Goal: Task Accomplishment & Management: Complete application form

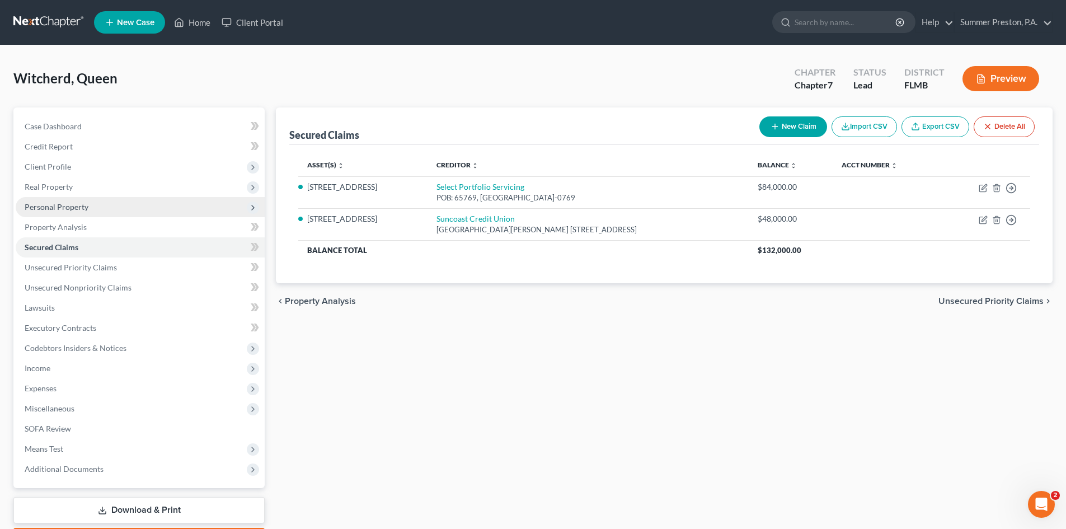
click at [74, 206] on span "Personal Property" at bounding box center [57, 207] width 64 height 10
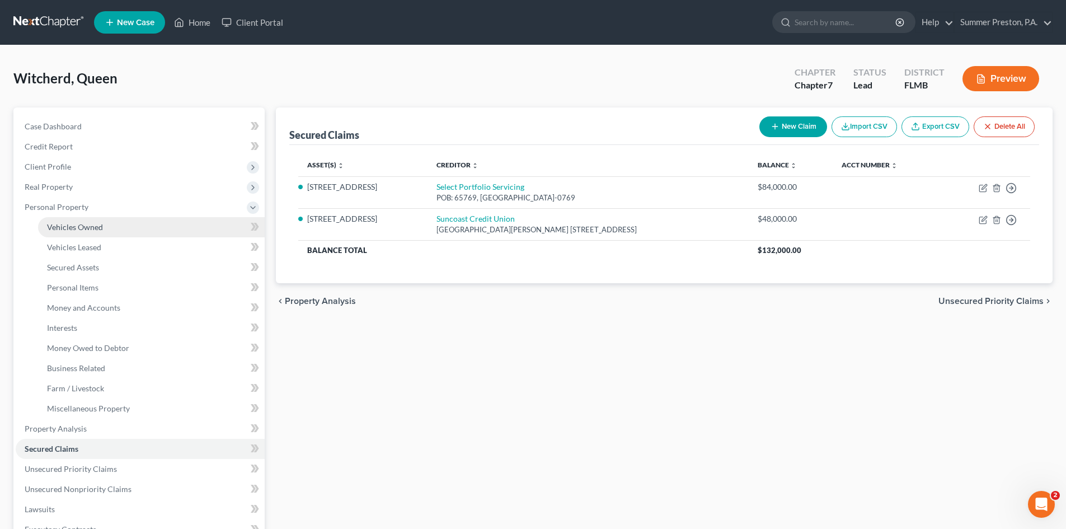
click at [103, 219] on link "Vehicles Owned" at bounding box center [151, 227] width 227 height 20
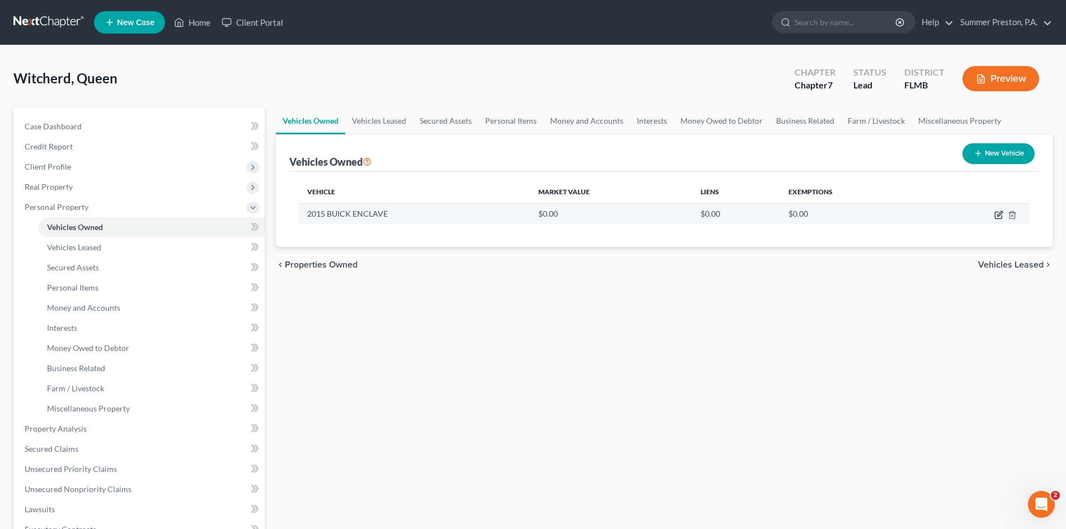
click at [998, 210] on icon "button" at bounding box center [998, 214] width 9 height 9
select select "0"
select select "11"
select select "1"
select select "0"
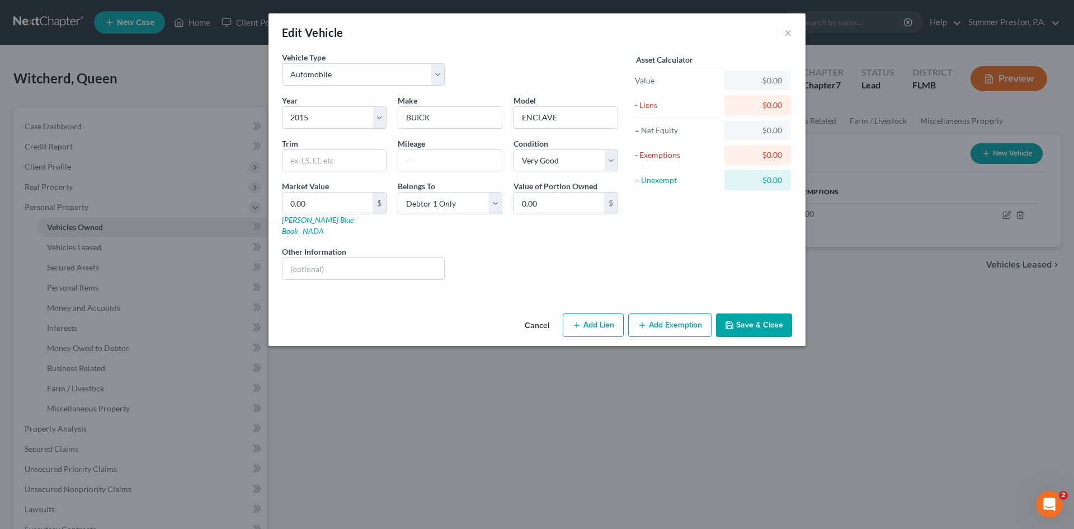
click at [760, 314] on button "Save & Close" at bounding box center [754, 324] width 76 height 23
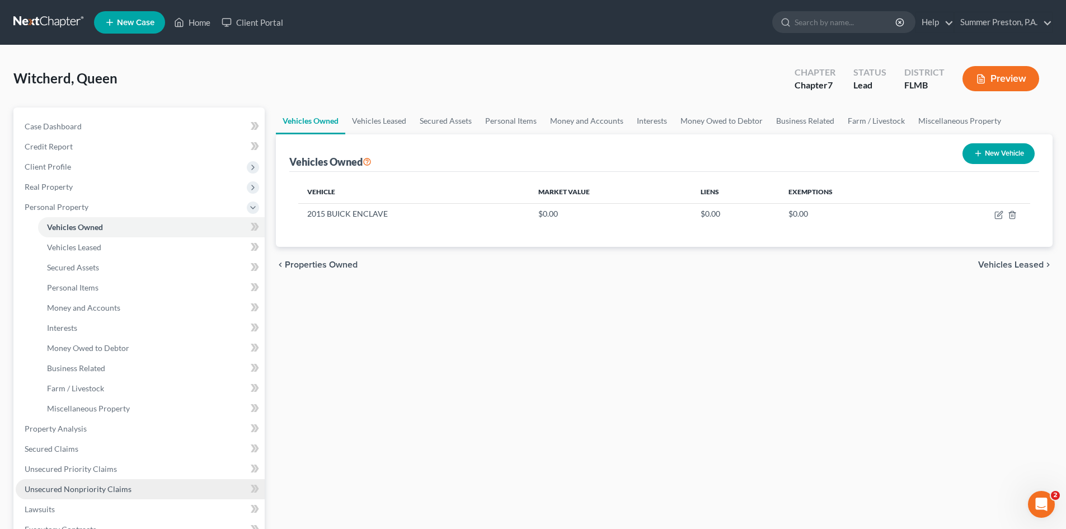
click at [92, 491] on span "Unsecured Nonpriority Claims" at bounding box center [78, 489] width 107 height 10
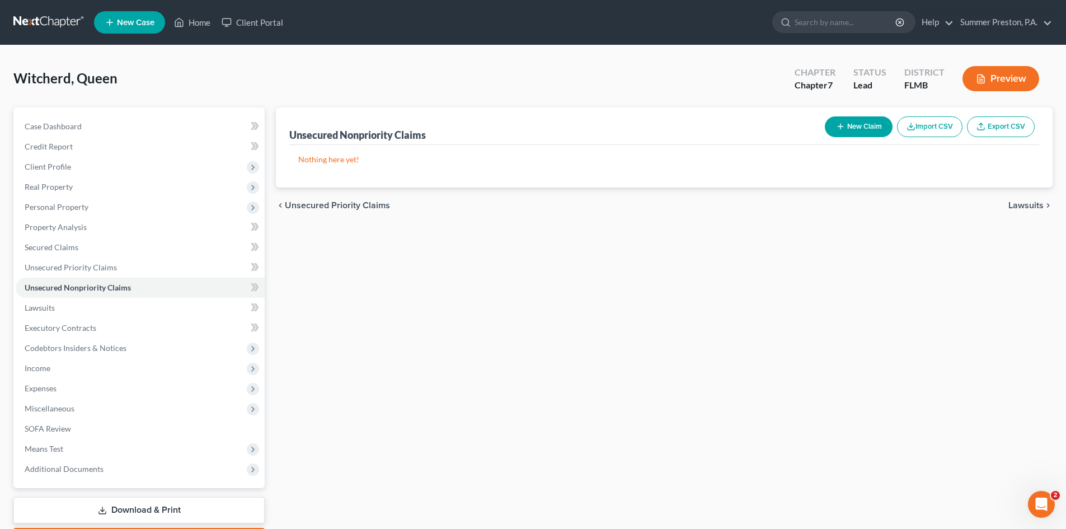
click at [860, 122] on button "New Claim" at bounding box center [859, 126] width 68 height 21
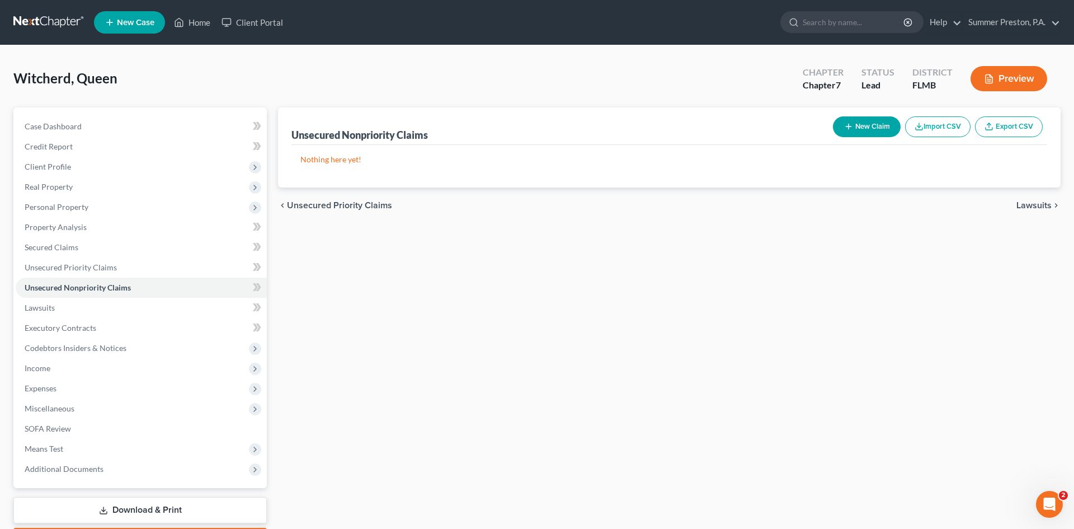
select select "0"
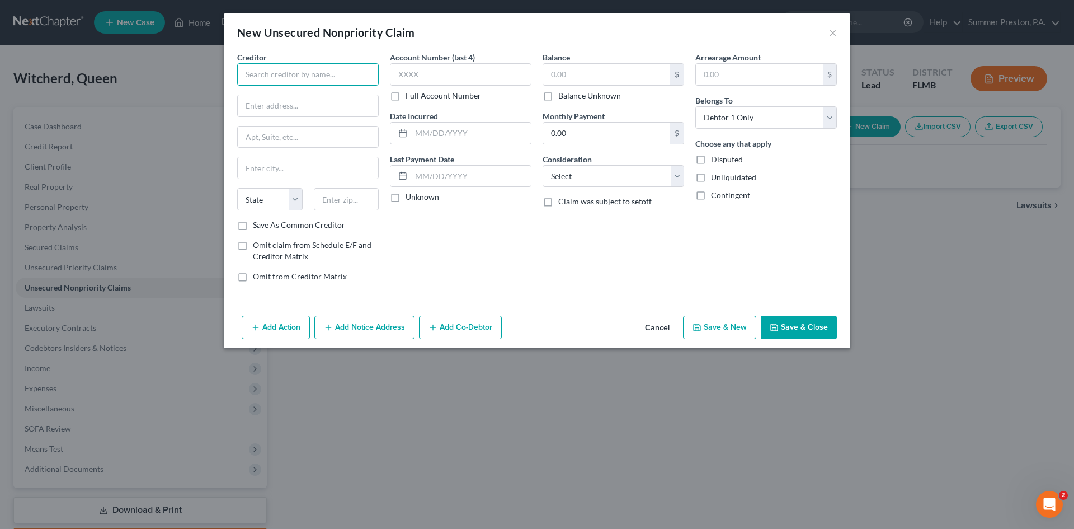
click at [345, 77] on input "text" at bounding box center [308, 74] width 142 height 22
type input "[PERSON_NAME] Fargo Bank"
drag, startPoint x: 273, startPoint y: 107, endPoint x: 187, endPoint y: 102, distance: 85.7
click at [203, 102] on div "New Unsecured Nonpriority Claim × Creditor * [PERSON_NAME] Fargo Bank POB: Stat…" at bounding box center [537, 264] width 1074 height 529
type input "re: Kirklands Home"
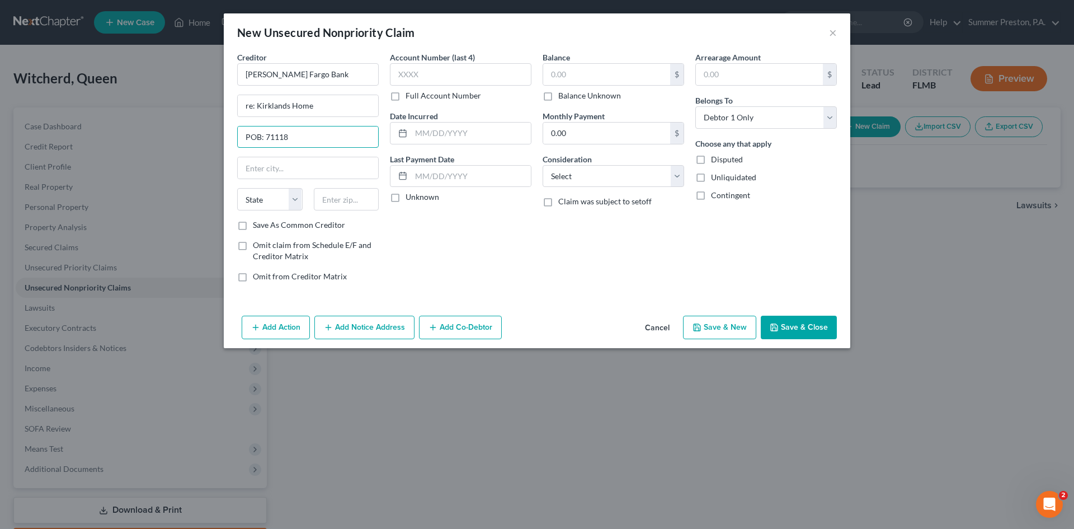
type input "POB: 71118"
type input "Charlotte"
select select "28"
type input "28272-1118"
click at [253, 223] on label "Save As Common Creditor" at bounding box center [299, 224] width 92 height 11
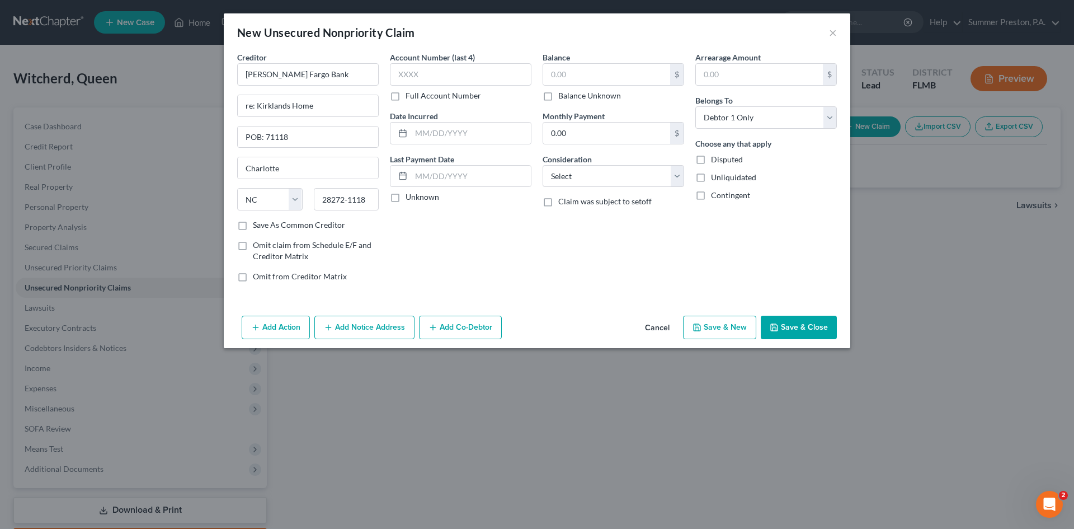
click at [257, 223] on input "Save As Common Creditor" at bounding box center [260, 222] width 7 height 7
checkbox input "true"
click at [406, 97] on label "Full Account Number" at bounding box center [444, 95] width 76 height 11
click at [410, 97] on input "Full Account Number" at bounding box center [413, 93] width 7 height 7
click at [446, 80] on input "text" at bounding box center [461, 74] width 142 height 22
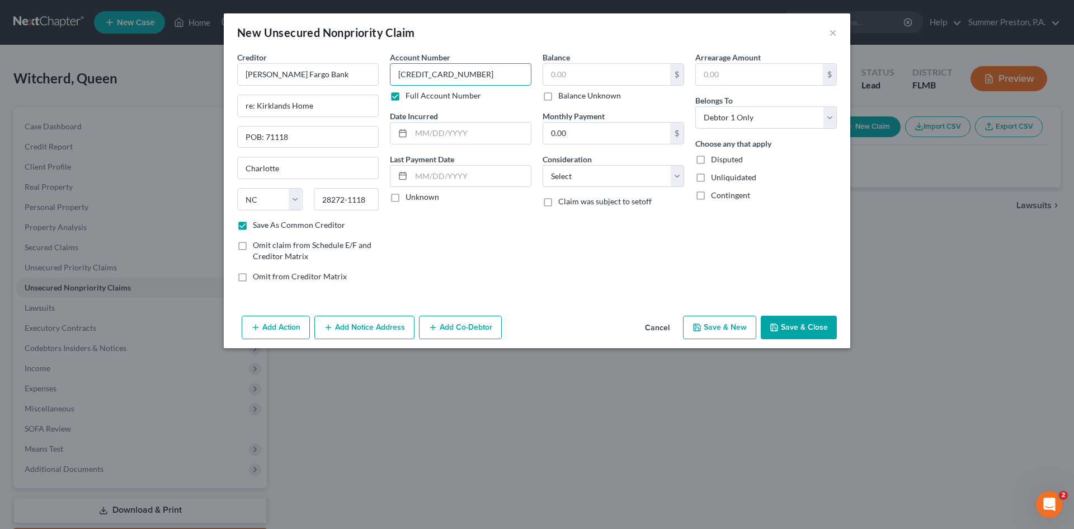
type input "[CREDIT_CARD_NUMBER]"
drag, startPoint x: 395, startPoint y: 197, endPoint x: 611, endPoint y: 103, distance: 235.5
click at [406, 196] on label "Unknown" at bounding box center [423, 196] width 34 height 11
click at [410, 196] on input "Unknown" at bounding box center [413, 194] width 7 height 7
checkbox input "true"
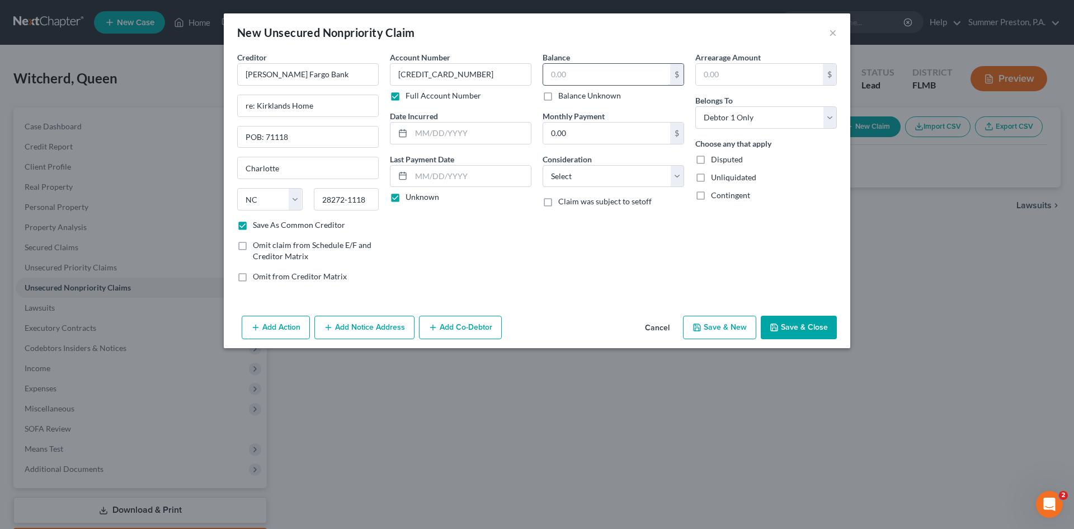
drag, startPoint x: 622, startPoint y: 74, endPoint x: 620, endPoint y: 81, distance: 6.9
click at [620, 77] on input "text" at bounding box center [606, 74] width 127 height 21
type input "264.00"
click at [739, 76] on input "text" at bounding box center [759, 74] width 127 height 21
type input "264.00"
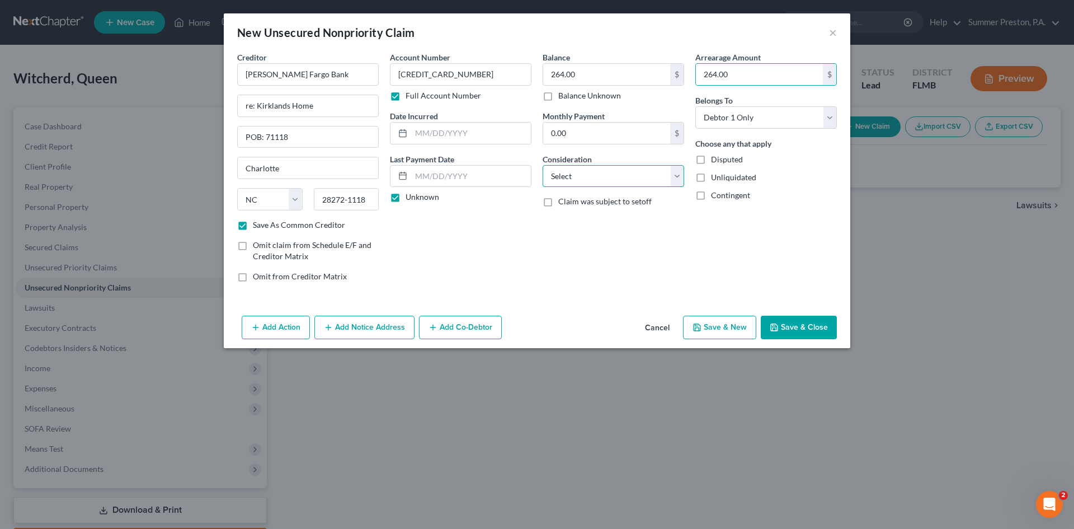
click at [679, 173] on select "Select Cable / Satellite Services Collection Agency Credit Card Debt Debt Couns…" at bounding box center [614, 176] width 142 height 22
select select "2"
click at [543, 165] on select "Select Cable / Satellite Services Collection Agency Credit Card Debt Debt Couns…" at bounding box center [614, 176] width 142 height 22
click at [718, 325] on button "Save & New" at bounding box center [719, 327] width 73 height 23
checkbox input "false"
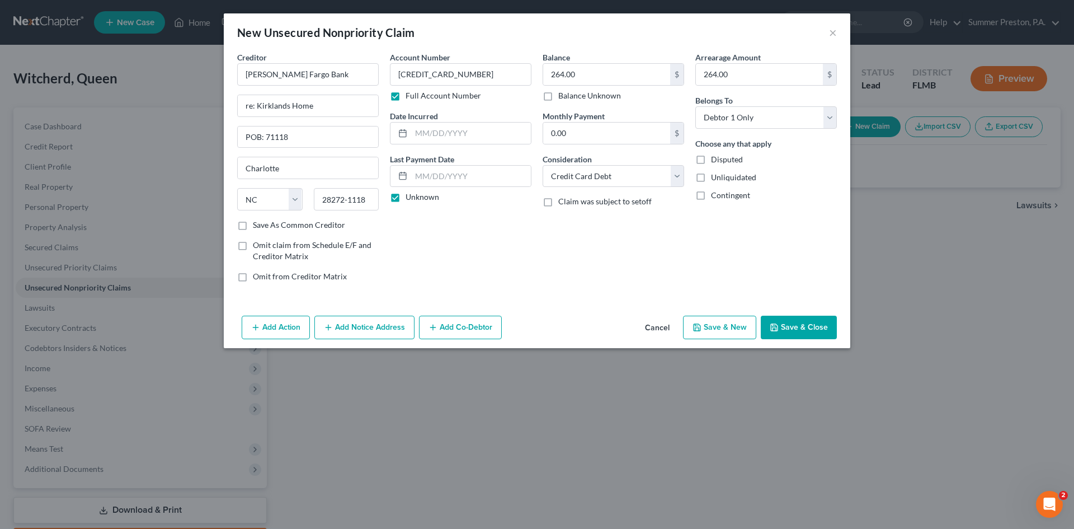
select select "0"
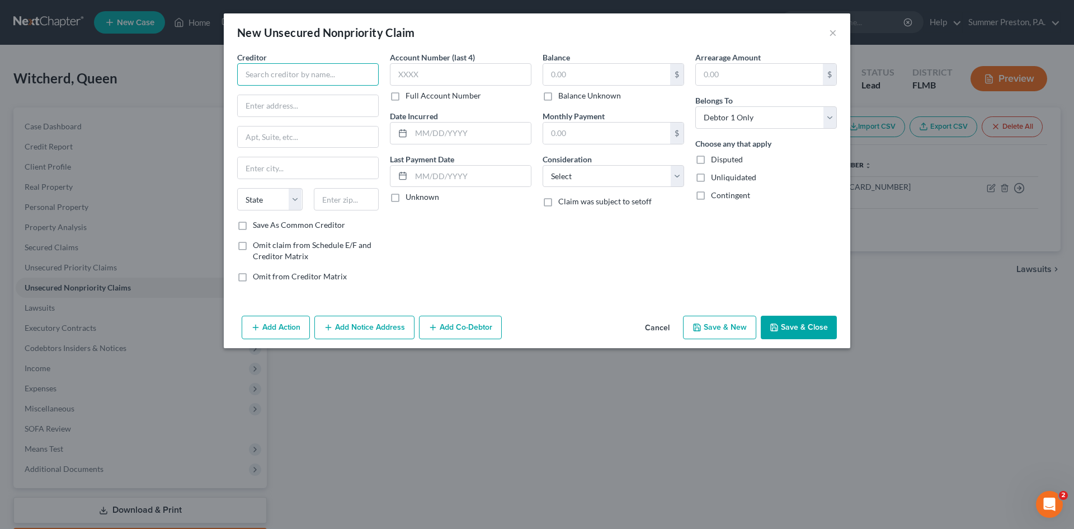
click at [344, 82] on input "text" at bounding box center [308, 74] width 142 height 22
type input "Torrid"
type input "POB: 650960"
type input "[GEOGRAPHIC_DATA]"
select select "45"
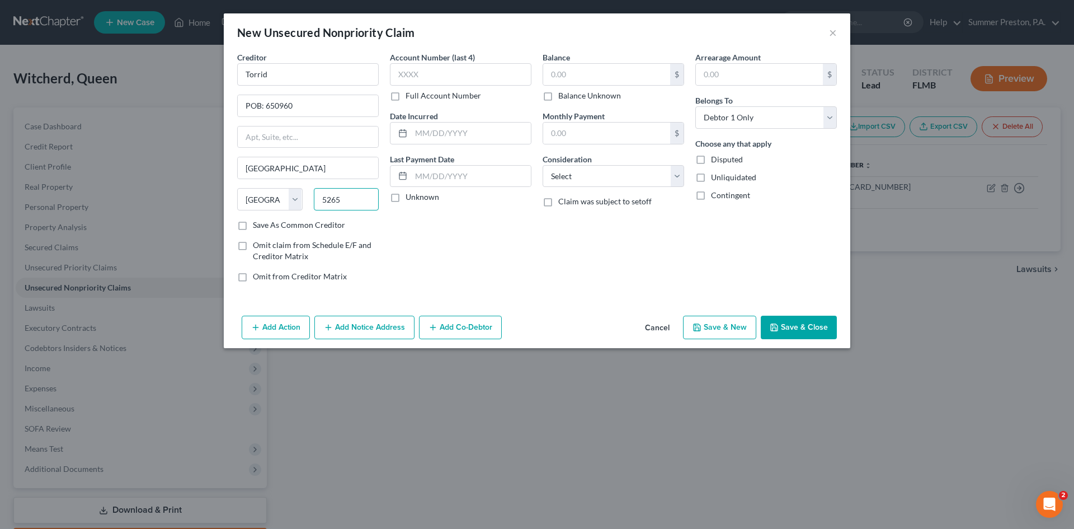
click at [322, 201] on input "5265" at bounding box center [346, 199] width 65 height 22
click at [349, 198] on input "75265" at bounding box center [346, 199] width 65 height 22
type input "75265-0960"
click at [253, 223] on label "Save As Common Creditor" at bounding box center [299, 224] width 92 height 11
click at [257, 223] on input "Save As Common Creditor" at bounding box center [260, 222] width 7 height 7
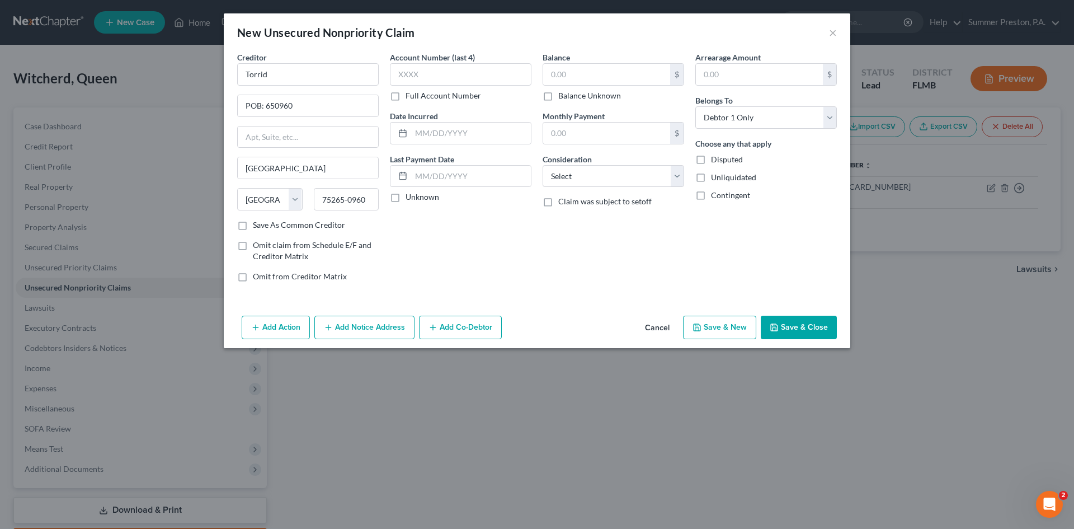
checkbox input "true"
click at [406, 97] on label "Full Account Number" at bounding box center [444, 95] width 76 height 11
click at [410, 97] on input "Full Account Number" at bounding box center [413, 93] width 7 height 7
drag, startPoint x: 398, startPoint y: 97, endPoint x: 446, endPoint y: 72, distance: 53.8
click at [446, 72] on input "text" at bounding box center [461, 74] width 142 height 22
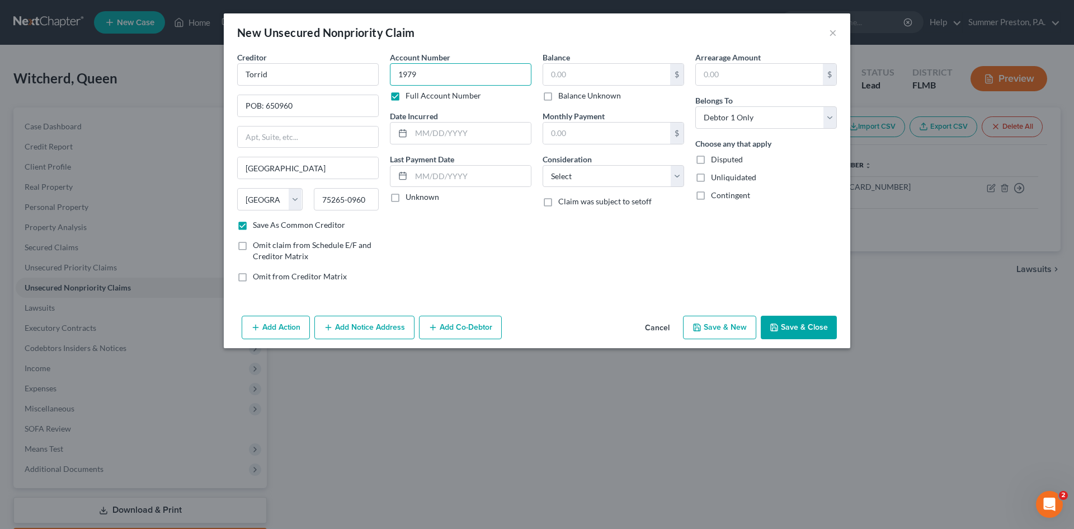
type input "1979"
click at [406, 198] on label "Unknown" at bounding box center [423, 196] width 34 height 11
click at [410, 198] on input "Unknown" at bounding box center [413, 194] width 7 height 7
checkbox input "true"
click at [591, 70] on input "text" at bounding box center [606, 74] width 127 height 21
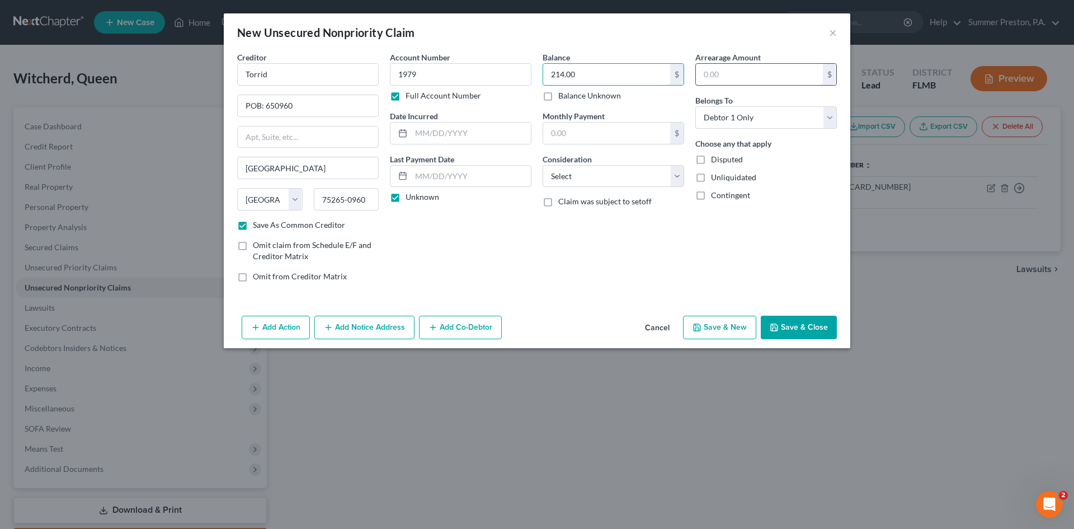
type input "214.00"
drag, startPoint x: 739, startPoint y: 67, endPoint x: 739, endPoint y: 76, distance: 9.5
click at [739, 69] on input "text" at bounding box center [759, 74] width 127 height 21
type input "214.00"
click at [678, 172] on select "Select Cable / Satellite Services Collection Agency Credit Card Debt Debt Couns…" at bounding box center [614, 176] width 142 height 22
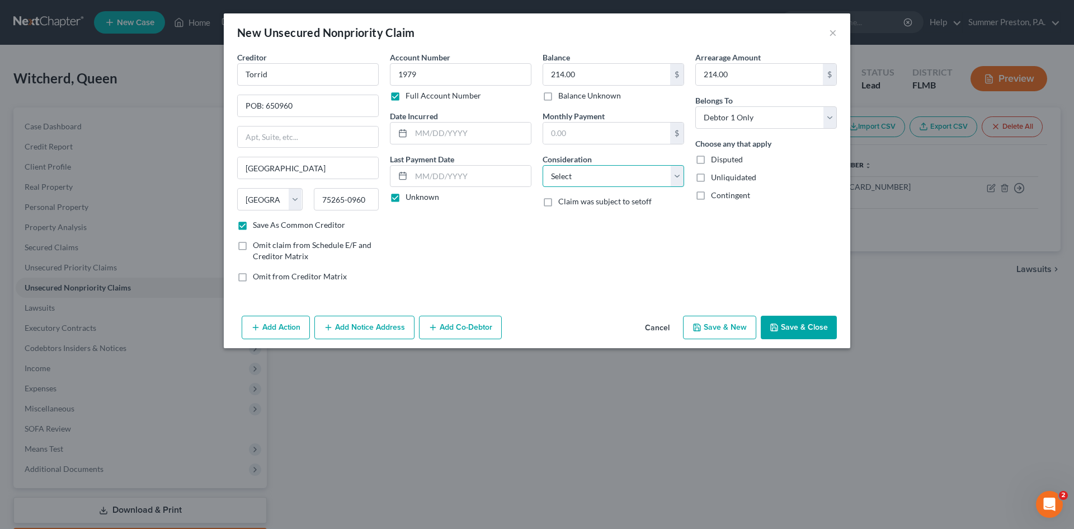
select select "2"
click at [543, 165] on select "Select Cable / Satellite Services Collection Agency Credit Card Debt Debt Couns…" at bounding box center [614, 176] width 142 height 22
click at [723, 323] on button "Save & New" at bounding box center [719, 327] width 73 height 23
checkbox input "false"
select select "0"
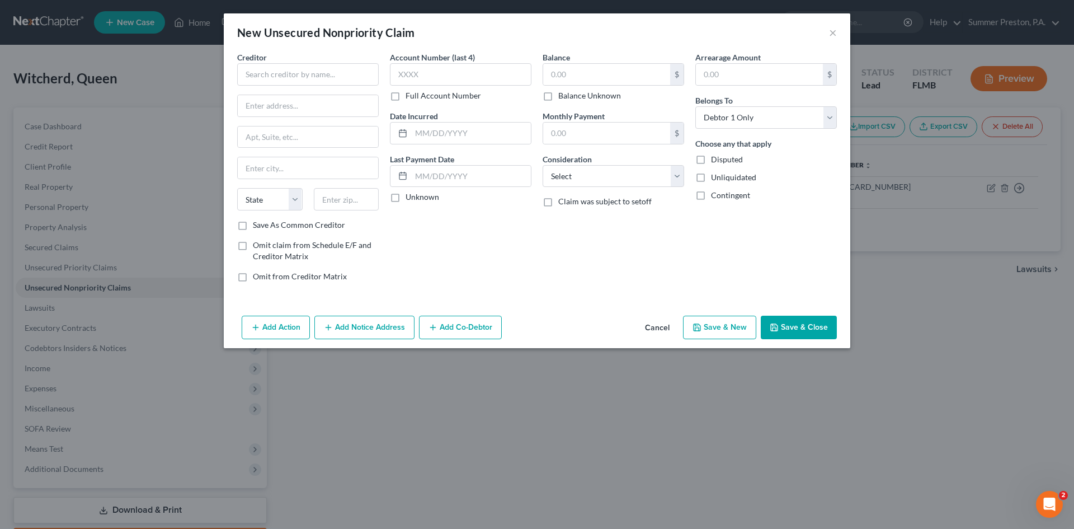
type input "0.00"
click at [341, 76] on input "text" at bounding box center [308, 74] width 142 height 22
type input "Tires Plus /CFNA"
type input "POB: 81344"
type input "[GEOGRAPHIC_DATA]"
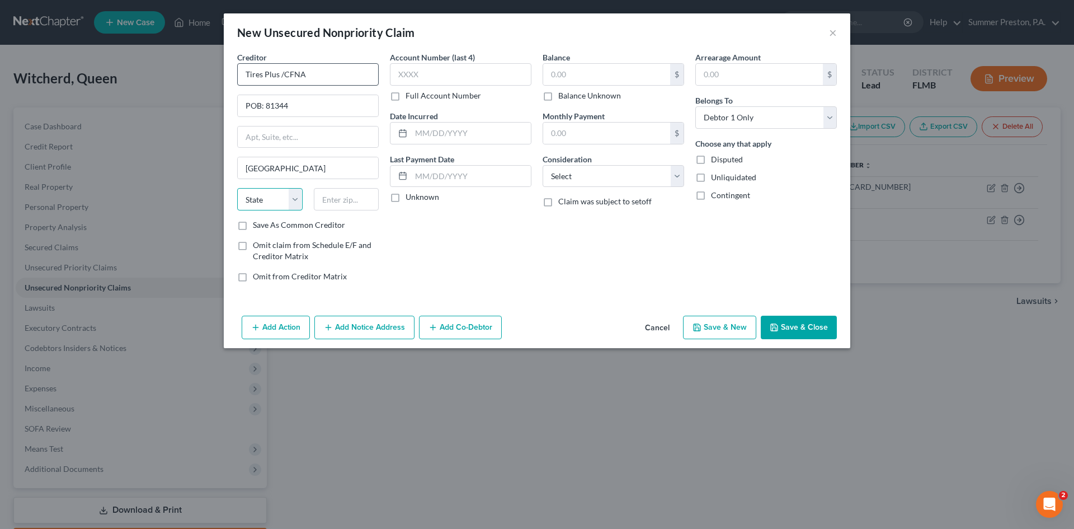
select select "36"
type input "44188-0344"
drag, startPoint x: 242, startPoint y: 223, endPoint x: 286, endPoint y: 192, distance: 54.6
click at [253, 222] on label "Save As Common Creditor" at bounding box center [299, 224] width 92 height 11
click at [257, 222] on input "Save As Common Creditor" at bounding box center [260, 222] width 7 height 7
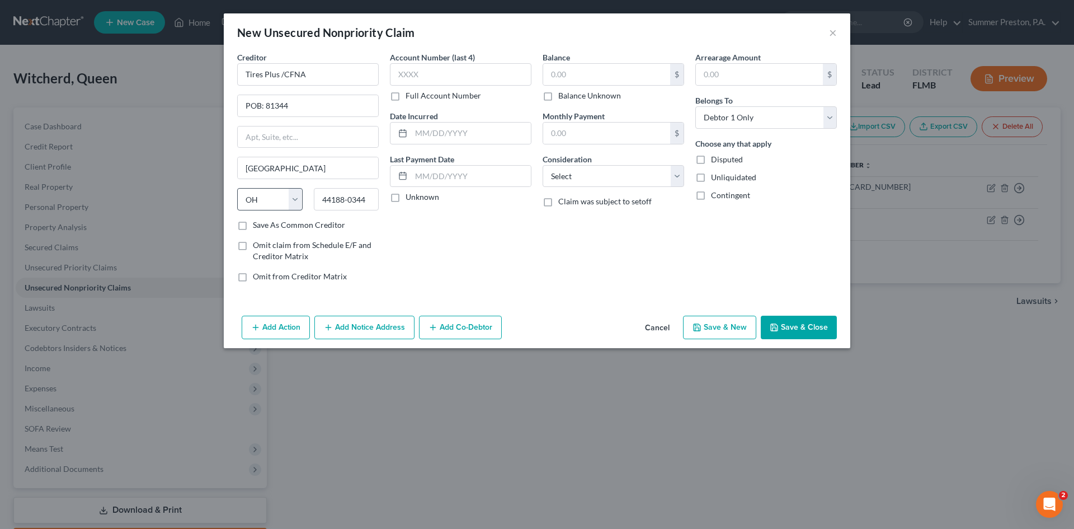
checkbox input "true"
click at [406, 96] on label "Full Account Number" at bounding box center [444, 95] width 76 height 11
click at [410, 96] on input "Full Account Number" at bounding box center [413, 93] width 7 height 7
click at [432, 76] on input "text" at bounding box center [461, 74] width 142 height 22
click at [415, 71] on input "[CREDIT_CARD_NUMBER]" at bounding box center [461, 74] width 142 height 22
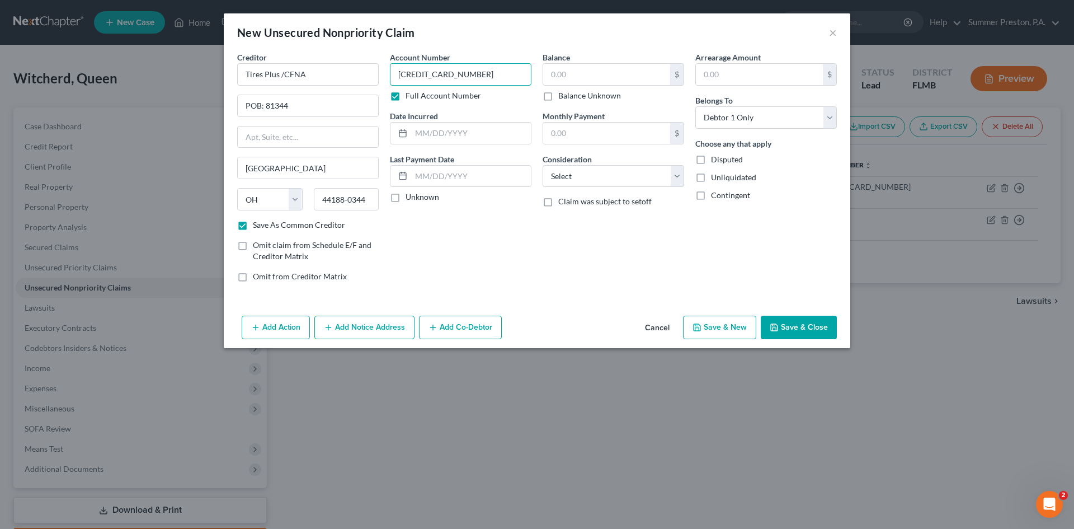
type input "[CREDIT_CARD_NUMBER]"
click at [406, 193] on label "Unknown" at bounding box center [423, 196] width 34 height 11
click at [410, 193] on input "Unknown" at bounding box center [413, 194] width 7 height 7
checkbox input "true"
click at [594, 71] on input "text" at bounding box center [606, 74] width 127 height 21
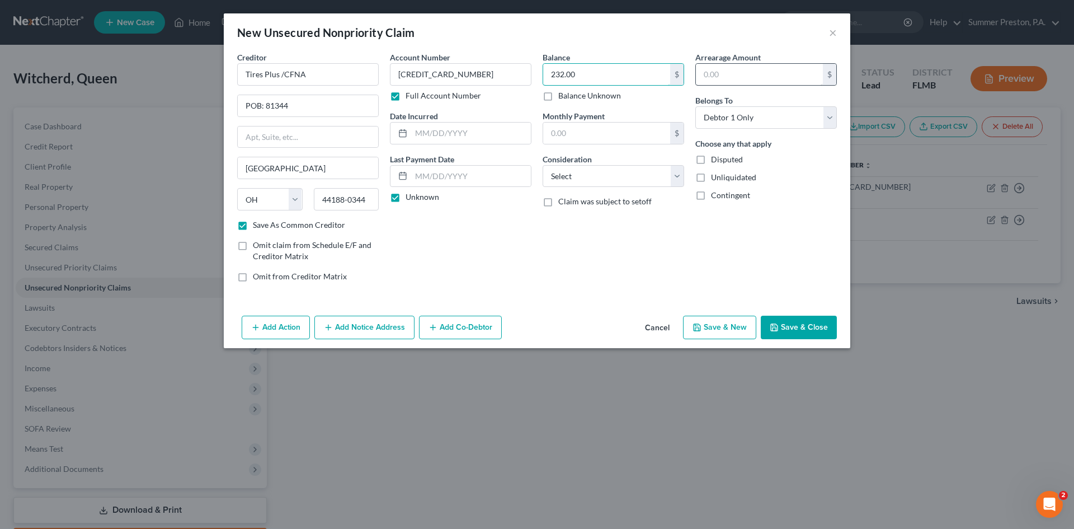
type input "232.00"
click at [747, 68] on input "text" at bounding box center [759, 74] width 127 height 21
type input "232.00"
click at [681, 179] on select "Select Cable / Satellite Services Collection Agency Credit Card Debt Debt Couns…" at bounding box center [614, 176] width 142 height 22
select select "2"
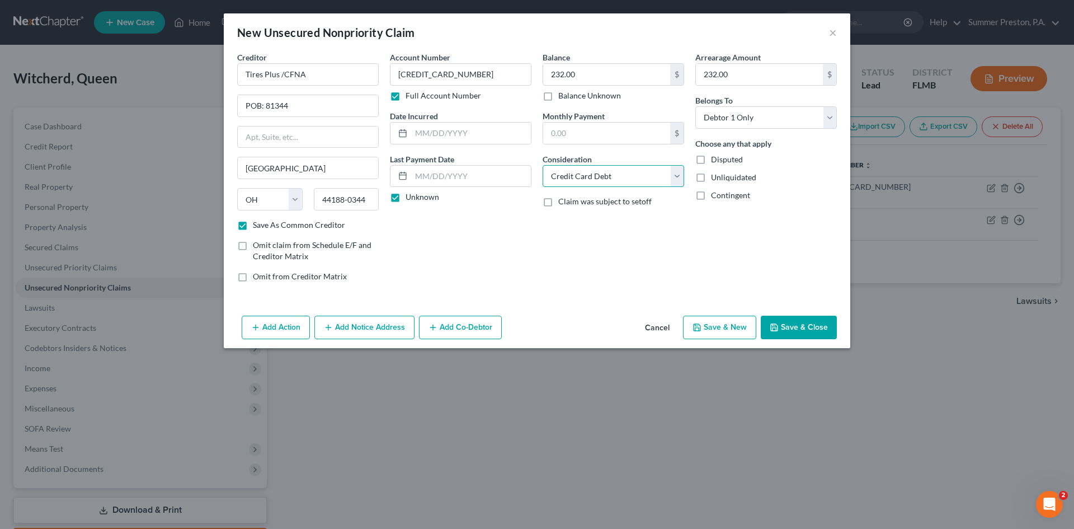
click at [543, 165] on select "Select Cable / Satellite Services Collection Agency Credit Card Debt Debt Couns…" at bounding box center [614, 176] width 142 height 22
click at [727, 328] on button "Save & New" at bounding box center [719, 327] width 73 height 23
checkbox input "false"
select select "0"
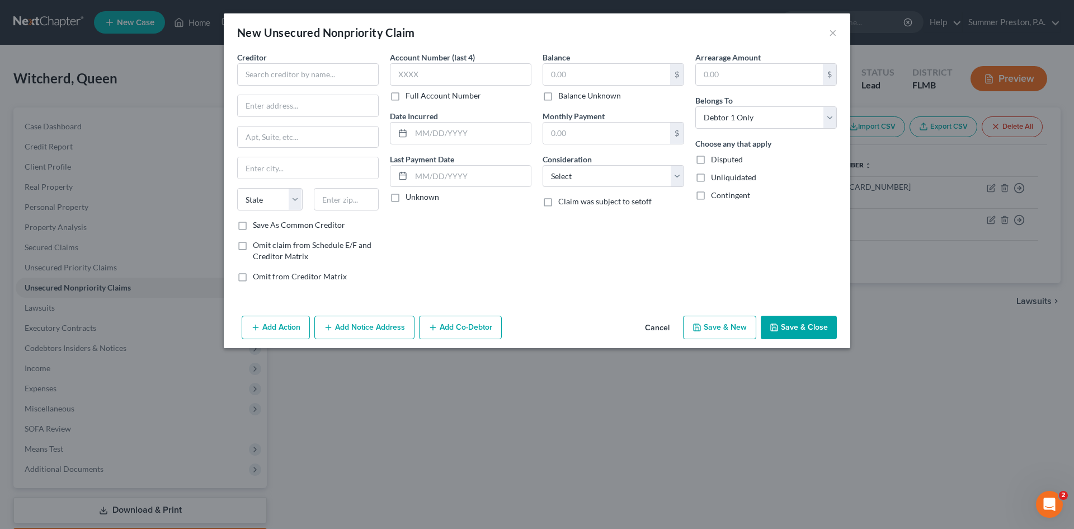
type input "0.00"
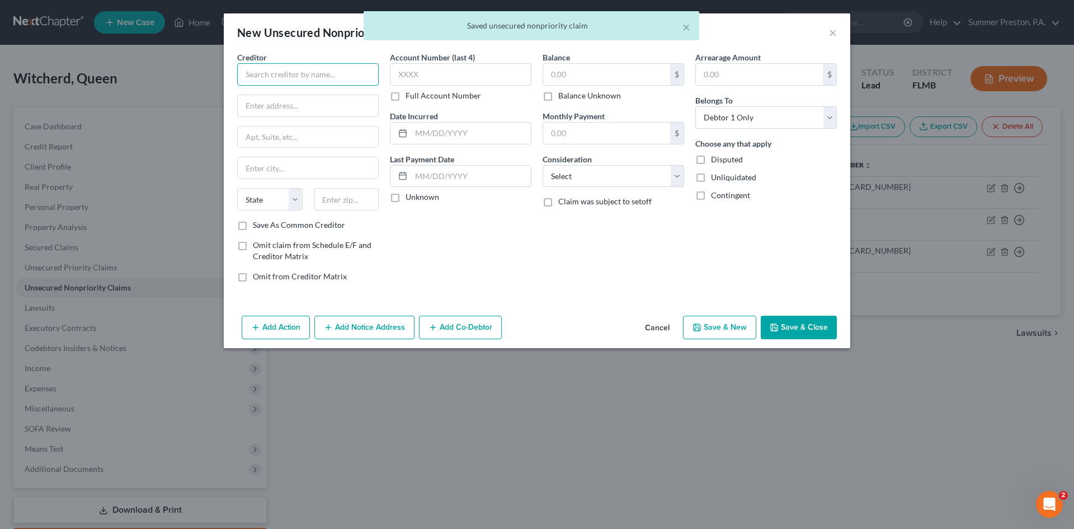
click at [343, 72] on input "text" at bounding box center [308, 74] width 142 height 22
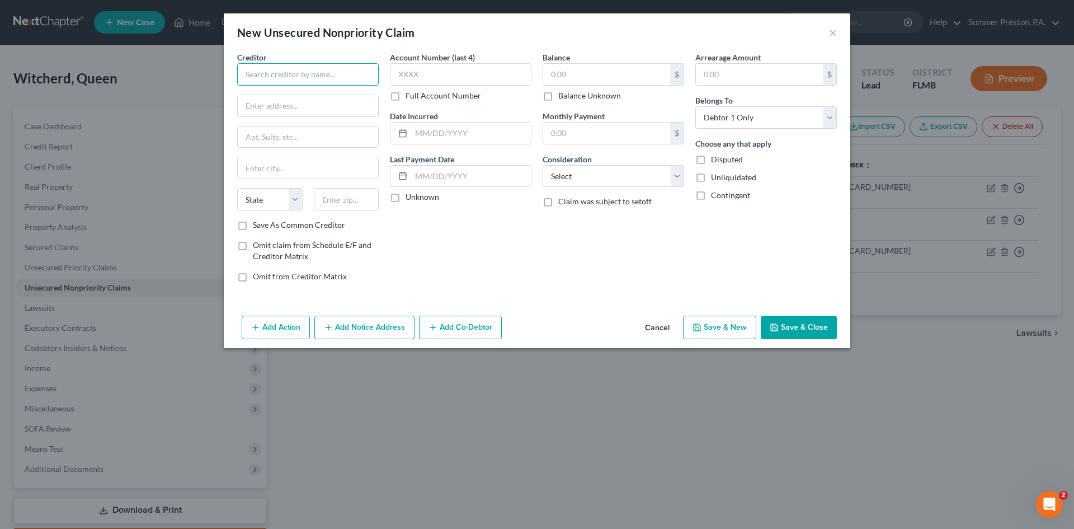
drag, startPoint x: 348, startPoint y: 81, endPoint x: 340, endPoint y: 80, distance: 7.9
click at [347, 82] on input "text" at bounding box center [308, 74] width 142 height 22
type input "[GEOGRAPHIC_DATA]"
type input "POB: 650967"
type input "[GEOGRAPHIC_DATA]"
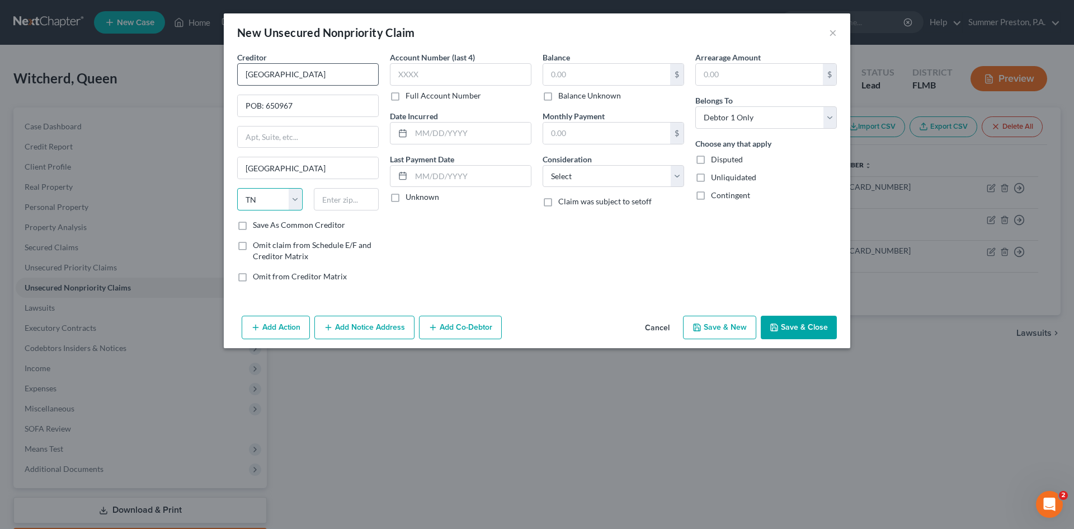
select select "45"
type input "75265-0967"
click at [253, 227] on label "Save As Common Creditor" at bounding box center [299, 224] width 92 height 11
click at [257, 227] on input "Save As Common Creditor" at bounding box center [260, 222] width 7 height 7
checkbox input "true"
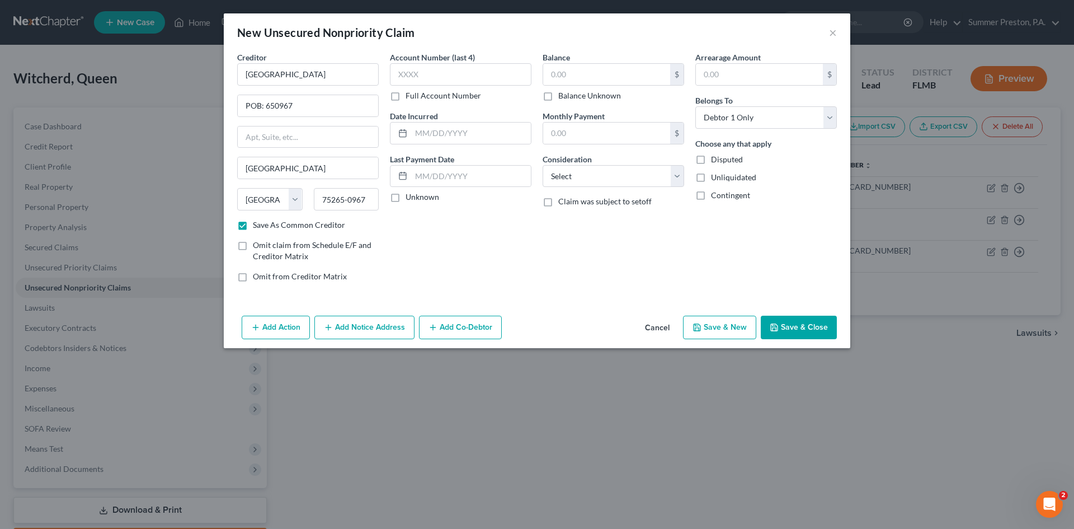
click at [406, 95] on label "Full Account Number" at bounding box center [444, 95] width 76 height 11
click at [410, 95] on input "Full Account Number" at bounding box center [413, 93] width 7 height 7
click at [438, 77] on input "text" at bounding box center [461, 74] width 142 height 22
type input "361.00"
click at [586, 78] on input "text" at bounding box center [606, 74] width 127 height 21
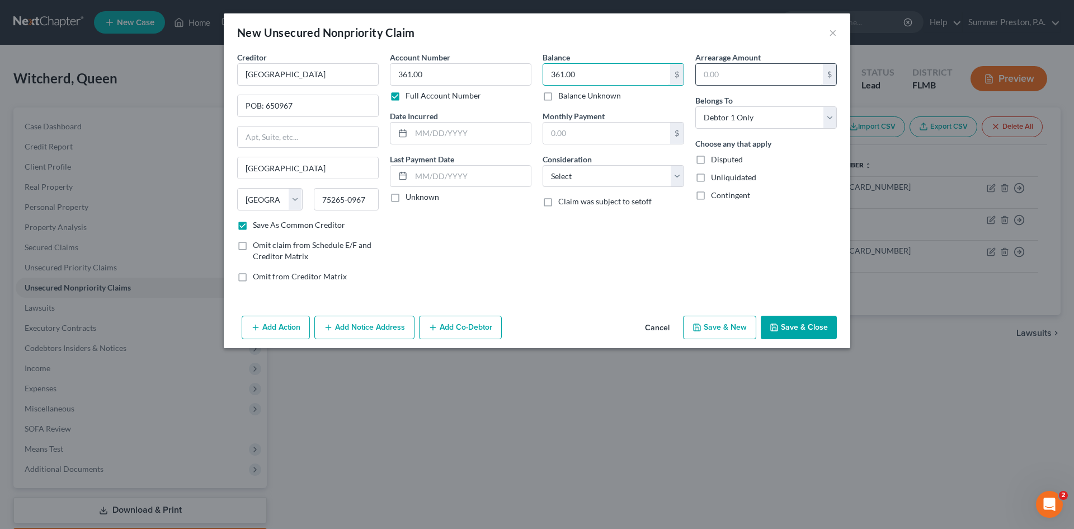
type input "361.00"
drag, startPoint x: 736, startPoint y: 77, endPoint x: 731, endPoint y: 76, distance: 5.7
click at [736, 77] on input "text" at bounding box center [759, 74] width 127 height 21
type input "361.00"
drag, startPoint x: 432, startPoint y: 70, endPoint x: 351, endPoint y: 83, distance: 82.1
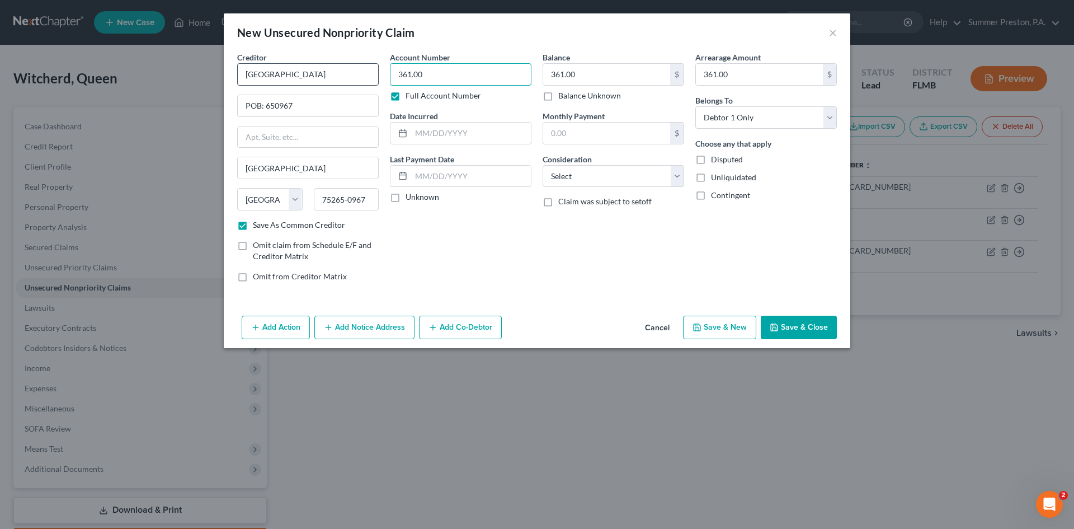
click at [351, 83] on div "Creditor * [GEOGRAPHIC_DATA] POB: 650967 [GEOGRAPHIC_DATA] [US_STATE] AK AR AZ …" at bounding box center [537, 170] width 611 height 239
type input "7786401267209933"
click at [406, 197] on label "Unknown" at bounding box center [423, 196] width 34 height 11
click at [410, 197] on input "Unknown" at bounding box center [413, 194] width 7 height 7
checkbox input "true"
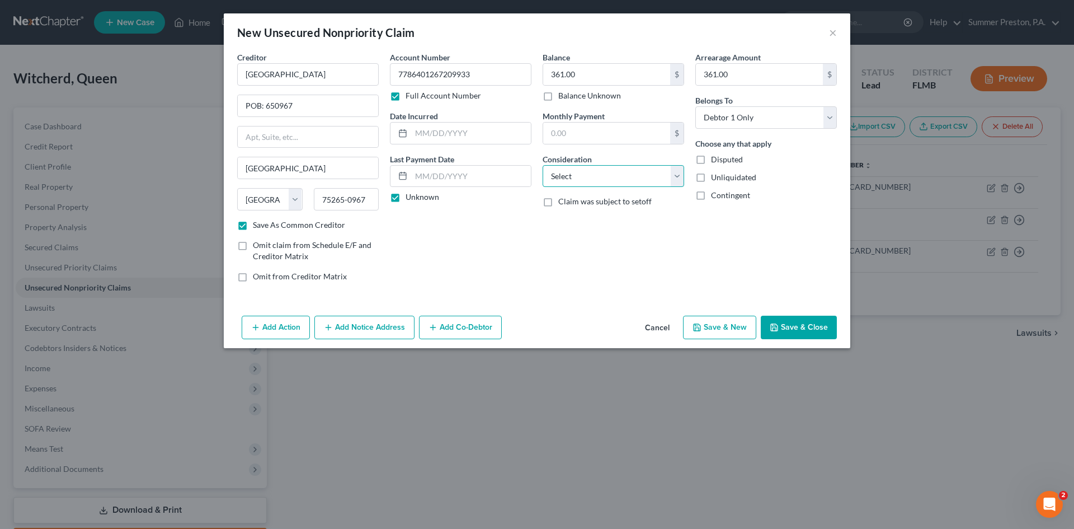
click at [679, 176] on select "Select Cable / Satellite Services Collection Agency Credit Card Debt Debt Couns…" at bounding box center [614, 176] width 142 height 22
select select "2"
click at [543, 165] on select "Select Cable / Satellite Services Collection Agency Credit Card Debt Debt Couns…" at bounding box center [614, 176] width 142 height 22
click at [727, 327] on button "Save & New" at bounding box center [719, 327] width 73 height 23
checkbox input "false"
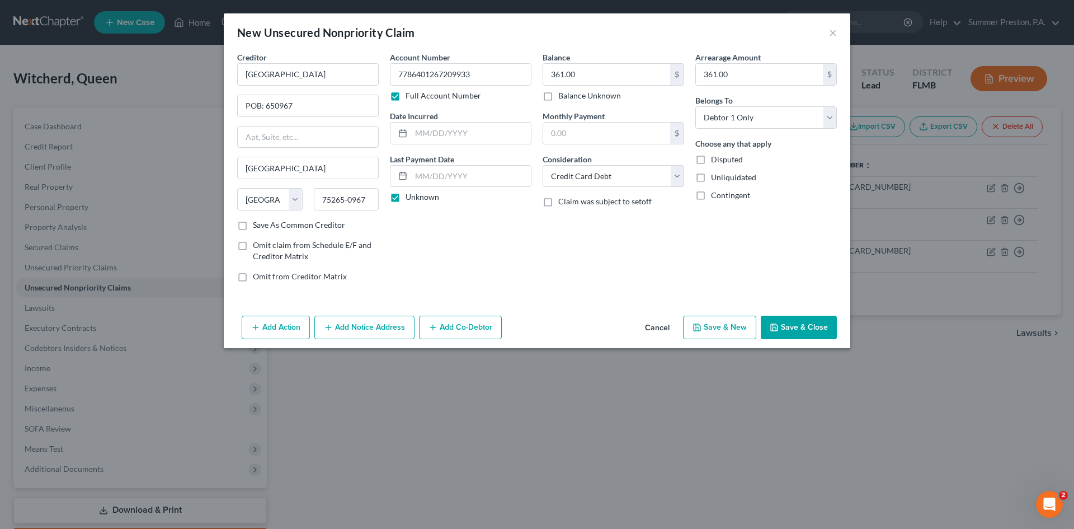
select select "0"
type input "0.00"
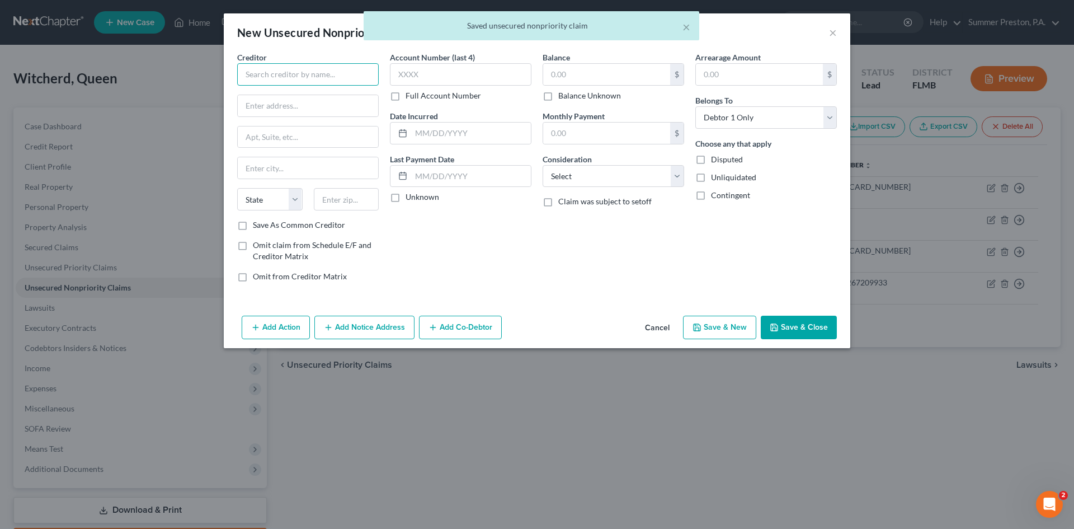
click at [351, 70] on input "text" at bounding box center [308, 74] width 142 height 22
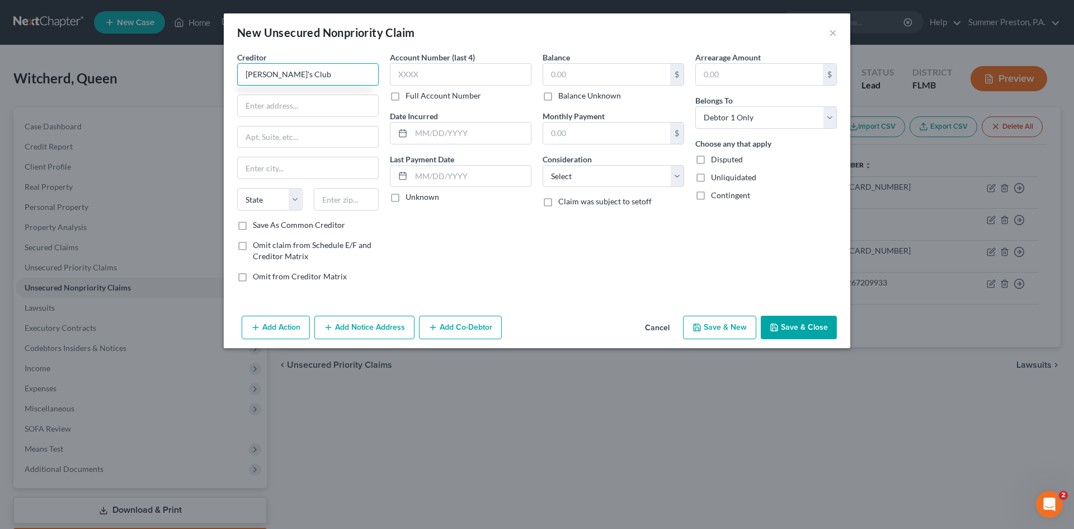
type input "[PERSON_NAME]'s Club"
type input "POB: 71711"
type input "[GEOGRAPHIC_DATA]"
select select "39"
type input "19176-1711"
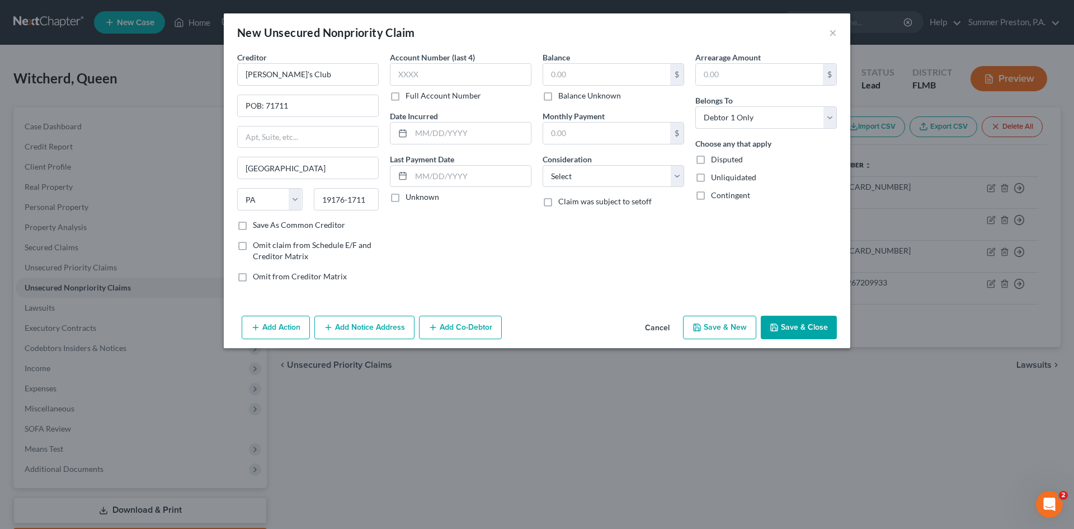
drag, startPoint x: 242, startPoint y: 225, endPoint x: 425, endPoint y: 177, distance: 189.0
click at [253, 224] on label "Save As Common Creditor" at bounding box center [299, 224] width 92 height 11
click at [257, 224] on input "Save As Common Creditor" at bounding box center [260, 222] width 7 height 7
checkbox input "true"
click at [406, 96] on label "Full Account Number" at bounding box center [444, 95] width 76 height 11
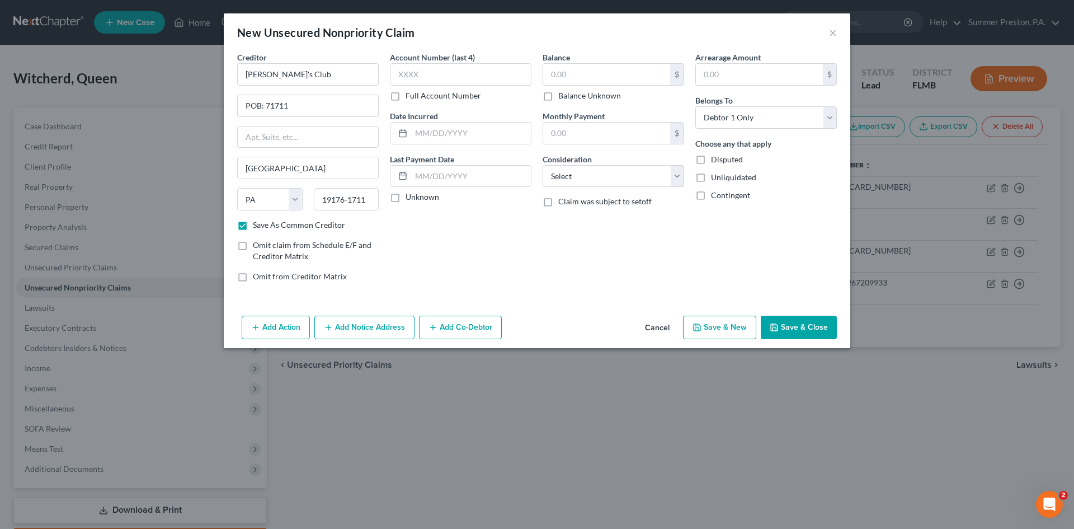
click at [410, 96] on input "Full Account Number" at bounding box center [413, 93] width 7 height 7
click at [433, 82] on input "text" at bounding box center [461, 74] width 142 height 22
type input "[CREDIT_CARD_NUMBER]"
drag, startPoint x: 397, startPoint y: 199, endPoint x: 424, endPoint y: 180, distance: 32.9
click at [406, 198] on label "Unknown" at bounding box center [423, 196] width 34 height 11
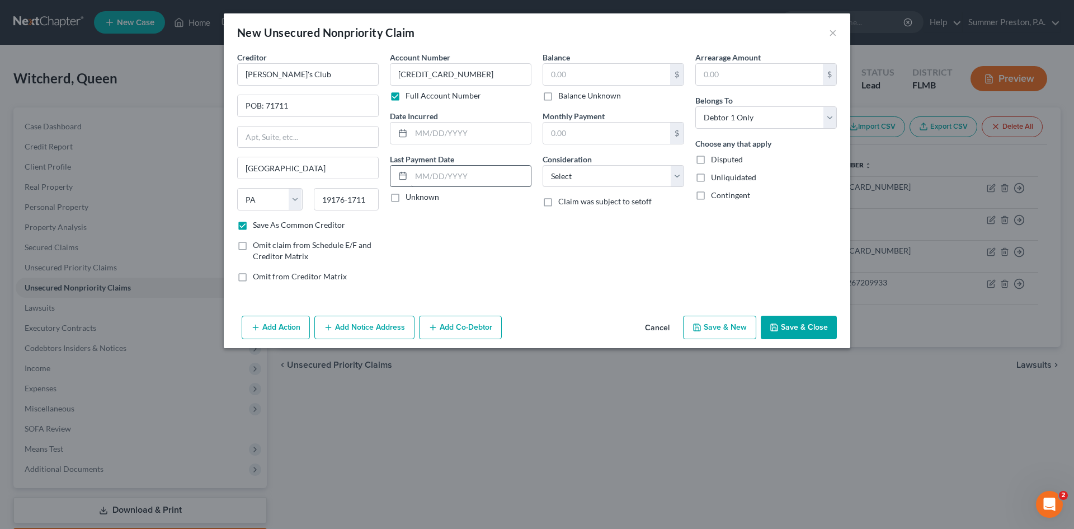
click at [410, 198] on input "Unknown" at bounding box center [413, 194] width 7 height 7
checkbox input "true"
click at [580, 66] on input "text" at bounding box center [606, 74] width 127 height 21
type input "1,988.00"
click at [733, 81] on input "text" at bounding box center [759, 74] width 127 height 21
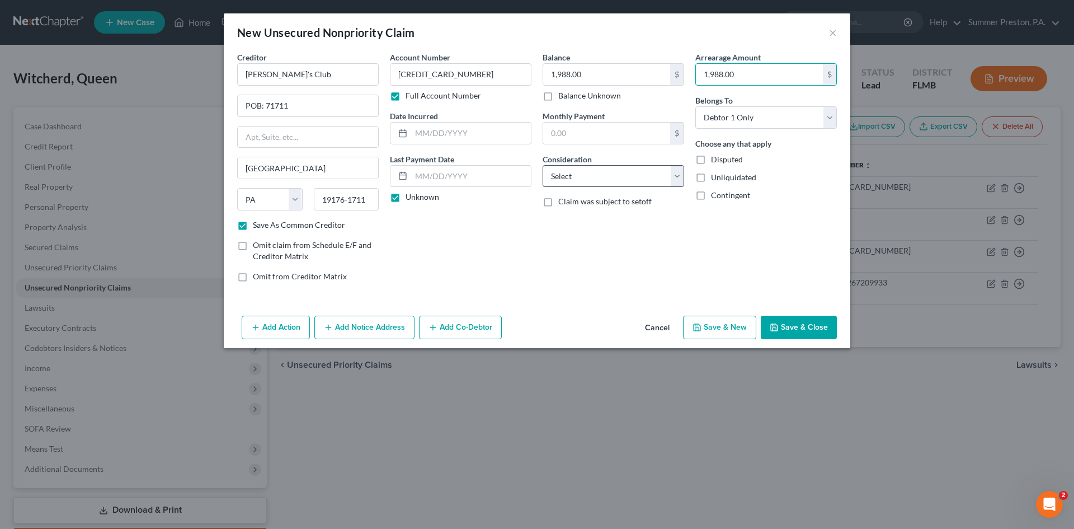
type input "1,988.00"
click at [679, 175] on select "Select Cable / Satellite Services Collection Agency Credit Card Debt Debt Couns…" at bounding box center [614, 176] width 142 height 22
select select "2"
click at [543, 165] on select "Select Cable / Satellite Services Collection Agency Credit Card Debt Debt Couns…" at bounding box center [614, 176] width 142 height 22
click at [722, 325] on button "Save & New" at bounding box center [719, 327] width 73 height 23
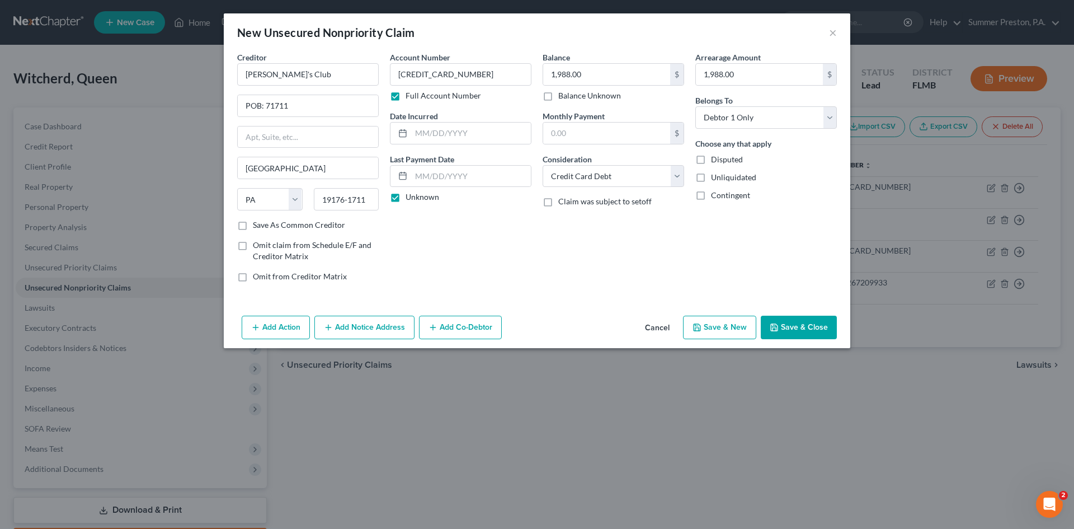
checkbox input "false"
select select "0"
type input "0.00"
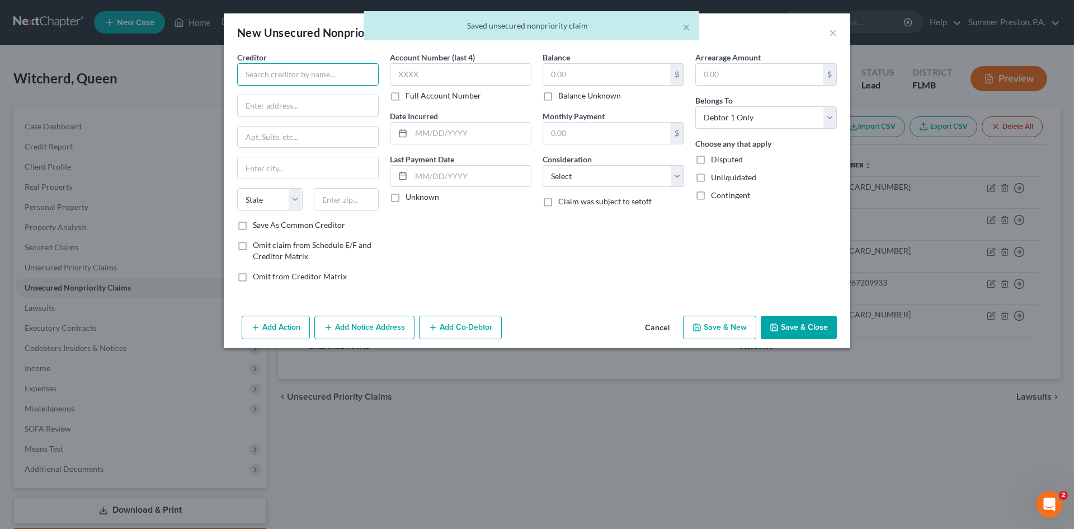
click at [342, 73] on input "text" at bounding box center [308, 74] width 142 height 22
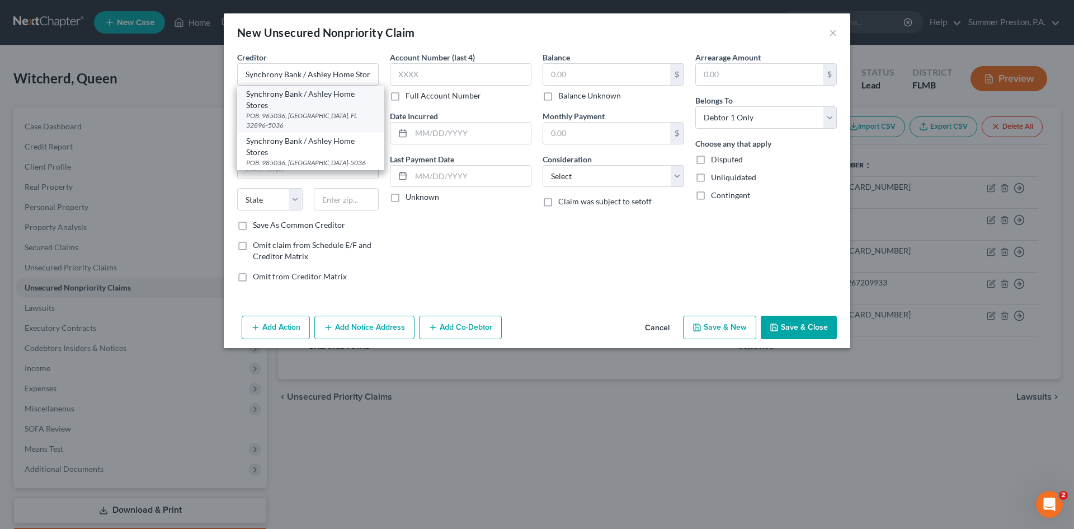
click at [285, 112] on div "POB: 965036, [GEOGRAPHIC_DATA], FL 32896-5036" at bounding box center [310, 120] width 129 height 19
type input "Synchrony Bank / Ashley Home Stores"
type input "POB: 965036"
type input "Orlando"
select select "9"
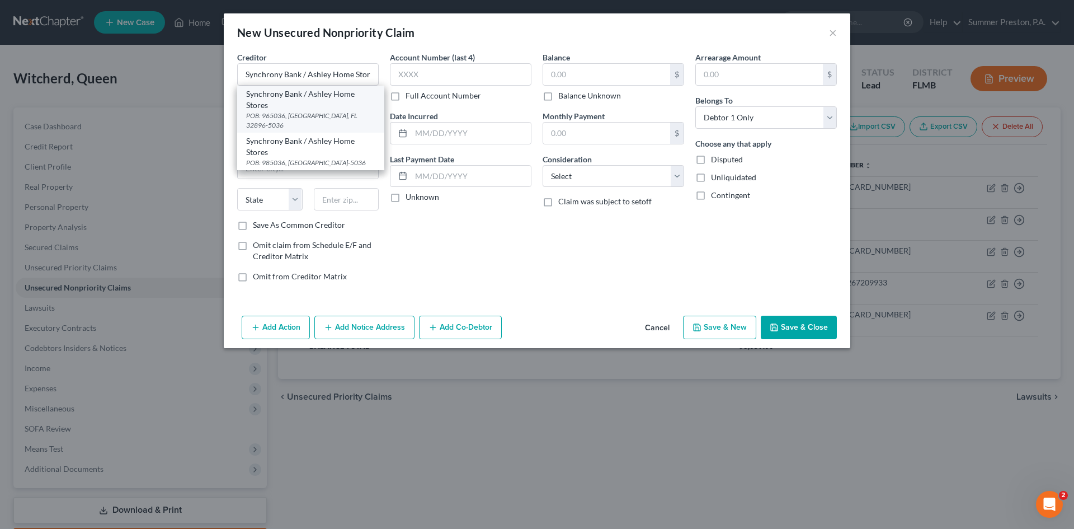
type input "32896-5036"
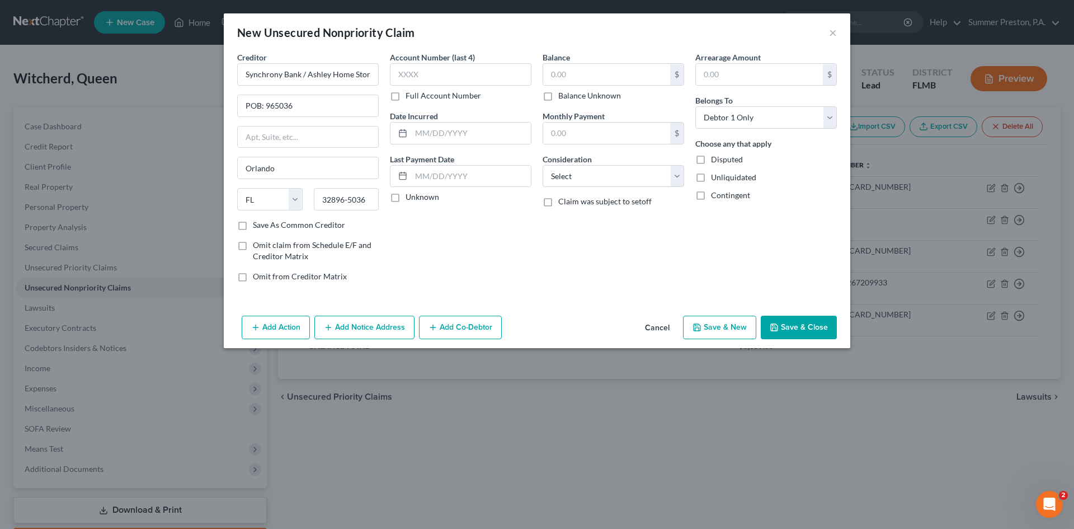
click at [253, 222] on label "Save As Common Creditor" at bounding box center [299, 224] width 92 height 11
click at [257, 222] on input "Save As Common Creditor" at bounding box center [260, 222] width 7 height 7
checkbox input "true"
click at [406, 95] on label "Full Account Number" at bounding box center [444, 95] width 76 height 11
click at [410, 95] on input "Full Account Number" at bounding box center [413, 93] width 7 height 7
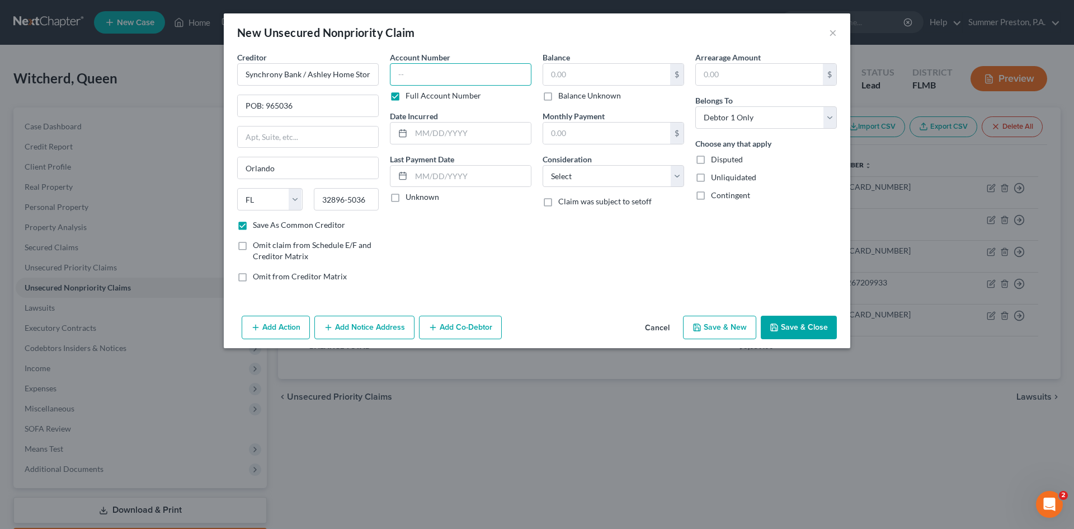
click at [454, 77] on input "text" at bounding box center [461, 74] width 142 height 22
type input "[CREDIT_CARD_NUMBER]"
click at [406, 195] on label "Unknown" at bounding box center [423, 196] width 34 height 11
click at [410, 195] on input "Unknown" at bounding box center [413, 194] width 7 height 7
checkbox input "true"
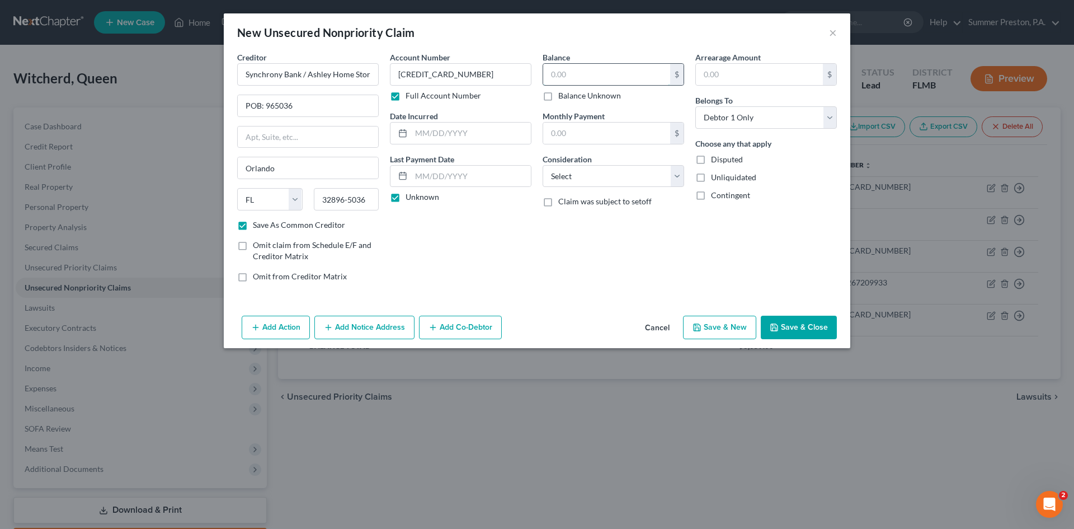
click at [602, 76] on input "text" at bounding box center [606, 74] width 127 height 21
type input "6,242.00"
drag, startPoint x: 732, startPoint y: 79, endPoint x: 723, endPoint y: 86, distance: 10.9
click at [731, 79] on input "text" at bounding box center [759, 74] width 127 height 21
type input "6,242.00"
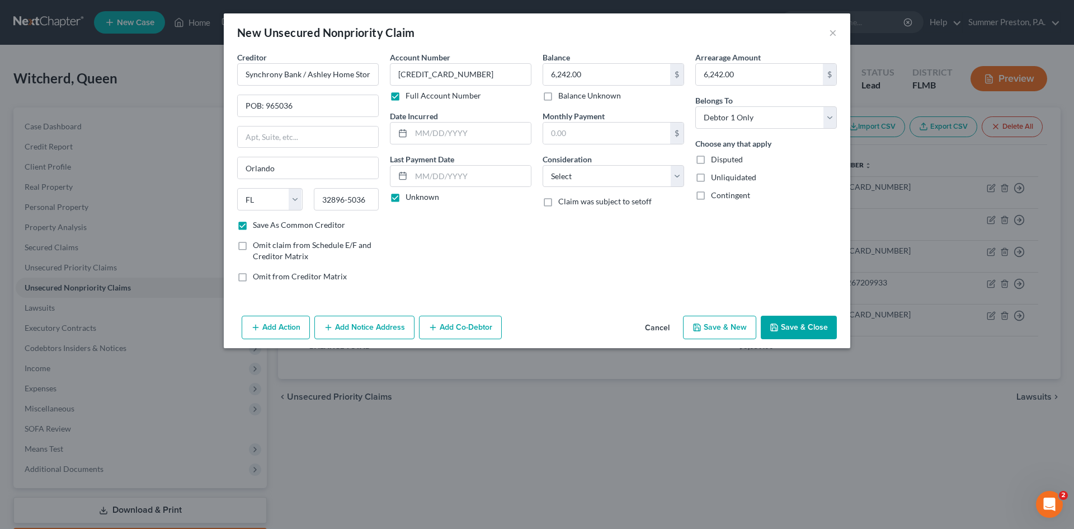
drag, startPoint x: 164, startPoint y: 517, endPoint x: 148, endPoint y: 555, distance: 41.4
click at [675, 171] on select "Select Cable / Satellite Services Collection Agency Credit Card Debt Debt Couns…" at bounding box center [614, 176] width 142 height 22
select select "2"
click at [543, 165] on select "Select Cable / Satellite Services Collection Agency Credit Card Debt Debt Couns…" at bounding box center [614, 176] width 142 height 22
click at [372, 330] on button "Add Notice Address" at bounding box center [364, 327] width 100 height 23
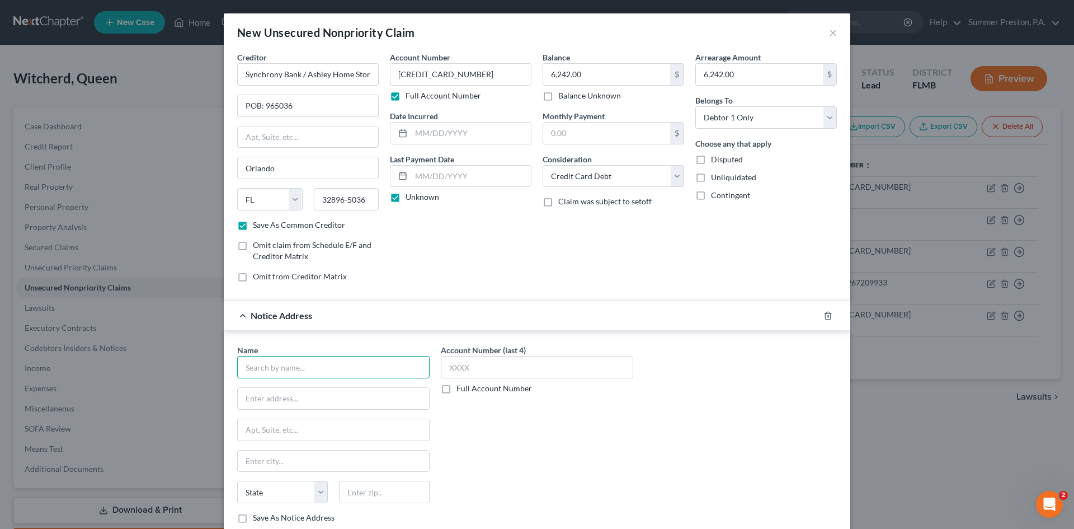
click at [317, 374] on input "text" at bounding box center [333, 367] width 192 height 22
type input "s"
type input "Synchrony Bank / Ashley Home Store"
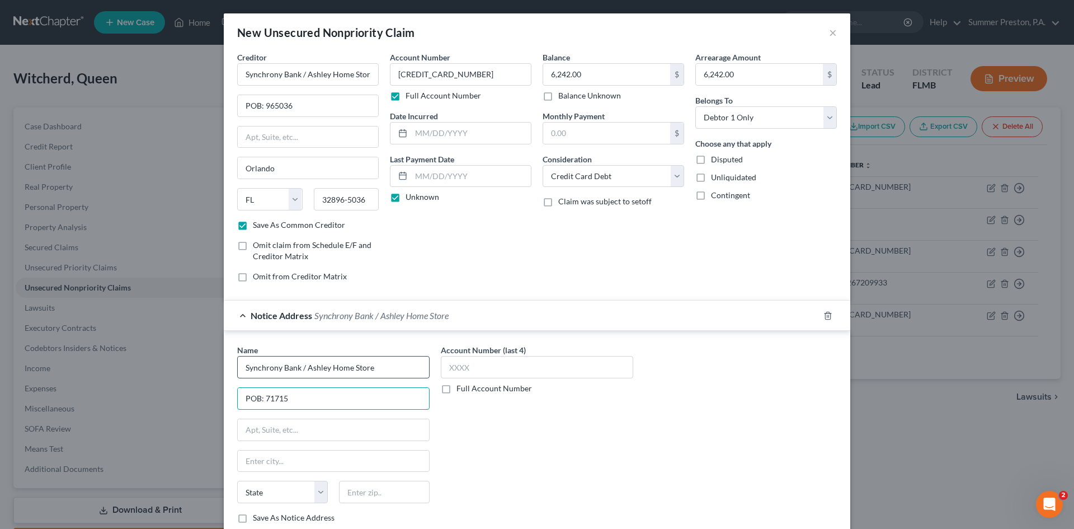
type input "POB: 71715"
type input "[GEOGRAPHIC_DATA]"
select select "39"
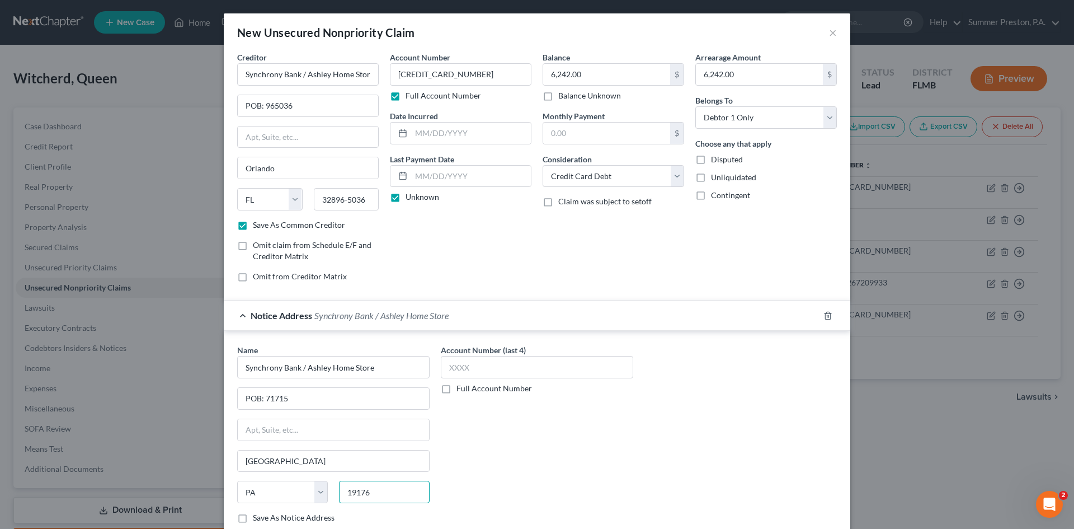
type input "19176"
click at [253, 517] on label "Save As Notice Address" at bounding box center [294, 517] width 82 height 11
click at [257, 517] on input "Save As Notice Address" at bounding box center [260, 515] width 7 height 7
checkbox input "true"
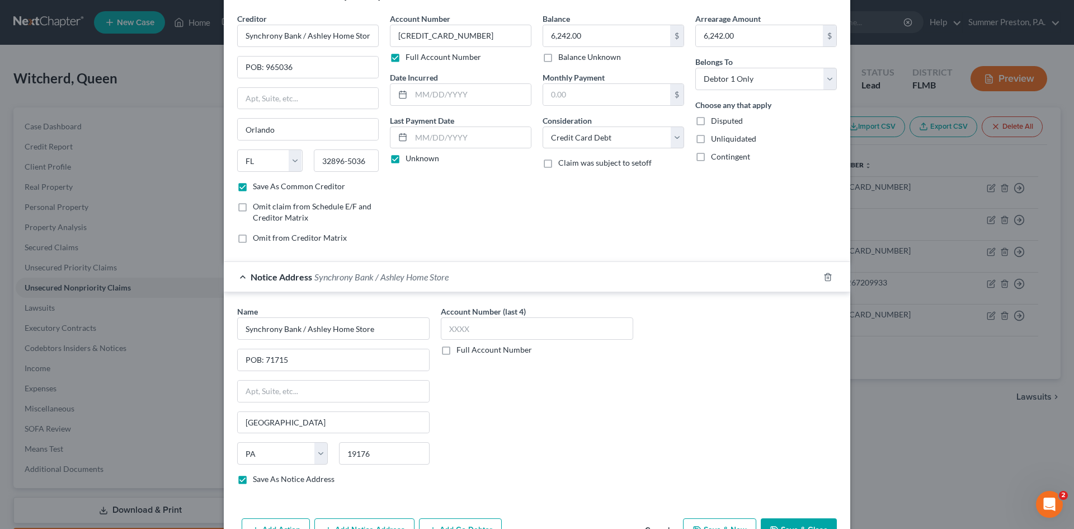
scroll to position [74, 0]
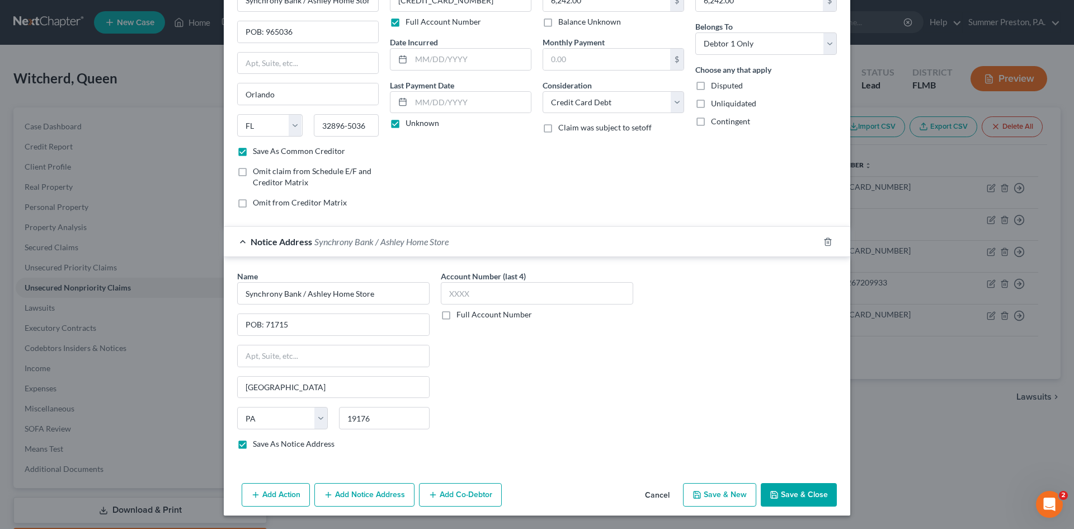
click at [704, 494] on button "Save & New" at bounding box center [719, 494] width 73 height 23
checkbox input "false"
type input "0.00"
select select "0"
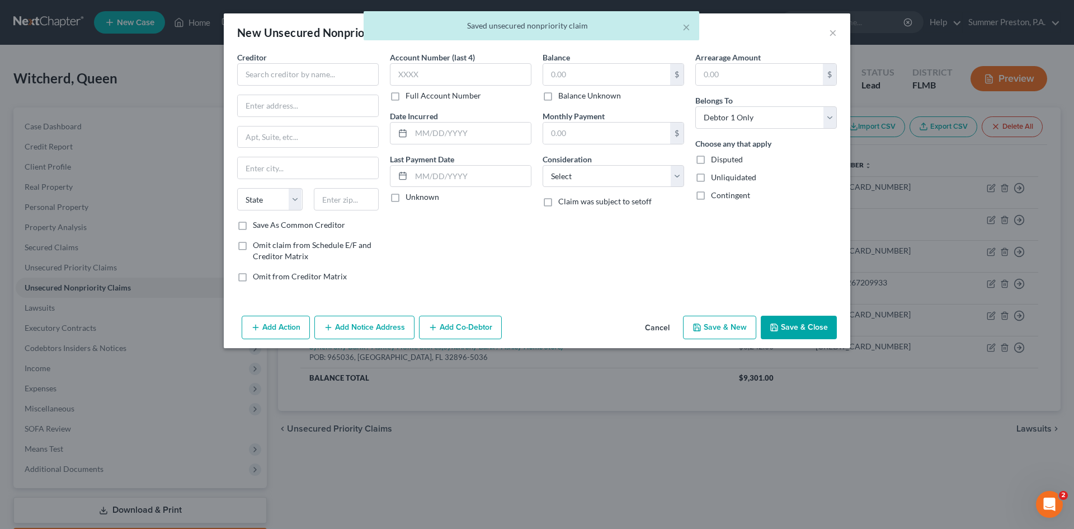
scroll to position [0, 0]
click at [352, 71] on input "text" at bounding box center [308, 74] width 142 height 22
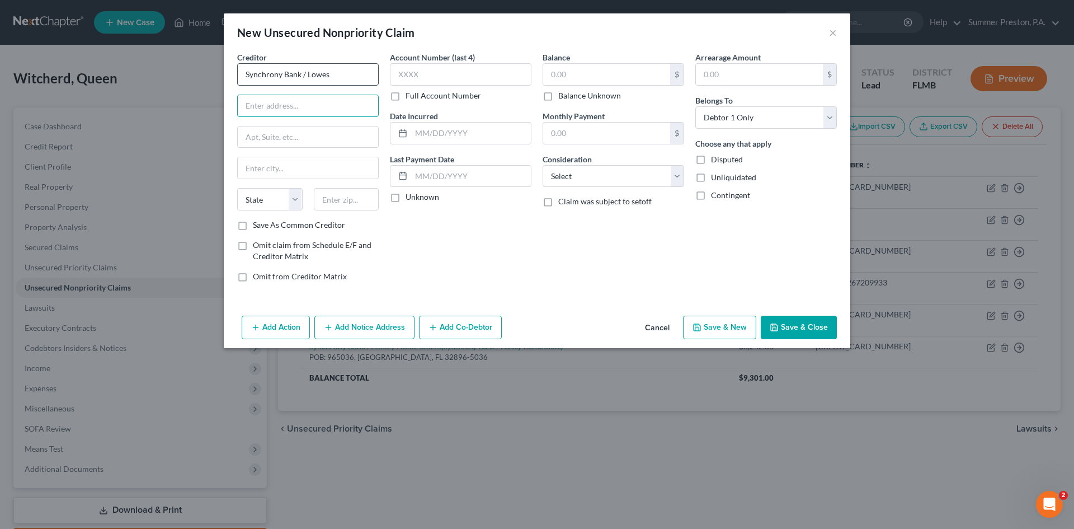
type input "Synchrony Bank / Lowes"
type input "POB: 669807"
click at [307, 170] on input "text" at bounding box center [308, 167] width 140 height 21
type input "[GEOGRAPHIC_DATA]"
select select "45"
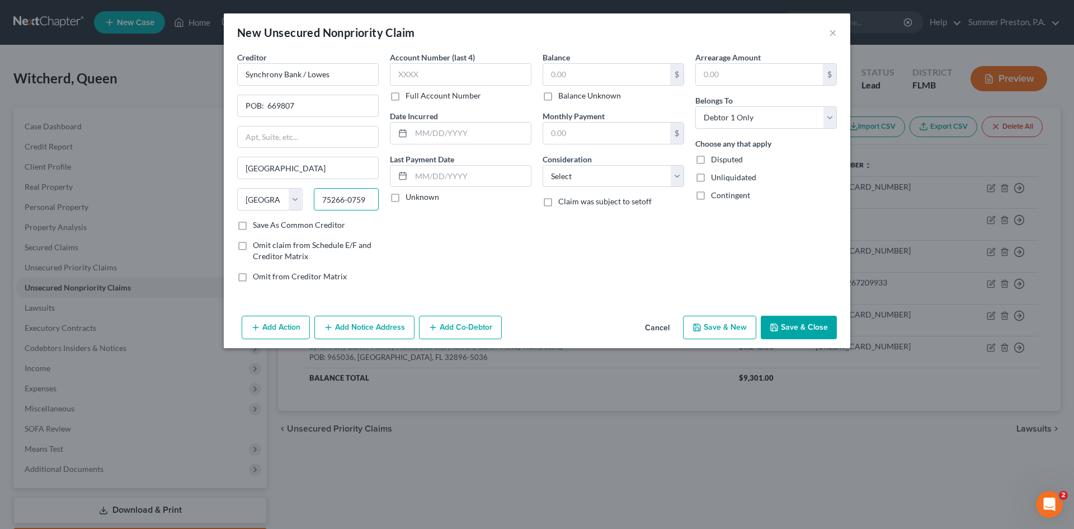
type input "75266-0759"
click at [253, 222] on label "Save As Common Creditor" at bounding box center [299, 224] width 92 height 11
click at [257, 222] on input "Save As Common Creditor" at bounding box center [260, 222] width 7 height 7
checkbox input "true"
click at [406, 96] on label "Full Account Number" at bounding box center [444, 95] width 76 height 11
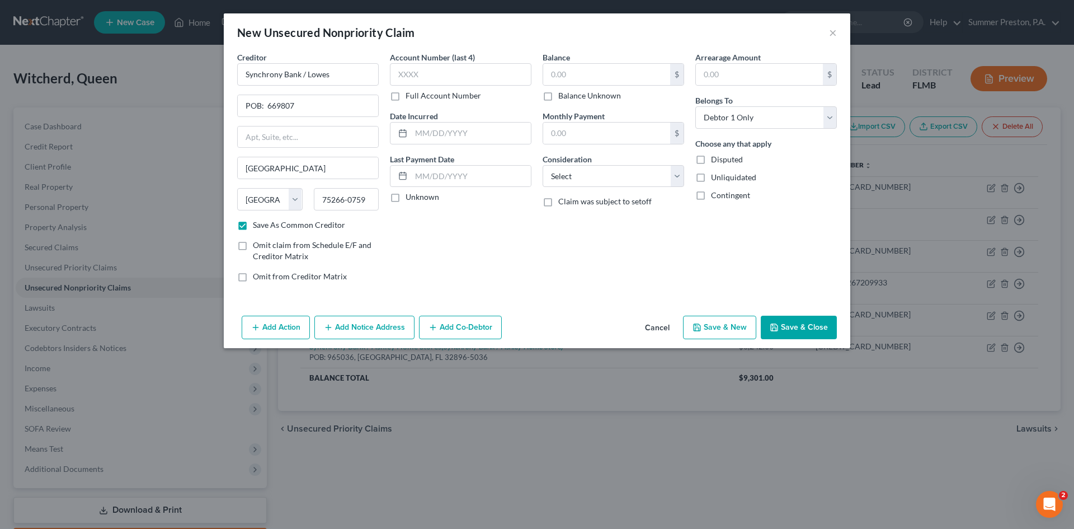
click at [410, 96] on input "Full Account Number" at bounding box center [413, 93] width 7 height 7
click at [429, 78] on input "text" at bounding box center [461, 74] width 142 height 22
type input "81927107985304"
click at [406, 196] on label "Unknown" at bounding box center [423, 196] width 34 height 11
click at [410, 196] on input "Unknown" at bounding box center [413, 194] width 7 height 7
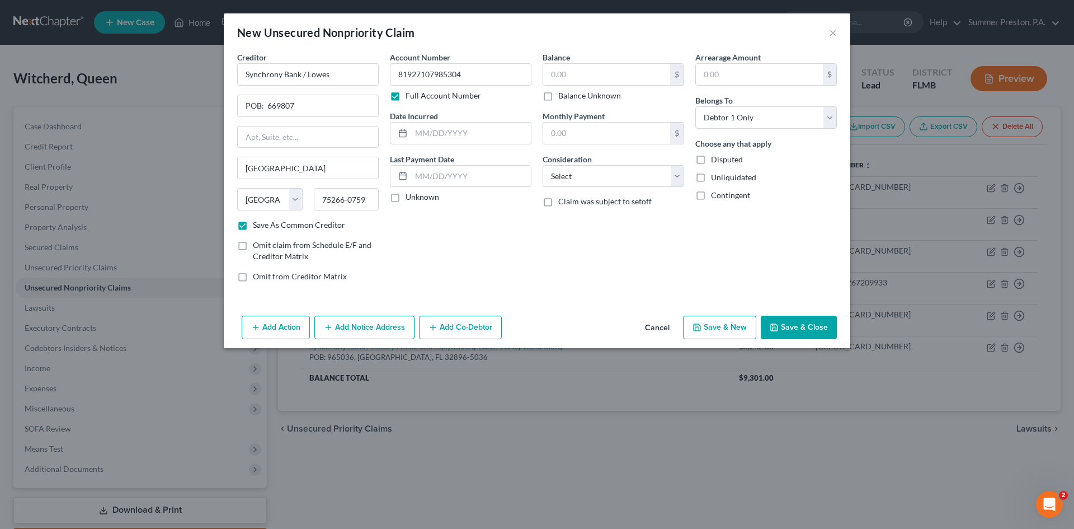
checkbox input "true"
click at [591, 79] on input "text" at bounding box center [606, 74] width 127 height 21
type input "667.00"
click at [724, 80] on input "text" at bounding box center [759, 74] width 127 height 21
type input "667.00"
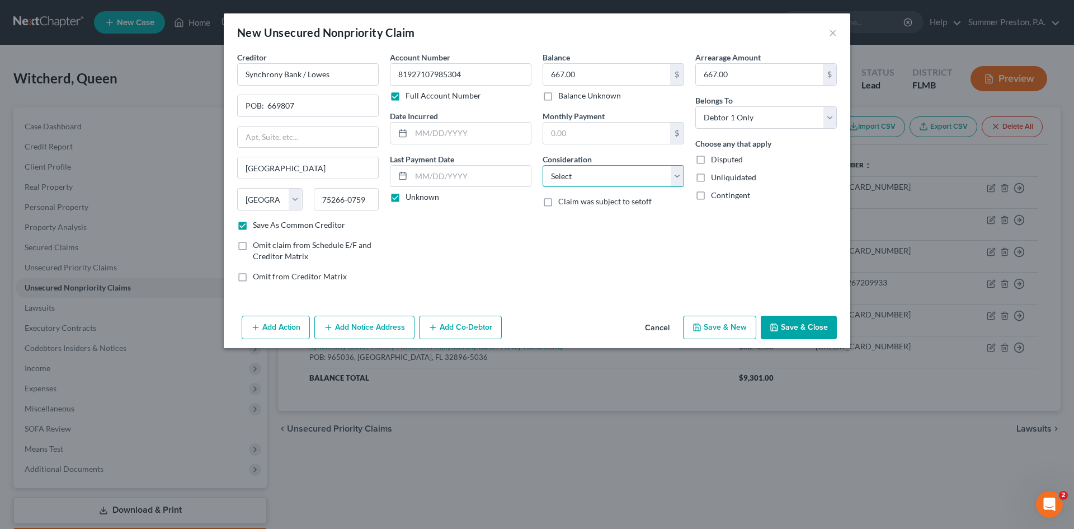
click at [679, 177] on select "Select Cable / Satellite Services Collection Agency Credit Card Debt Debt Couns…" at bounding box center [614, 176] width 142 height 22
select select "2"
click at [543, 165] on select "Select Cable / Satellite Services Collection Agency Credit Card Debt Debt Couns…" at bounding box center [614, 176] width 142 height 22
click at [723, 327] on button "Save & New" at bounding box center [719, 327] width 73 height 23
checkbox input "false"
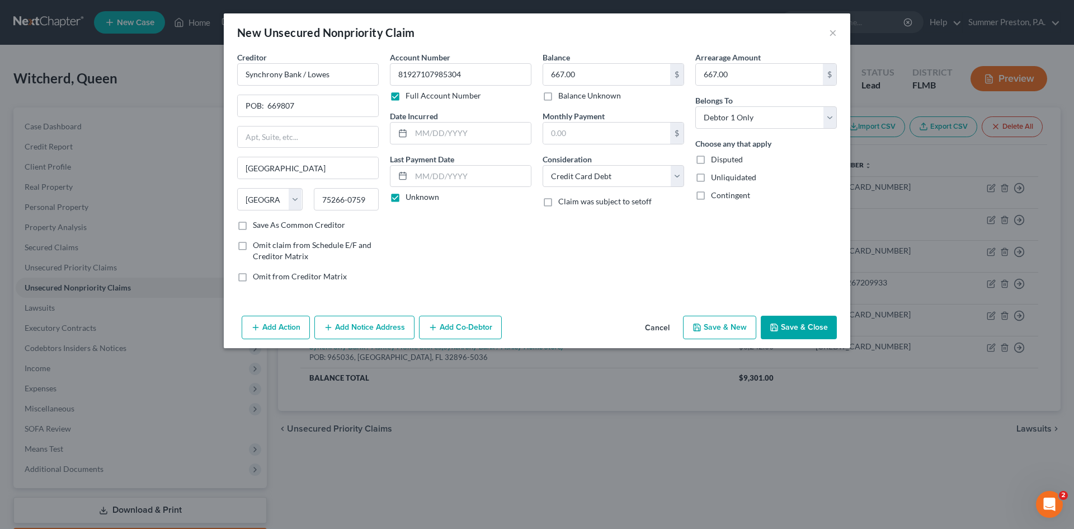
select select "0"
type input "0.00"
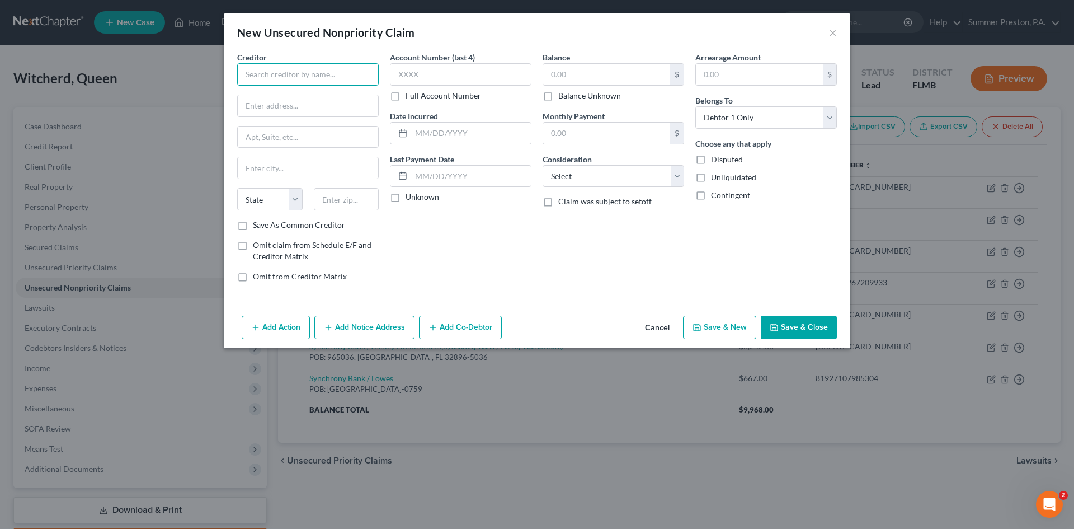
drag, startPoint x: 329, startPoint y: 77, endPoint x: 314, endPoint y: 76, distance: 15.2
click at [328, 77] on input "text" at bounding box center [308, 74] width 142 height 22
type input "Macy's"
type input "POB: 658203"
type input "[GEOGRAPHIC_DATA]"
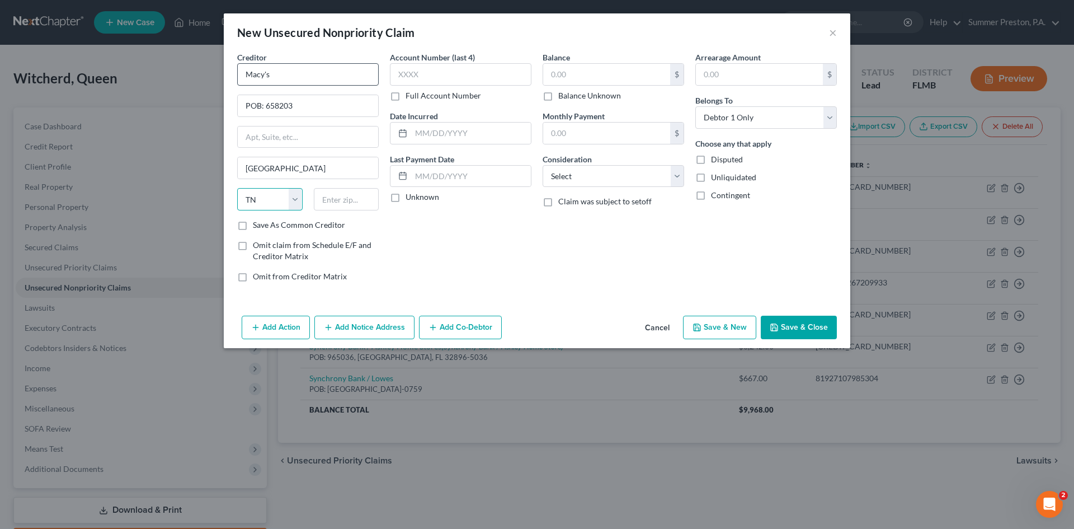
select select "45"
type input "75265-8203"
click at [253, 228] on label "Save As Common Creditor" at bounding box center [299, 224] width 92 height 11
click at [257, 227] on input "Save As Common Creditor" at bounding box center [260, 222] width 7 height 7
checkbox input "true"
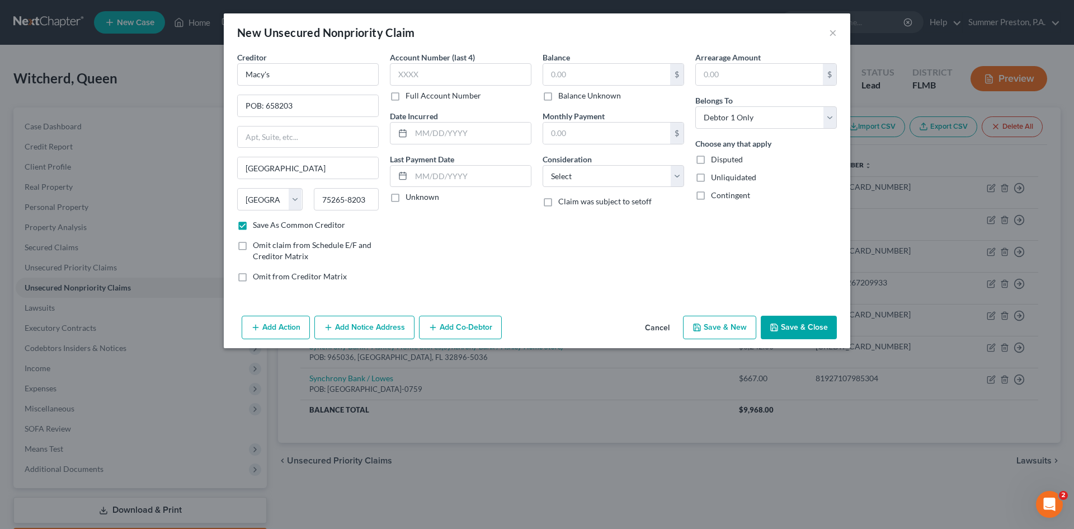
click at [406, 97] on label "Full Account Number" at bounding box center [444, 95] width 76 height 11
click at [410, 97] on input "Full Account Number" at bounding box center [413, 93] width 7 height 7
click at [443, 72] on input "text" at bounding box center [461, 74] width 142 height 22
type input "311.00"
click at [406, 196] on label "Unknown" at bounding box center [423, 196] width 34 height 11
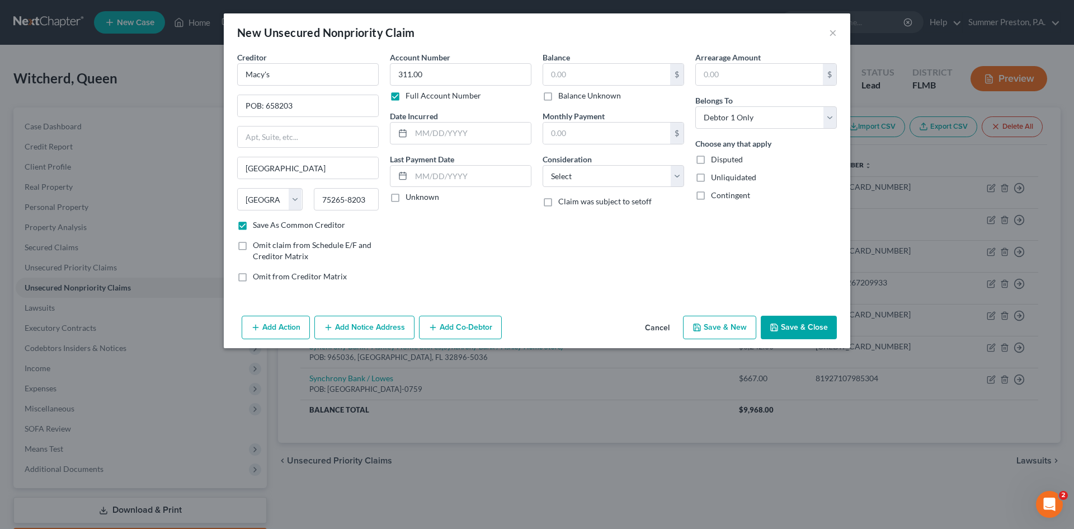
click at [410, 196] on input "Unknown" at bounding box center [413, 194] width 7 height 7
checkbox input "true"
click at [573, 71] on input "text" at bounding box center [606, 74] width 127 height 21
type input "311.00"
drag, startPoint x: 429, startPoint y: 72, endPoint x: 381, endPoint y: 74, distance: 47.6
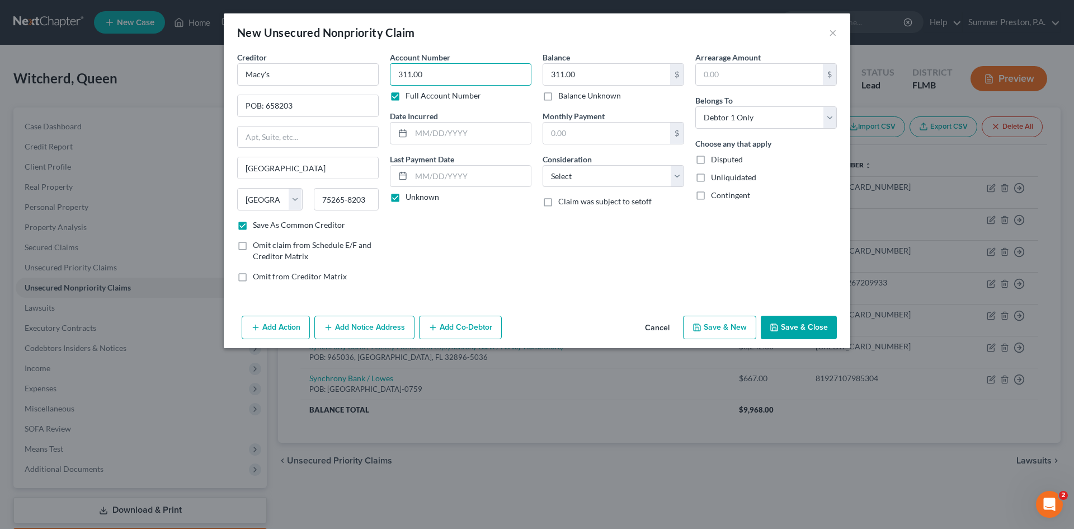
click at [381, 74] on div "Creditor * [PERSON_NAME] POB: 658203 [GEOGRAPHIC_DATA] [US_STATE] AK AR AZ CA C…" at bounding box center [537, 170] width 611 height 239
type input "[CREDIT_CARD_NUMBER]"
click at [742, 69] on input "text" at bounding box center [759, 74] width 127 height 21
type input "311.00"
click at [678, 178] on select "Select Cable / Satellite Services Collection Agency Credit Card Debt Debt Couns…" at bounding box center [614, 176] width 142 height 22
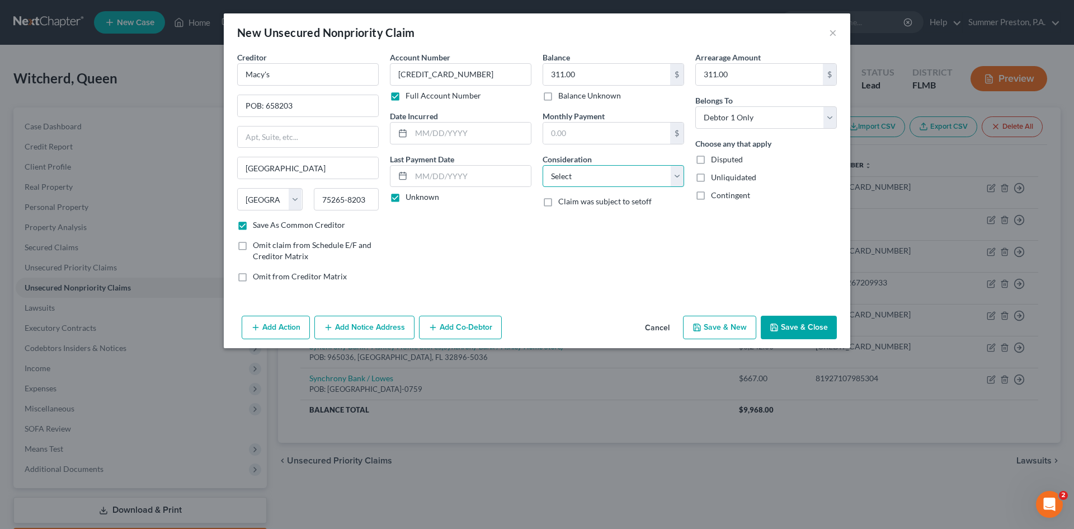
select select "2"
click at [543, 165] on select "Select Cable / Satellite Services Collection Agency Credit Card Debt Debt Couns…" at bounding box center [614, 176] width 142 height 22
click at [723, 326] on button "Save & New" at bounding box center [719, 327] width 73 height 23
checkbox input "false"
select select "0"
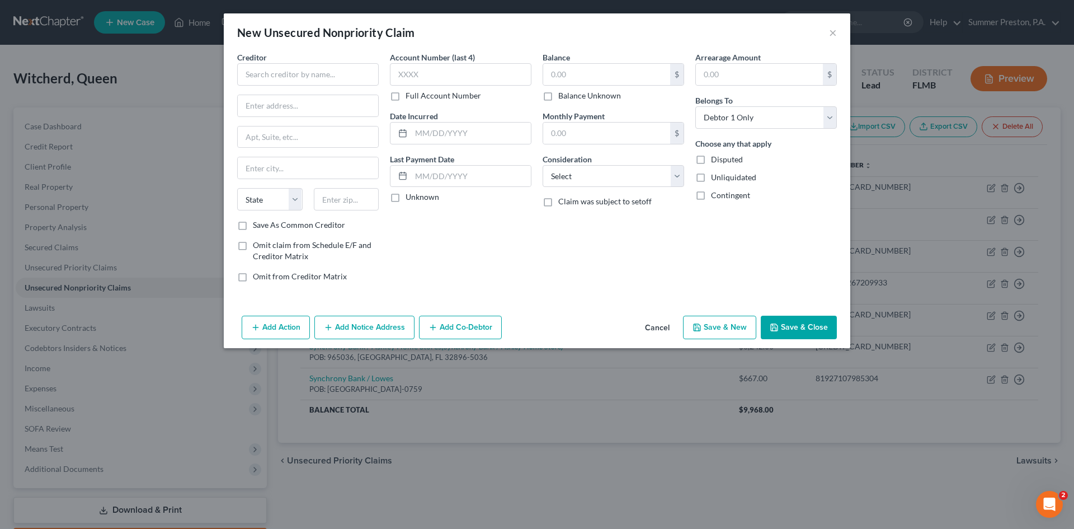
type input "0.00"
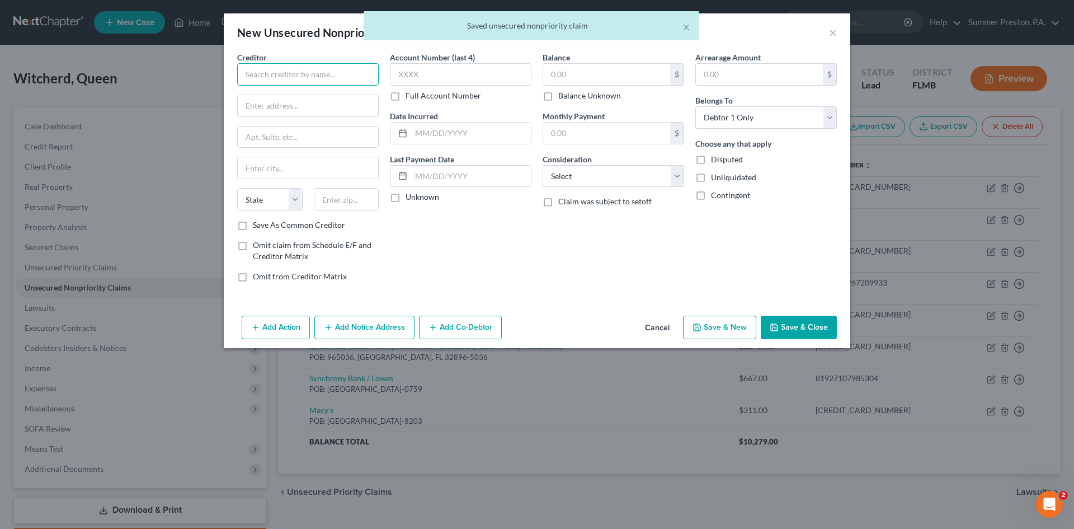
click at [324, 73] on input "text" at bounding box center [308, 74] width 142 height 22
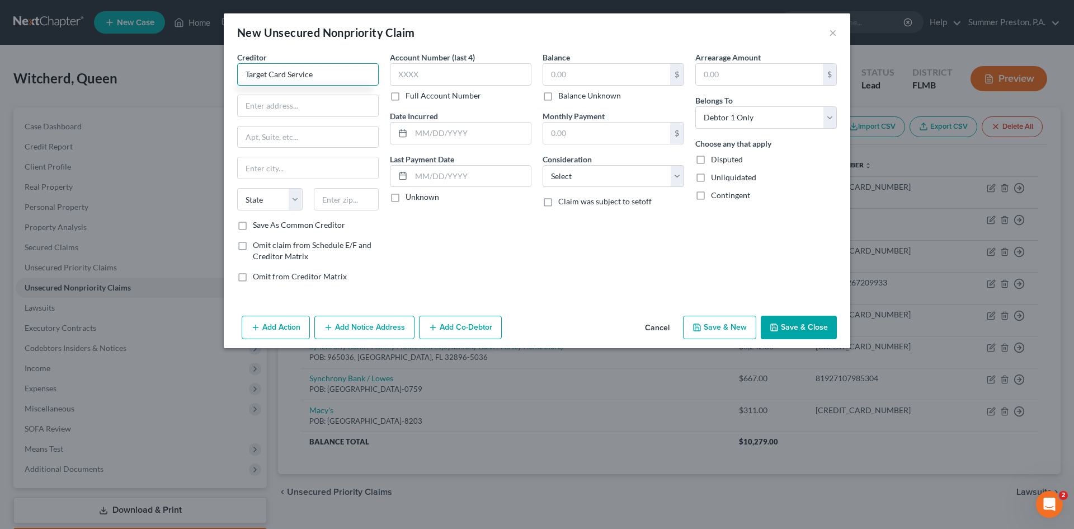
type input "Target Card Service"
type input "POB: 660170"
type input "[GEOGRAPHIC_DATA]"
select select "45"
type input "75266-0170"
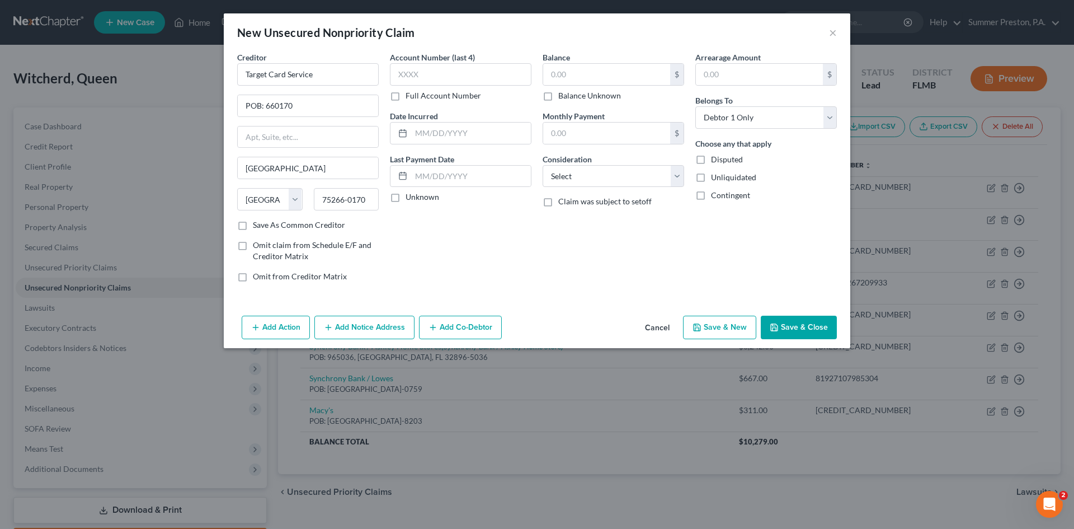
click at [253, 223] on label "Save As Common Creditor" at bounding box center [299, 224] width 92 height 11
click at [257, 223] on input "Save As Common Creditor" at bounding box center [260, 222] width 7 height 7
checkbox input "true"
click at [406, 100] on label "Full Account Number" at bounding box center [444, 95] width 76 height 11
click at [410, 97] on input "Full Account Number" at bounding box center [413, 93] width 7 height 7
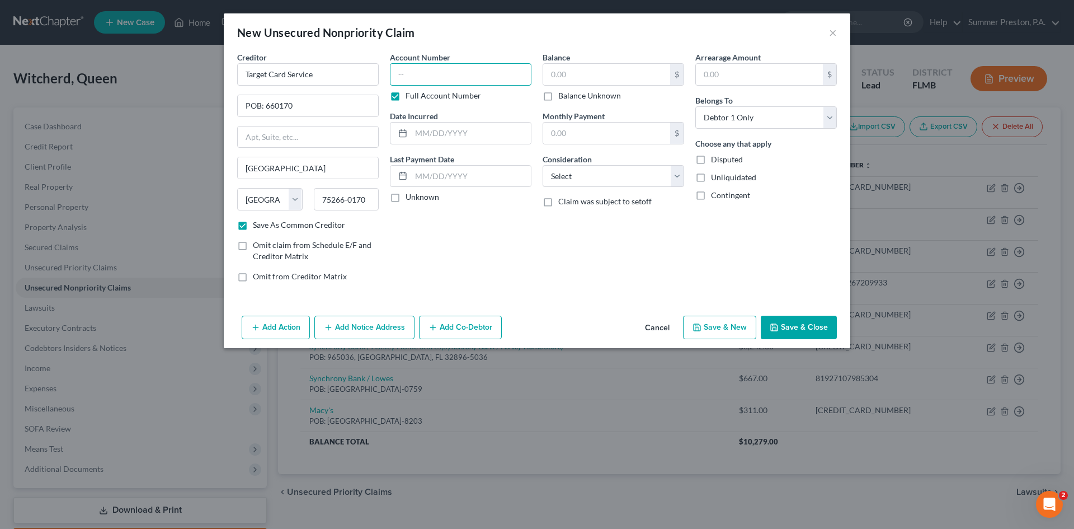
click at [453, 78] on input "text" at bounding box center [461, 74] width 142 height 22
drag, startPoint x: 453, startPoint y: 78, endPoint x: 330, endPoint y: 75, distance: 123.1
click at [330, 75] on div "Creditor * Target Card Service POB: 660170 [GEOGRAPHIC_DATA] [US_STATE][GEOGRAP…" at bounding box center [537, 170] width 611 height 239
type input "[CREDIT_CARD_NUMBER]"
click at [406, 199] on label "Unknown" at bounding box center [423, 196] width 34 height 11
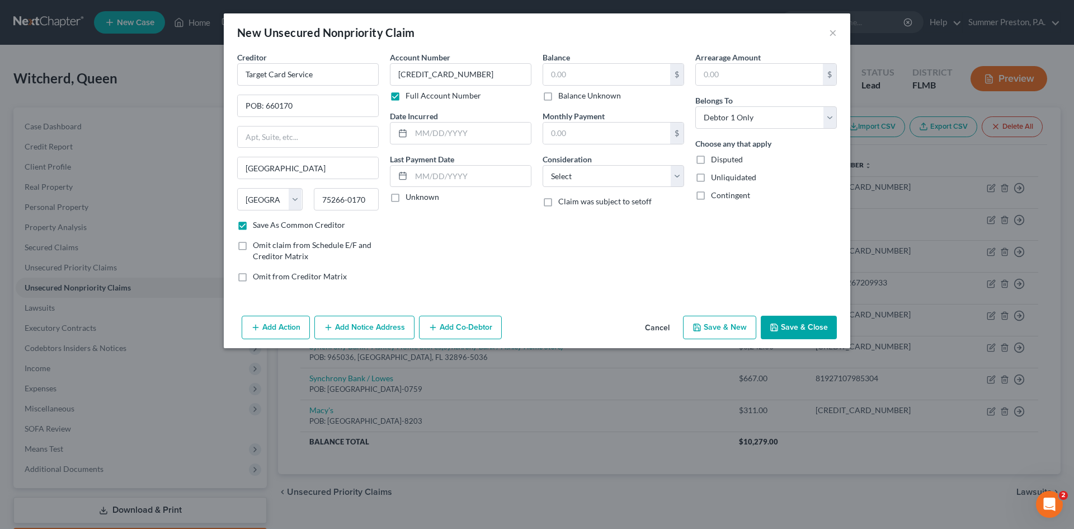
click at [410, 199] on input "Unknown" at bounding box center [413, 194] width 7 height 7
checkbox input "true"
click at [586, 70] on input "text" at bounding box center [606, 74] width 127 height 21
type input "169.00"
drag, startPoint x: 736, startPoint y: 67, endPoint x: 684, endPoint y: 64, distance: 52.7
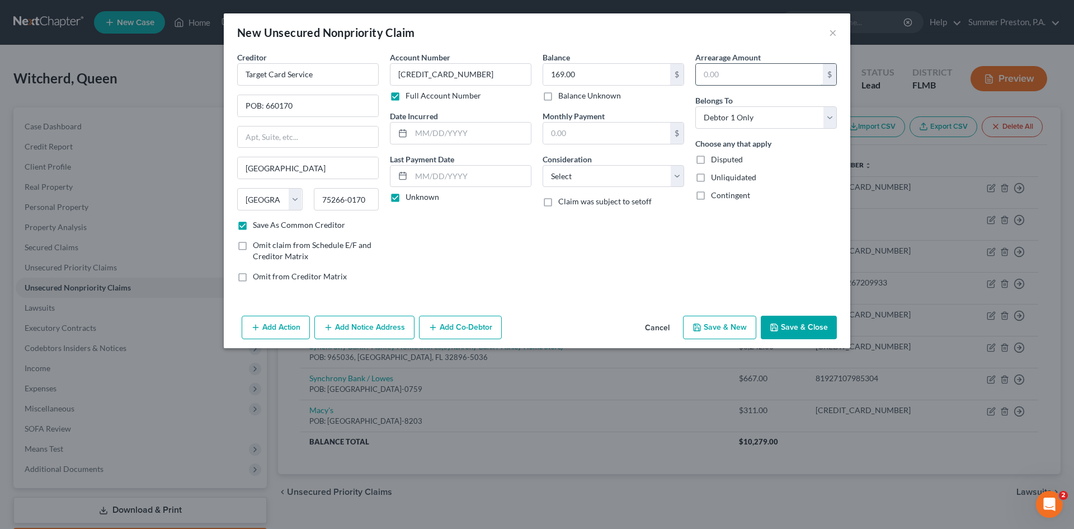
click at [736, 67] on input "text" at bounding box center [759, 74] width 127 height 21
type input "169.00"
click at [680, 167] on select "Select Cable / Satellite Services Collection Agency Credit Card Debt Debt Couns…" at bounding box center [614, 176] width 142 height 22
select select "2"
click at [543, 165] on select "Select Cable / Satellite Services Collection Agency Credit Card Debt Debt Couns…" at bounding box center [614, 176] width 142 height 22
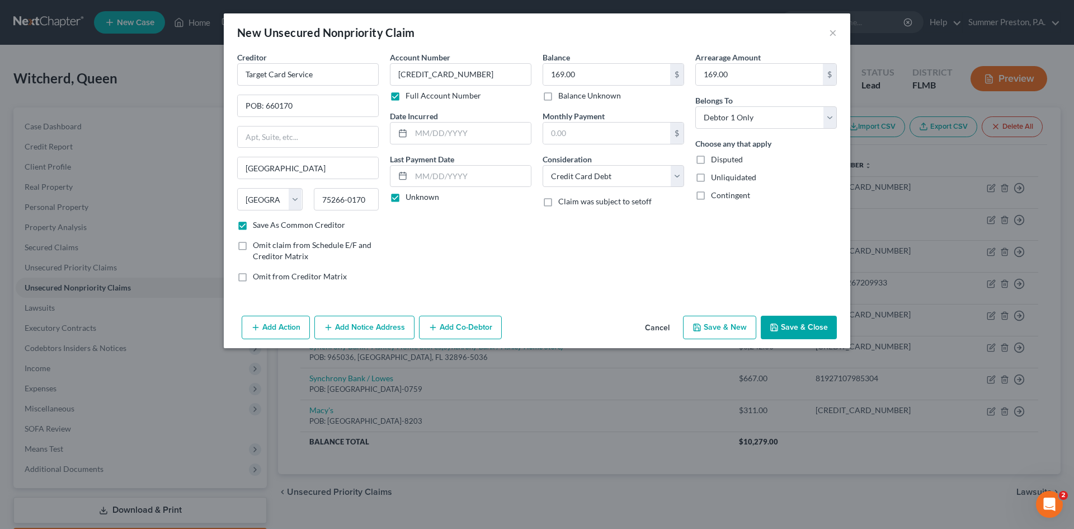
click at [717, 331] on button "Save & New" at bounding box center [719, 327] width 73 height 23
checkbox input "false"
select select "0"
type input "0.00"
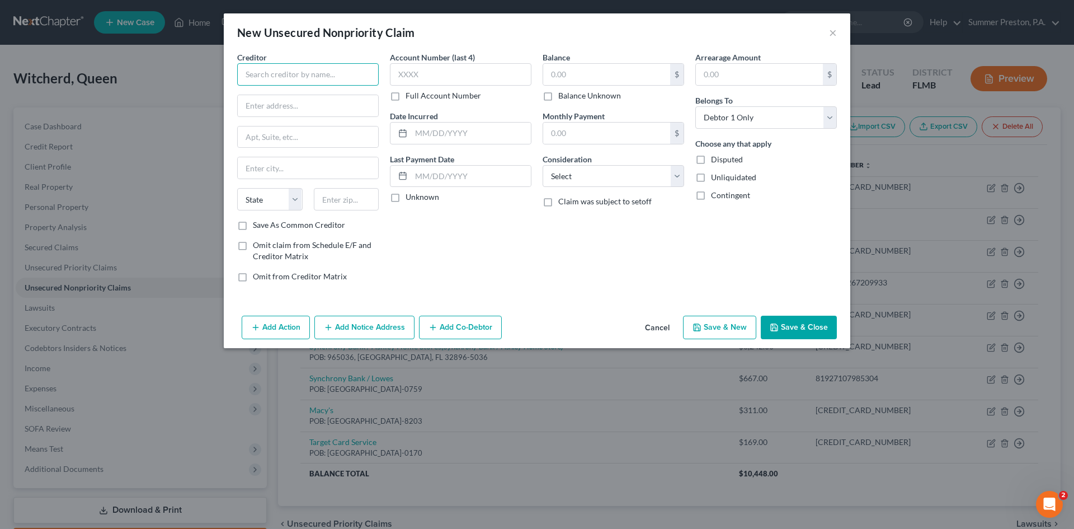
click at [341, 76] on input "text" at bounding box center [308, 74] width 142 height 22
type input "Comenity Bank / Ultra Beauty"
type input "POB: 650964"
type input "[GEOGRAPHIC_DATA]"
select select "45"
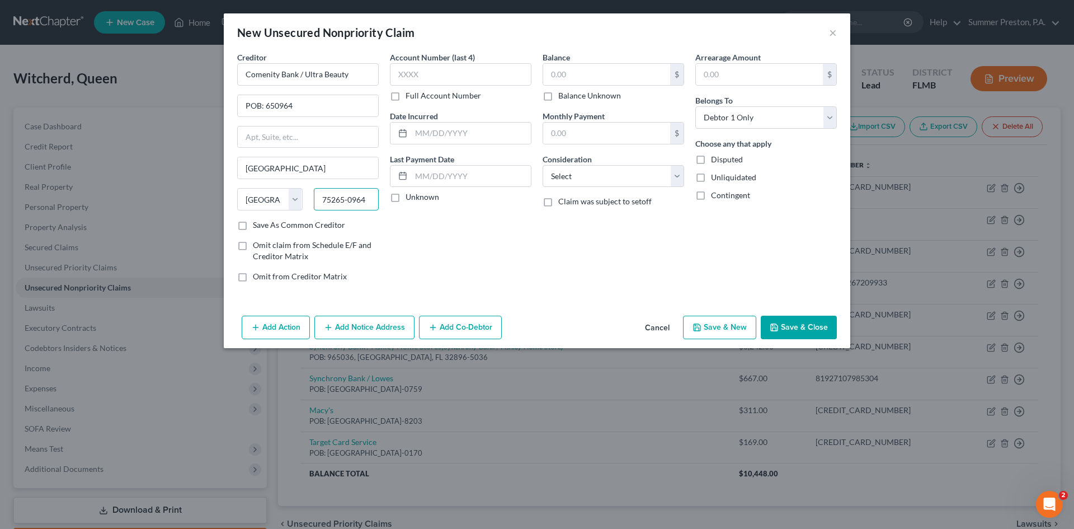
type input "75265-0964"
click at [253, 222] on label "Save As Common Creditor" at bounding box center [299, 224] width 92 height 11
click at [257, 222] on input "Save As Common Creditor" at bounding box center [260, 222] width 7 height 7
checkbox input "true"
click at [406, 98] on label "Full Account Number" at bounding box center [444, 95] width 76 height 11
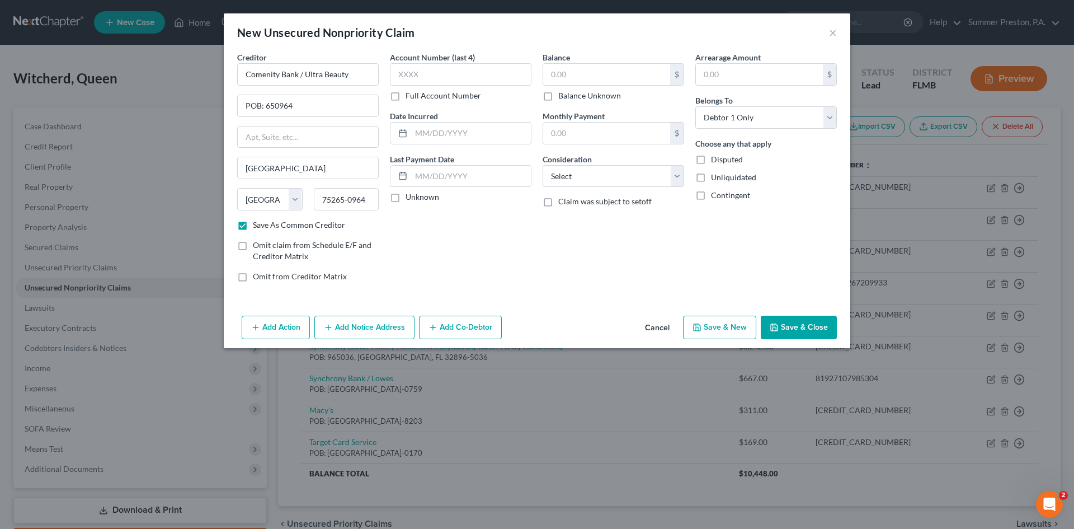
click at [410, 97] on input "Full Account Number" at bounding box center [413, 93] width 7 height 7
click at [447, 70] on input "text" at bounding box center [461, 74] width 142 height 22
click at [436, 76] on input "5780971093898905" at bounding box center [461, 74] width 142 height 22
type input "[CREDIT_CARD_NUMBER]"
click at [406, 200] on label "Unknown" at bounding box center [423, 196] width 34 height 11
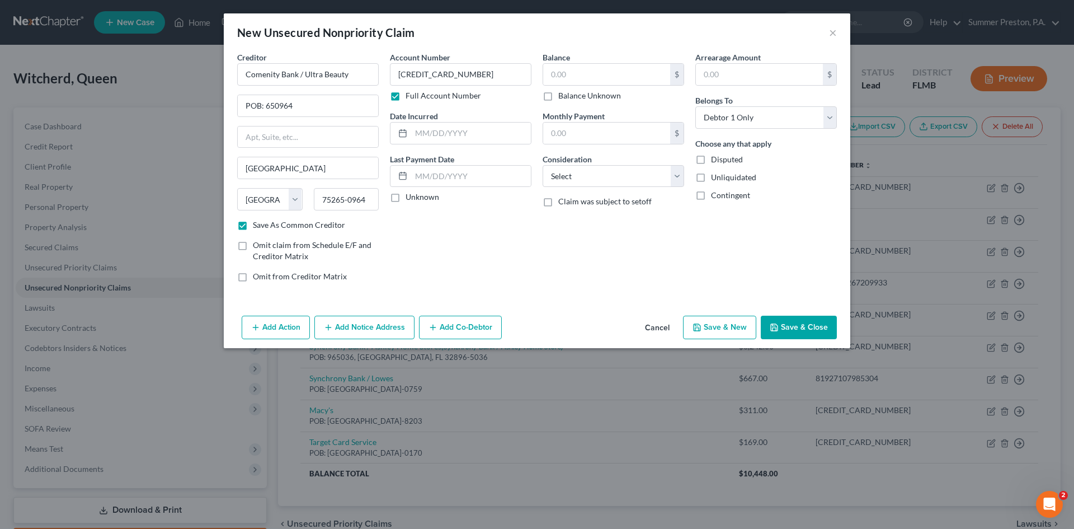
click at [410, 199] on input "Unknown" at bounding box center [413, 194] width 7 height 7
checkbox input "true"
click at [571, 78] on input "text" at bounding box center [606, 74] width 127 height 21
type input "200.00"
drag, startPoint x: 759, startPoint y: 75, endPoint x: 714, endPoint y: 84, distance: 45.1
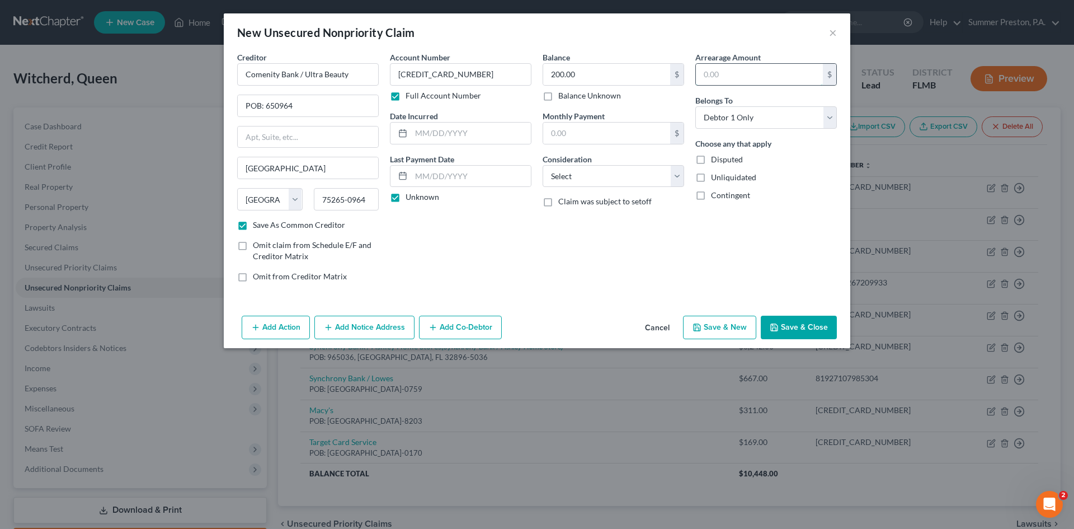
click at [755, 78] on input "text" at bounding box center [759, 74] width 127 height 21
type input "200.00"
click at [677, 181] on select "Select Cable / Satellite Services Collection Agency Credit Card Debt Debt Couns…" at bounding box center [614, 176] width 142 height 22
select select "2"
click at [543, 165] on select "Select Cable / Satellite Services Collection Agency Credit Card Debt Debt Couns…" at bounding box center [614, 176] width 142 height 22
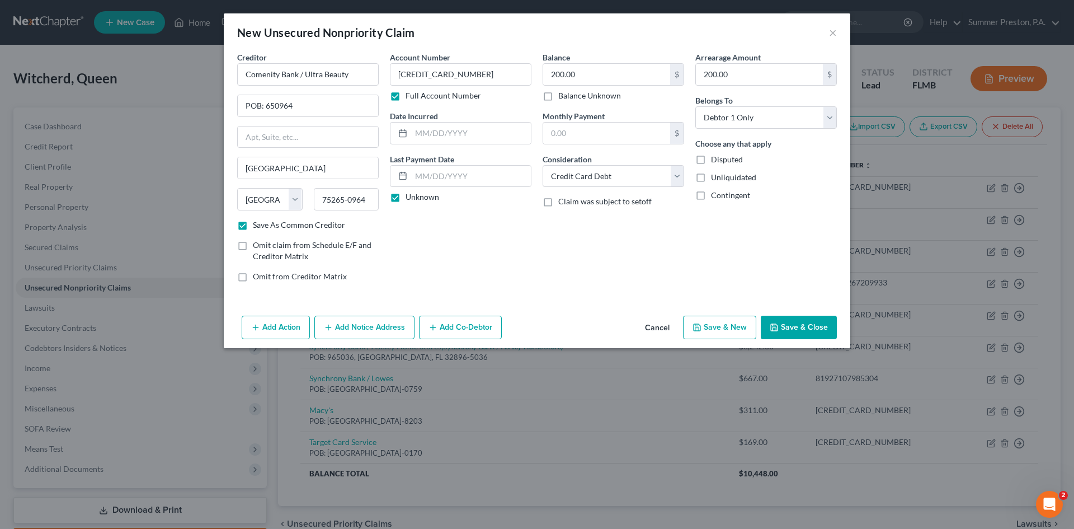
click at [719, 328] on button "Save & New" at bounding box center [719, 327] width 73 height 23
checkbox input "false"
select select "0"
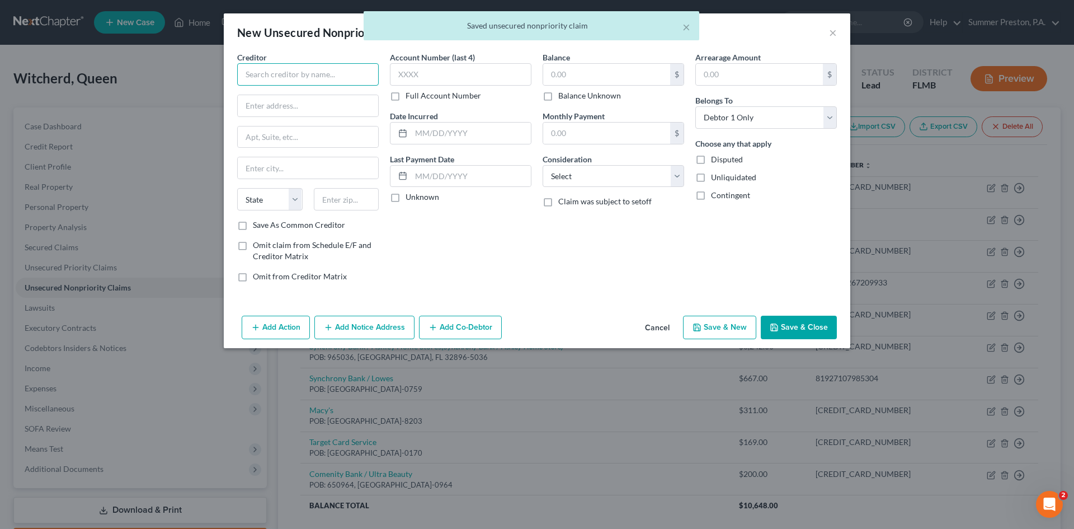
click at [346, 73] on input "text" at bounding box center [308, 74] width 142 height 22
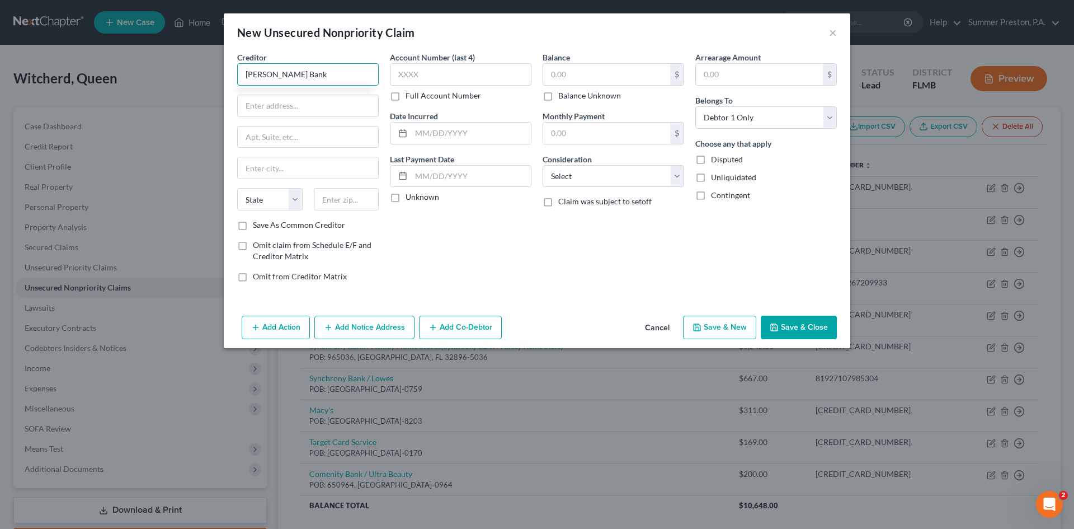
type input "[PERSON_NAME] Bank"
type input "POB: 660702"
type input "[GEOGRAPHIC_DATA]"
select select "45"
click at [322, 201] on input "5266" at bounding box center [346, 199] width 65 height 22
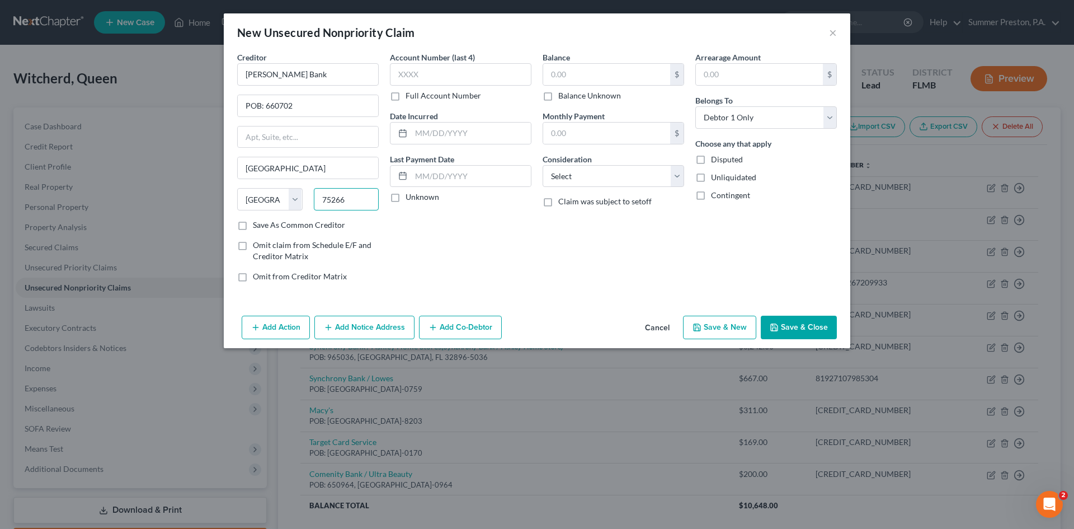
click at [356, 199] on input "75266" at bounding box center [346, 199] width 65 height 22
click at [351, 198] on input "75266-002" at bounding box center [346, 199] width 65 height 22
type input "75266-0702"
click at [253, 228] on label "Save As Common Creditor" at bounding box center [299, 224] width 92 height 11
click at [257, 227] on input "Save As Common Creditor" at bounding box center [260, 222] width 7 height 7
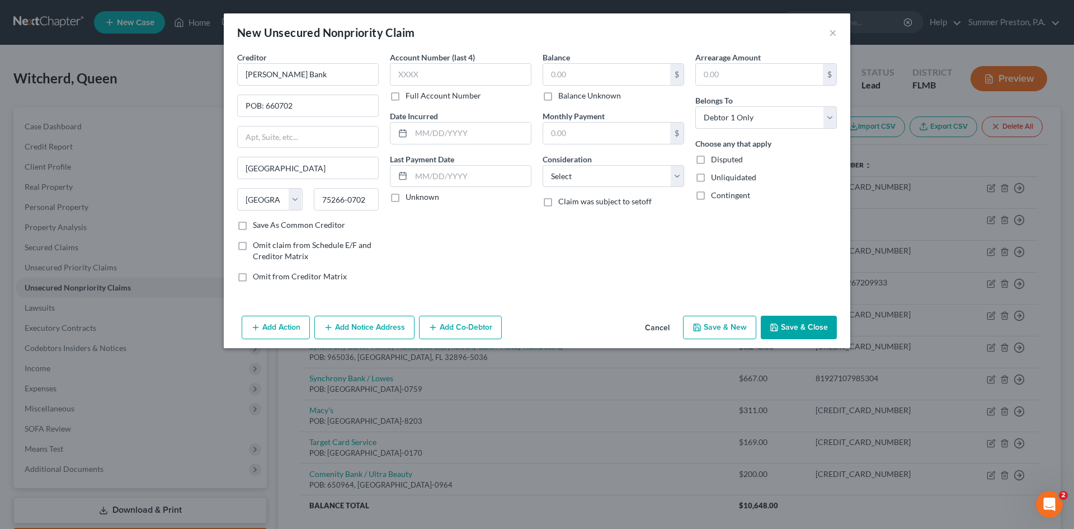
checkbox input "true"
click at [406, 96] on label "Full Account Number" at bounding box center [444, 95] width 76 height 11
click at [410, 96] on input "Full Account Number" at bounding box center [413, 93] width 7 height 7
click at [444, 73] on input "text" at bounding box center [461, 74] width 142 height 22
type input "[CREDIT_CARD_NUMBER]"
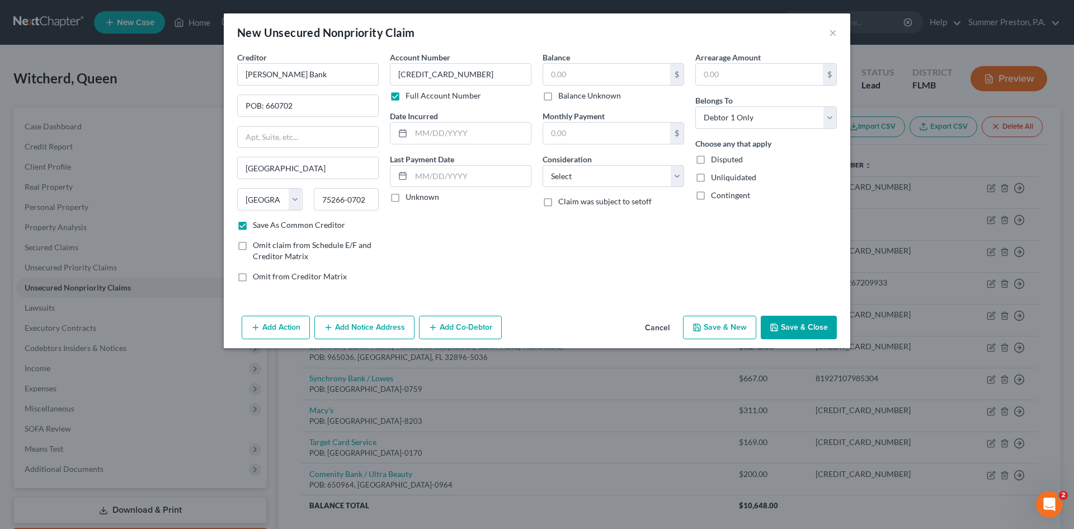
click at [406, 195] on label "Unknown" at bounding box center [423, 196] width 34 height 11
click at [410, 195] on input "Unknown" at bounding box center [413, 194] width 7 height 7
checkbox input "true"
click at [579, 72] on input "text" at bounding box center [606, 74] width 127 height 21
type input "1,158.00"
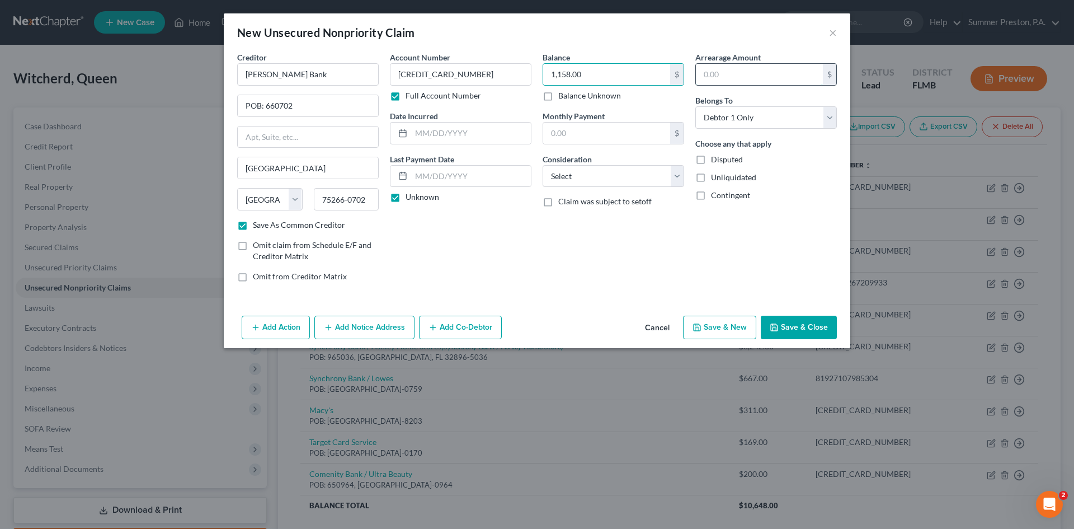
drag, startPoint x: 725, startPoint y: 68, endPoint x: 716, endPoint y: 68, distance: 8.4
click at [725, 68] on input "text" at bounding box center [759, 74] width 127 height 21
type input "1,158.00"
click at [678, 171] on select "Select Cable / Satellite Services Collection Agency Credit Card Debt Debt Couns…" at bounding box center [614, 176] width 142 height 22
select select "2"
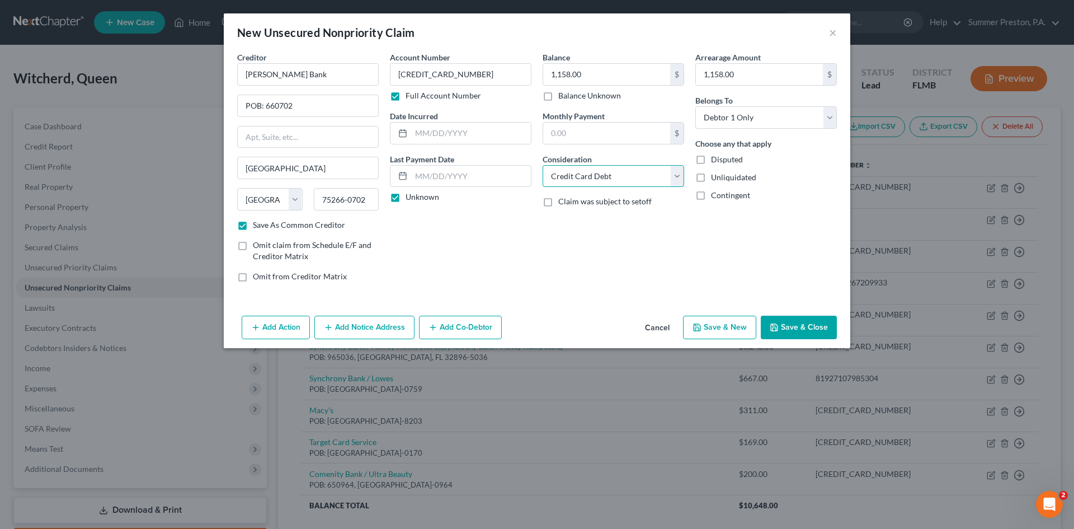
click at [543, 165] on select "Select Cable / Satellite Services Collection Agency Credit Card Debt Debt Couns…" at bounding box center [614, 176] width 142 height 22
click at [716, 328] on button "Save & New" at bounding box center [719, 327] width 73 height 23
checkbox input "false"
select select "0"
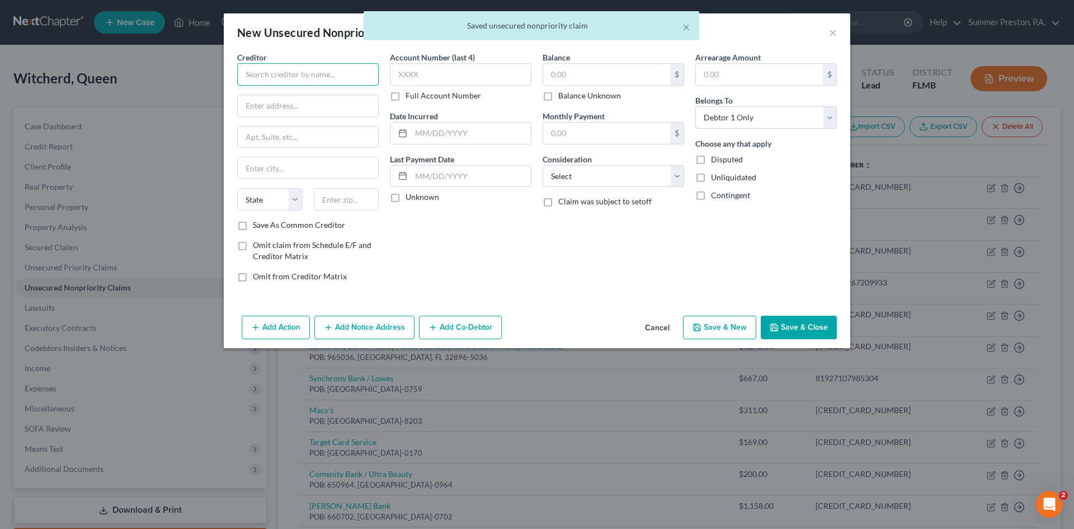
click at [350, 75] on input "text" at bounding box center [308, 74] width 142 height 22
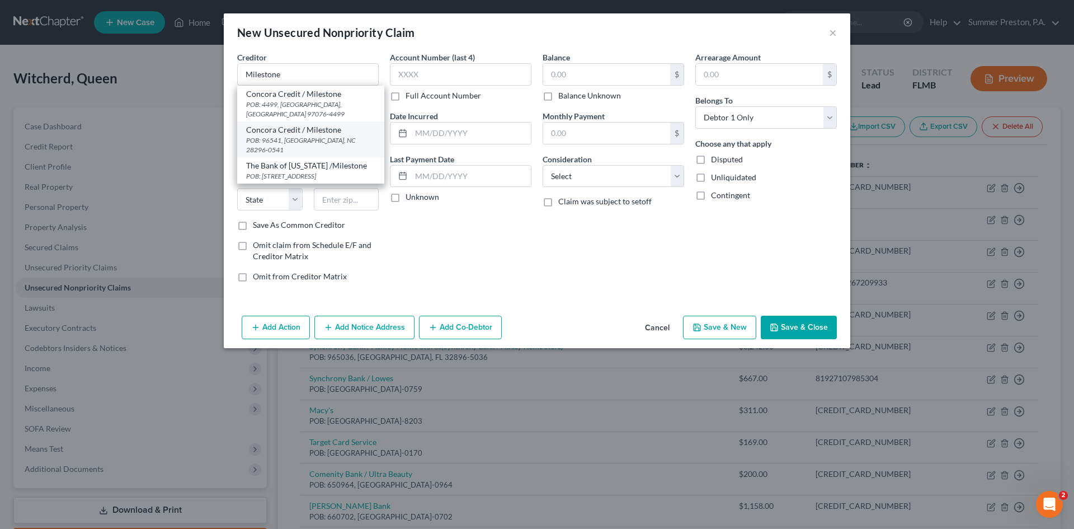
click at [332, 124] on div "Concora Credit / Milestone" at bounding box center [310, 129] width 129 height 11
type input "Concora Credit / Milestone"
type input "POB: 96541"
type input "Charlotte"
select select "28"
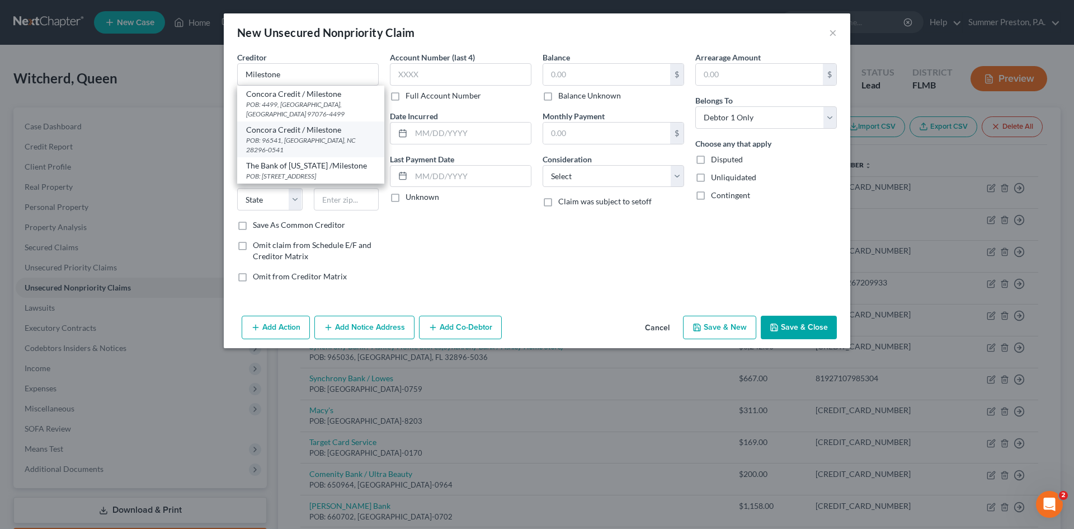
type input "28296-0541"
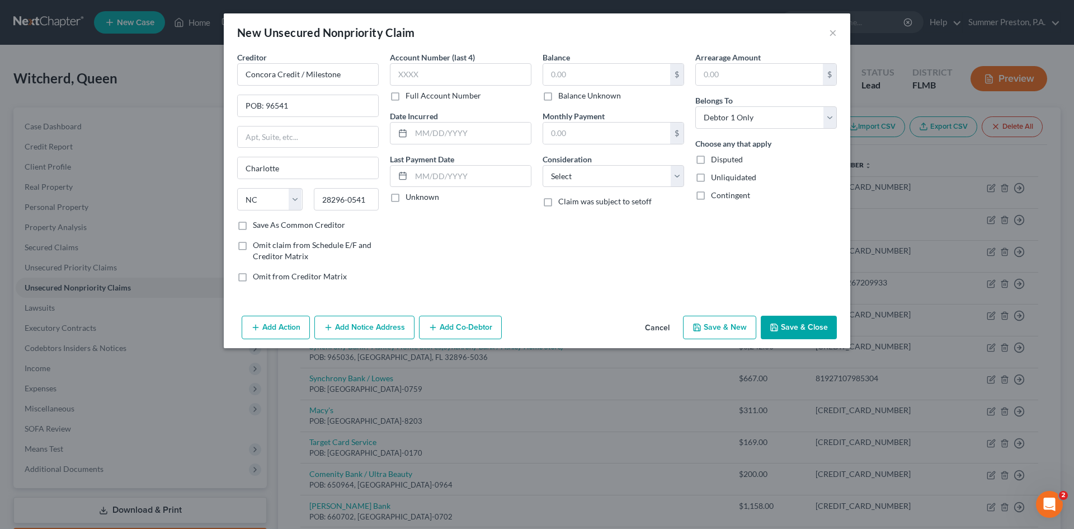
drag, startPoint x: 243, startPoint y: 224, endPoint x: 253, endPoint y: 212, distance: 16.3
click at [253, 223] on label "Save As Common Creditor" at bounding box center [299, 224] width 92 height 11
click at [257, 223] on input "Save As Common Creditor" at bounding box center [260, 222] width 7 height 7
checkbox input "true"
click at [406, 98] on label "Full Account Number" at bounding box center [444, 95] width 76 height 11
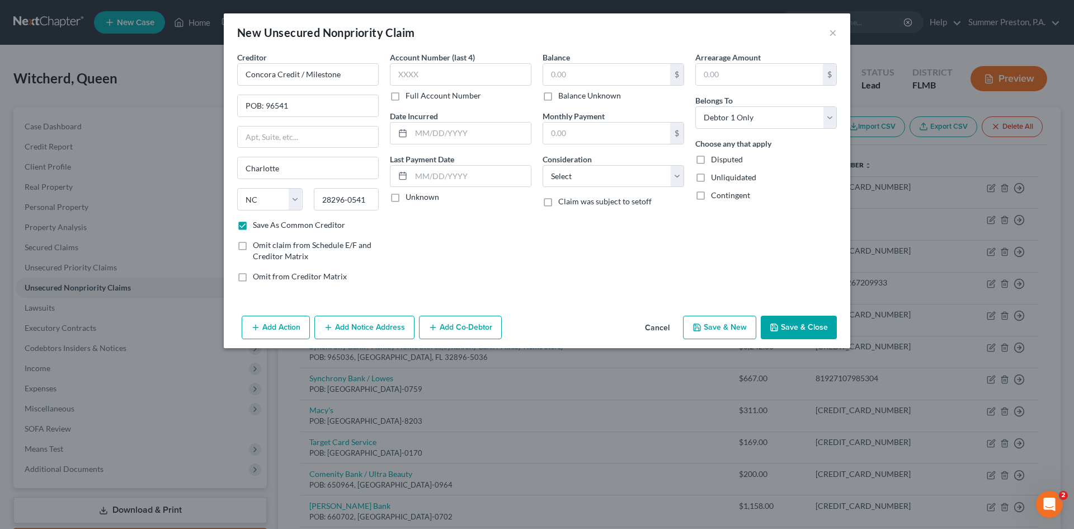
click at [410, 97] on input "Full Account Number" at bounding box center [413, 93] width 7 height 7
click at [466, 76] on input "text" at bounding box center [461, 74] width 142 height 22
click at [420, 74] on input "text" at bounding box center [461, 74] width 142 height 22
type input "[CREDIT_CARD_NUMBER]"
drag, startPoint x: 396, startPoint y: 195, endPoint x: 553, endPoint y: 123, distance: 172.8
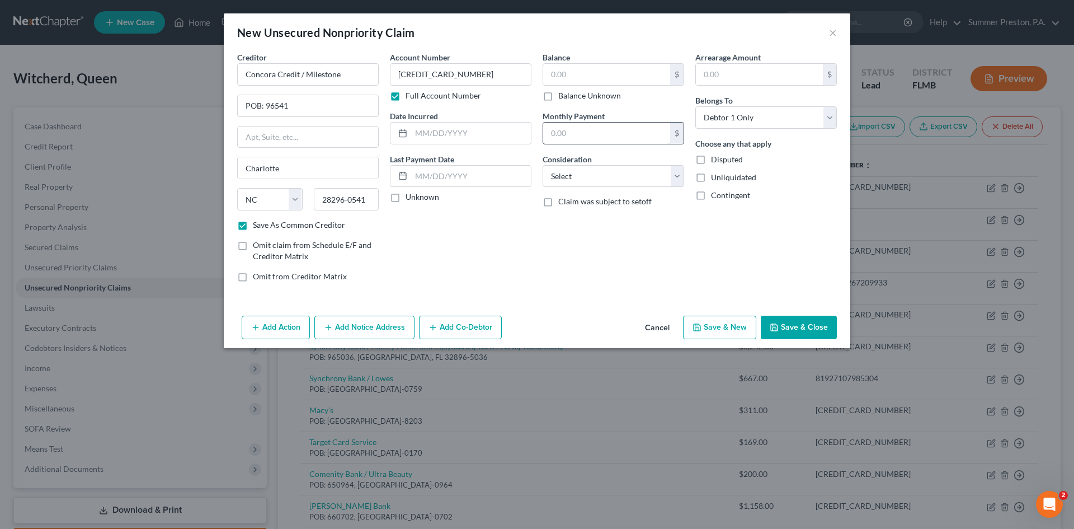
click at [406, 192] on label "Unknown" at bounding box center [423, 196] width 34 height 11
click at [410, 192] on input "Unknown" at bounding box center [413, 194] width 7 height 7
checkbox input "true"
click at [620, 70] on input "text" at bounding box center [606, 74] width 127 height 21
type input "1,897.00"
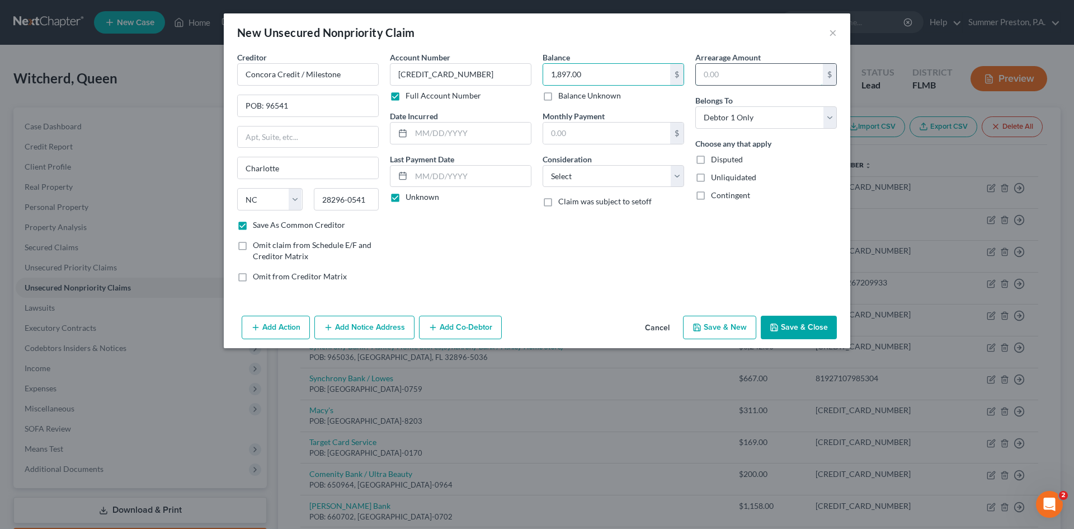
drag, startPoint x: 751, startPoint y: 65, endPoint x: 741, endPoint y: 71, distance: 11.5
click at [750, 67] on input "text" at bounding box center [759, 74] width 127 height 21
type input "1,897.00"
click at [681, 175] on select "Select Cable / Satellite Services Collection Agency Credit Card Debt Debt Couns…" at bounding box center [614, 176] width 142 height 22
select select "2"
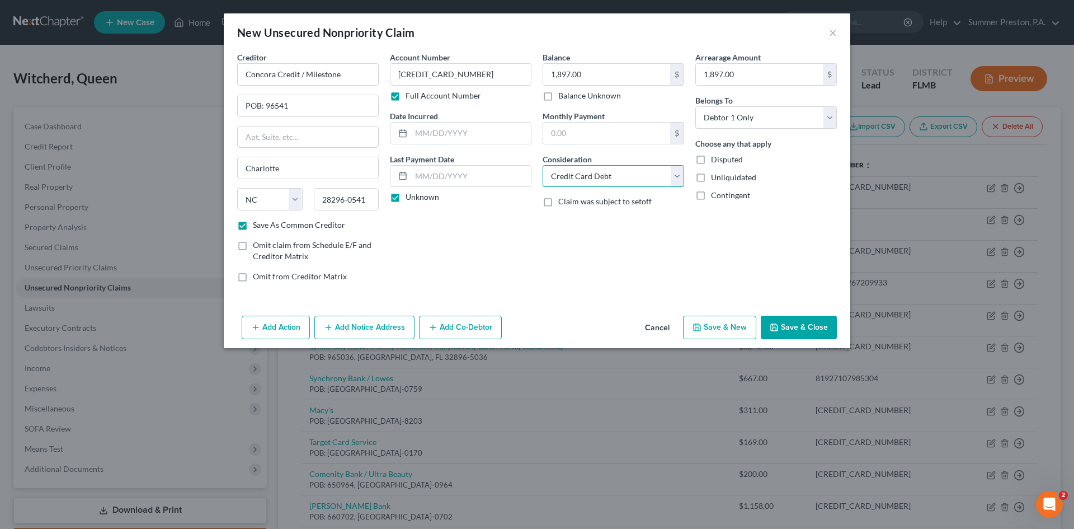
click at [543, 165] on select "Select Cable / Satellite Services Collection Agency Credit Card Debt Debt Couns…" at bounding box center [614, 176] width 142 height 22
click at [800, 329] on button "Save & Close" at bounding box center [799, 327] width 76 height 23
checkbox input "false"
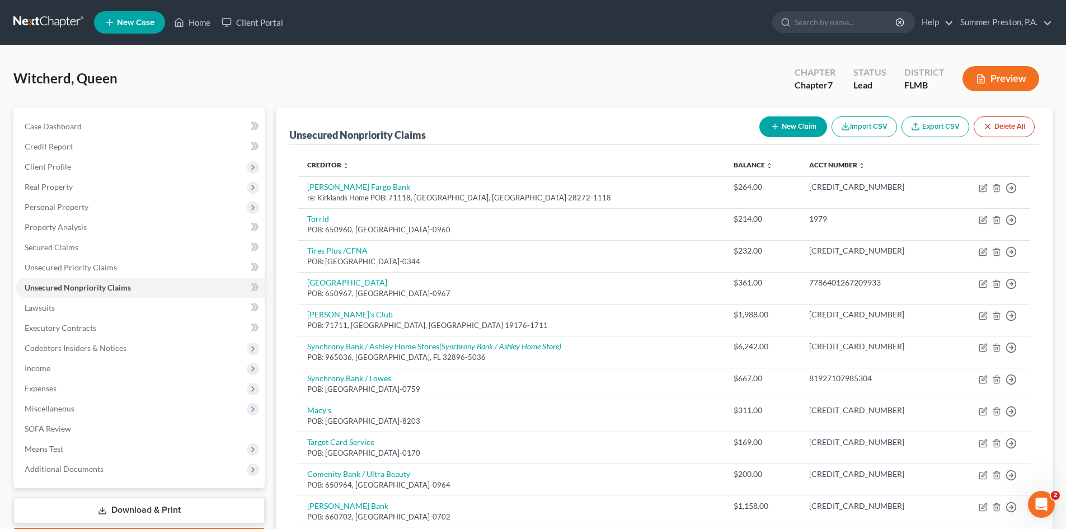
click at [797, 127] on button "New Claim" at bounding box center [793, 126] width 68 height 21
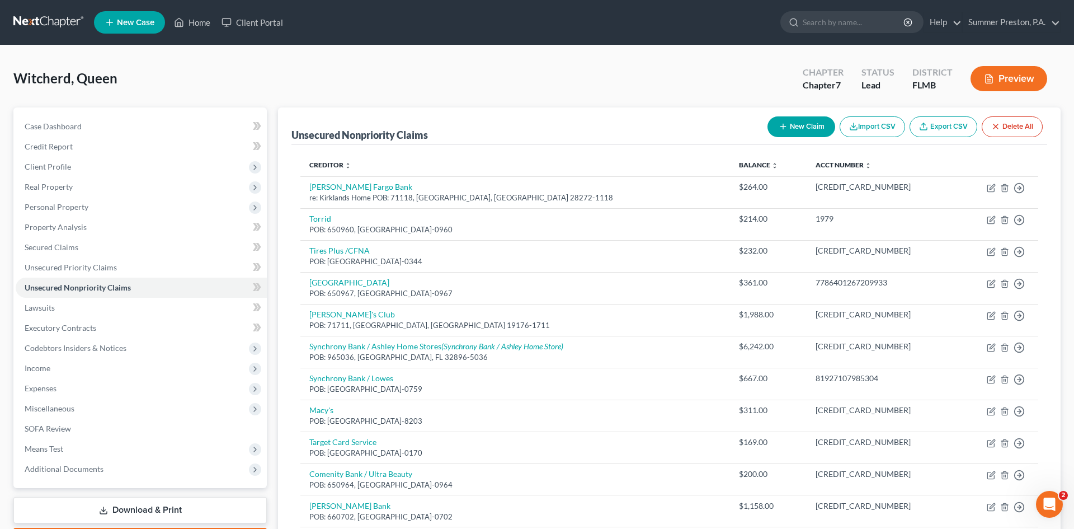
select select "0"
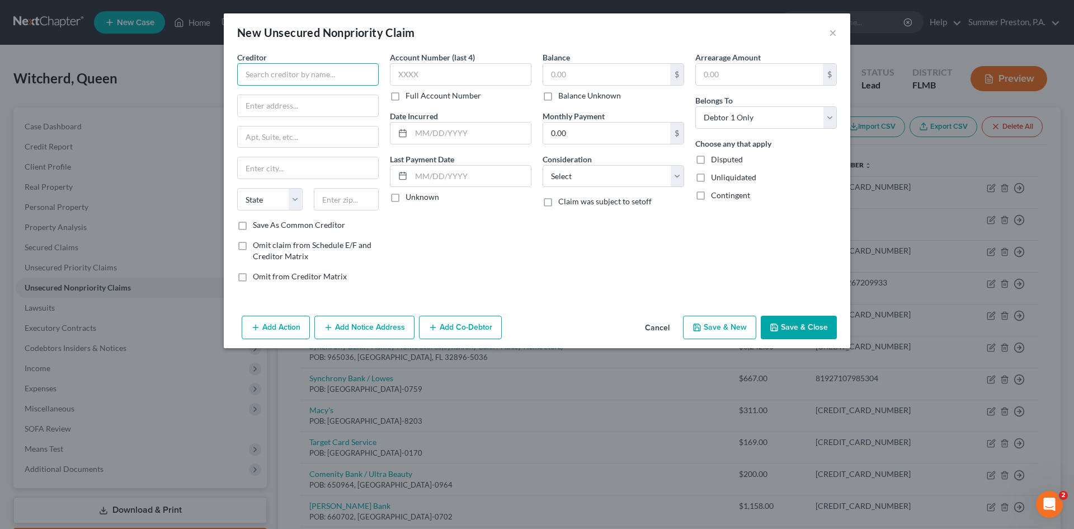
click at [352, 76] on input "text" at bounding box center [308, 74] width 142 height 22
type input "Security Credit Services"
type input "[STREET_ADDRESS]"
type input "[GEOGRAPHIC_DATA]"
select select "25"
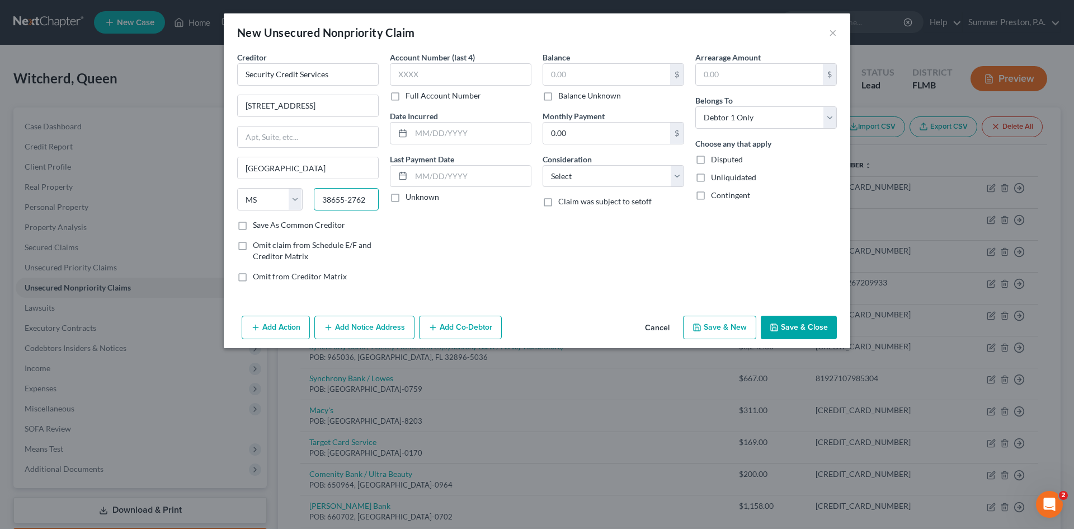
type input "38655-2762"
click at [253, 222] on label "Save As Common Creditor" at bounding box center [299, 224] width 92 height 11
click at [257, 222] on input "Save As Common Creditor" at bounding box center [260, 222] width 7 height 7
checkbox input "true"
click at [406, 95] on label "Full Account Number" at bounding box center [444, 95] width 76 height 11
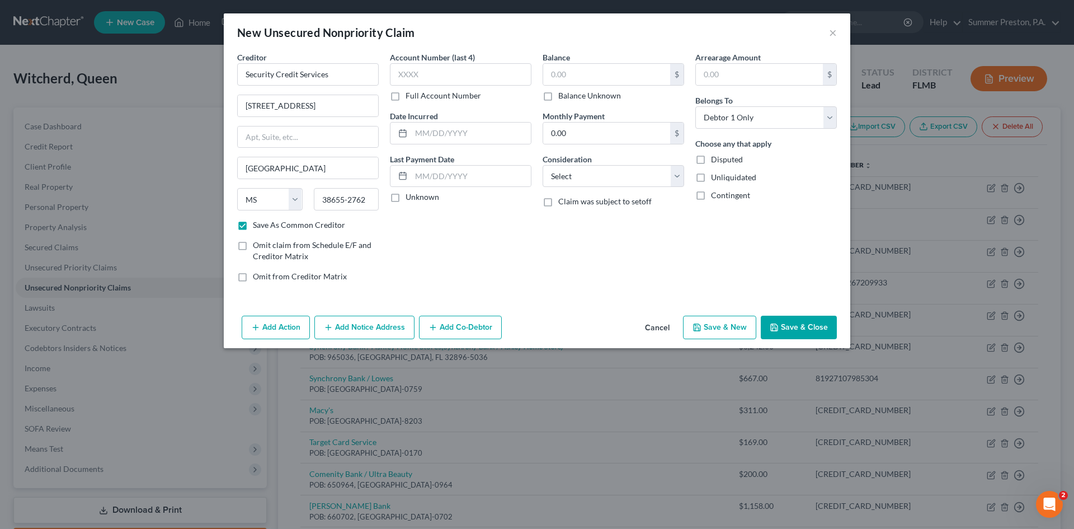
click at [410, 95] on input "Full Account Number" at bounding box center [413, 93] width 7 height 7
click at [479, 70] on input "text" at bounding box center [461, 74] width 142 height 22
drag, startPoint x: 396, startPoint y: 199, endPoint x: 417, endPoint y: 180, distance: 27.7
click at [406, 199] on label "Unknown" at bounding box center [423, 196] width 34 height 11
click at [410, 199] on input "Unknown" at bounding box center [413, 194] width 7 height 7
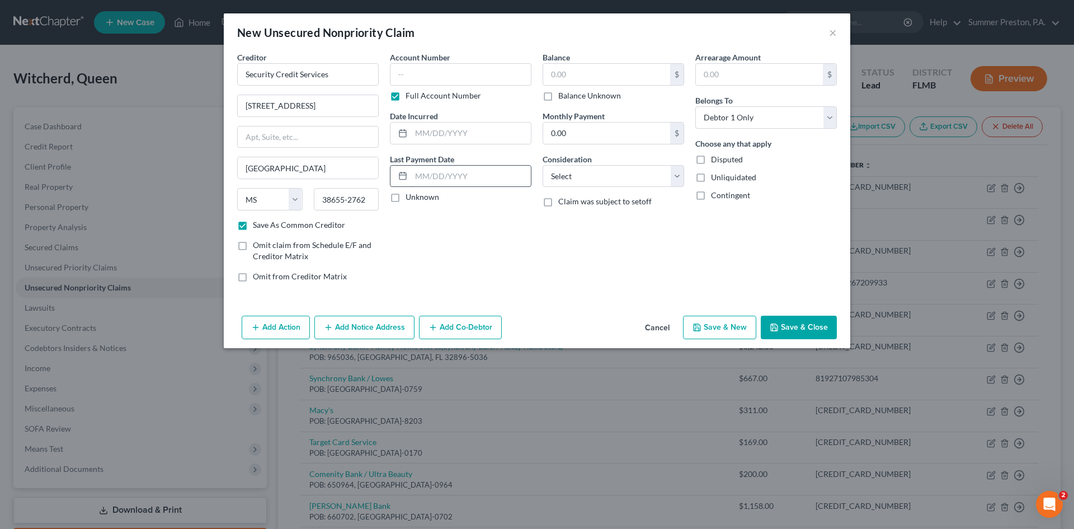
checkbox input "true"
click at [573, 76] on input "text" at bounding box center [606, 74] width 127 height 21
type input "977.00"
click at [747, 78] on input "text" at bounding box center [759, 74] width 127 height 21
type input "977.00"
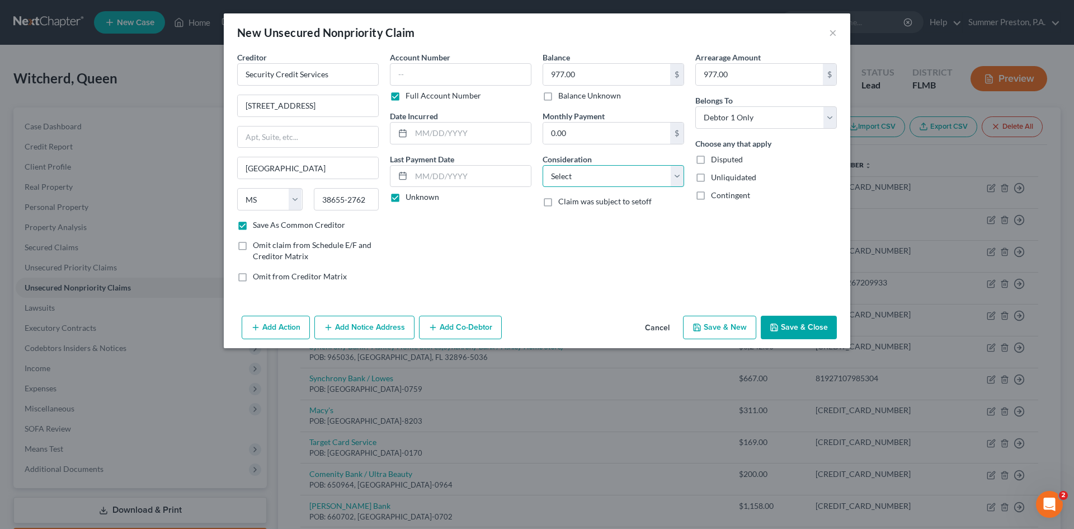
click at [675, 173] on select "Select Cable / Satellite Services Collection Agency Credit Card Debt Debt Couns…" at bounding box center [614, 176] width 142 height 22
select select "10"
click at [543, 165] on select "Select Cable / Satellite Services Collection Agency Credit Card Debt Debt Couns…" at bounding box center [614, 176] width 142 height 22
click at [709, 325] on button "Save & New" at bounding box center [719, 327] width 73 height 23
checkbox input "false"
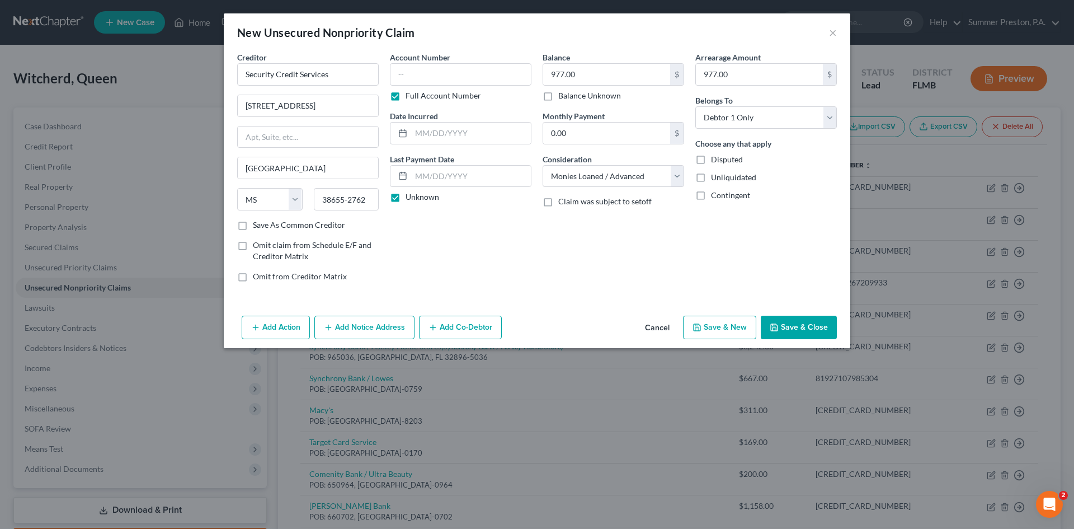
select select "0"
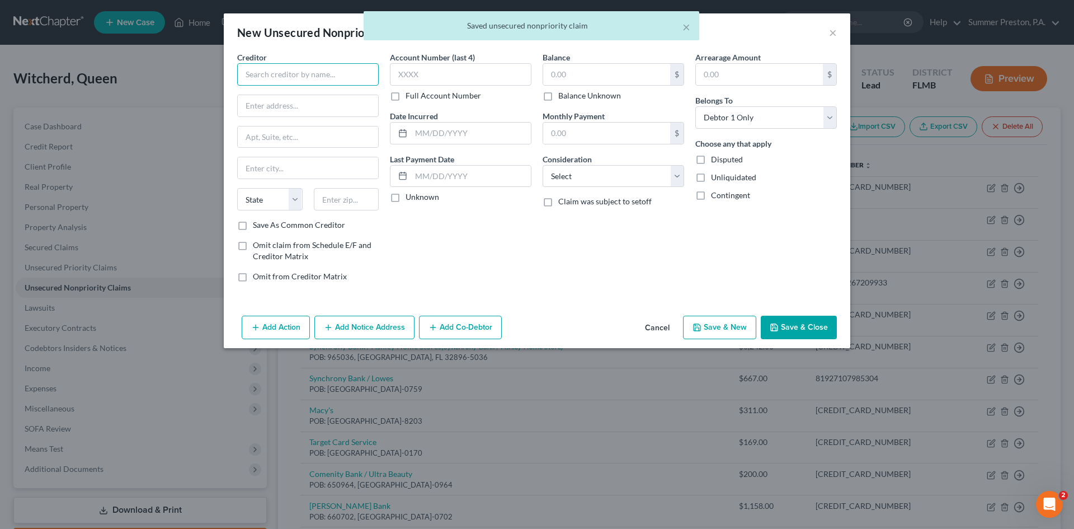
click at [345, 67] on input "text" at bounding box center [308, 74] width 142 height 22
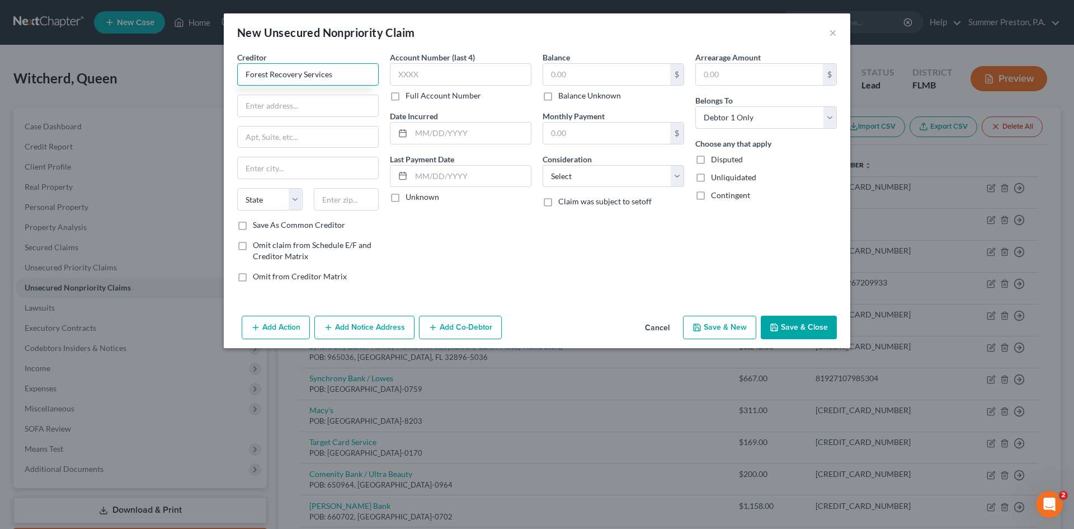
type input "Forest Recovery Services"
type input "[STREET_ADDRESS][PERSON_NAME]"
type input "Barrington"
select select "14"
type input "60010"
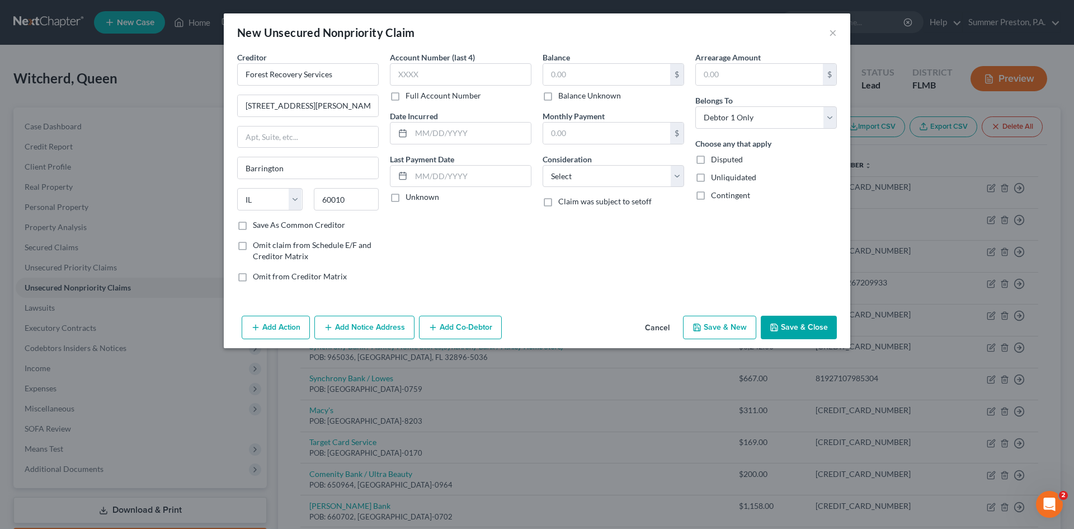
click at [253, 225] on label "Save As Common Creditor" at bounding box center [299, 224] width 92 height 11
click at [257, 225] on input "Save As Common Creditor" at bounding box center [260, 222] width 7 height 7
checkbox input "true"
click at [406, 98] on label "Full Account Number" at bounding box center [444, 95] width 76 height 11
click at [410, 97] on input "Full Account Number" at bounding box center [413, 93] width 7 height 7
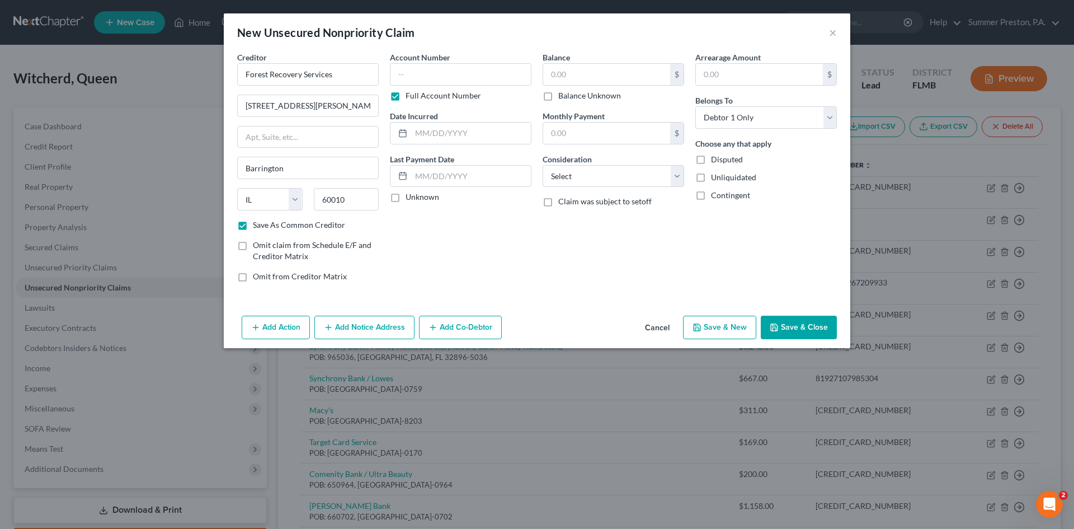
click at [406, 198] on label "Unknown" at bounding box center [423, 196] width 34 height 11
click at [410, 198] on input "Unknown" at bounding box center [413, 194] width 7 height 7
checkbox input "true"
click at [631, 72] on input "text" at bounding box center [606, 74] width 127 height 21
type input "20.00"
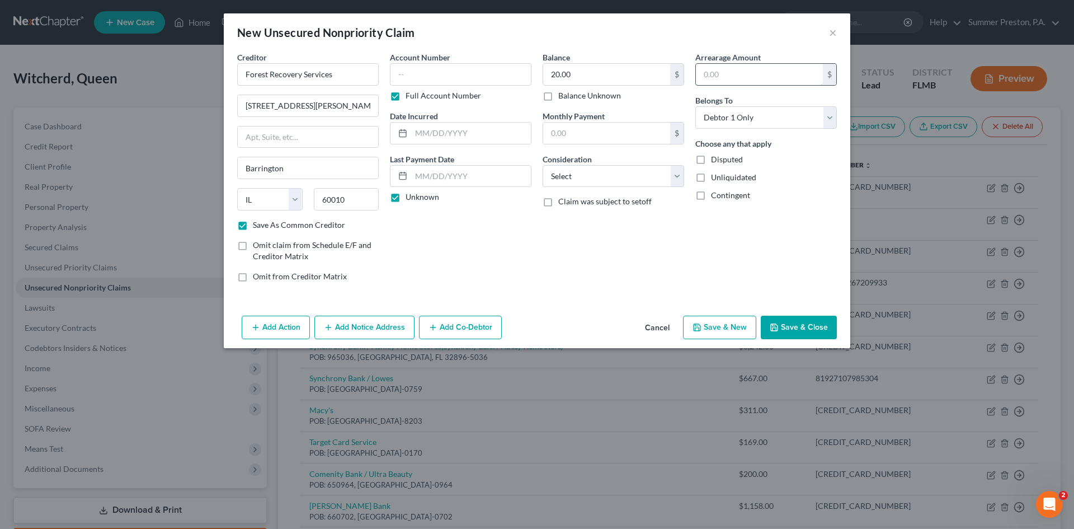
click at [728, 77] on input "text" at bounding box center [759, 74] width 127 height 21
type input "20.00"
click at [677, 174] on select "Select Cable / Satellite Services Collection Agency Credit Card Debt Debt Couns…" at bounding box center [614, 176] width 142 height 22
click at [543, 165] on select "Select Cable / Satellite Services Collection Agency Credit Card Debt Debt Couns…" at bounding box center [614, 176] width 142 height 22
click at [737, 325] on button "Save & New" at bounding box center [719, 327] width 73 height 23
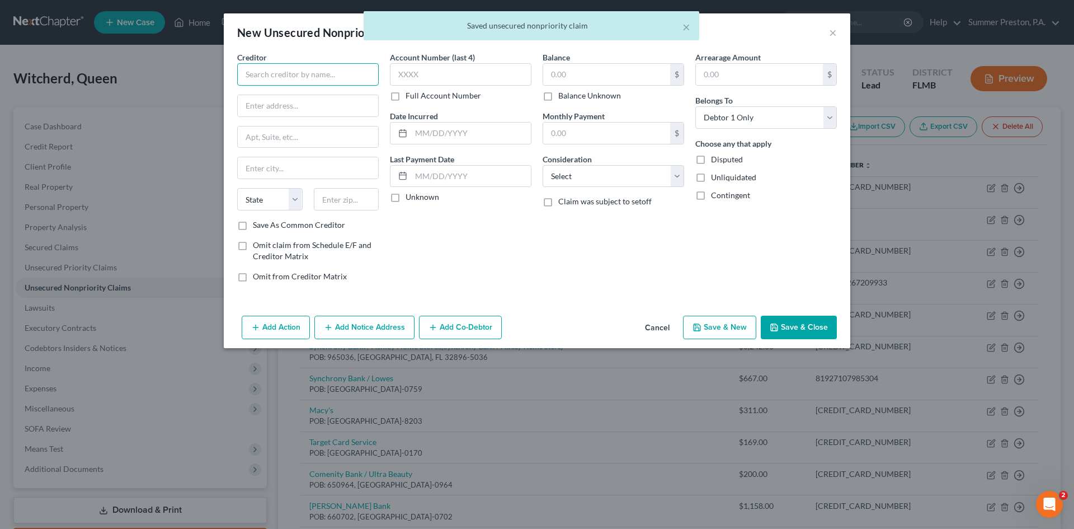
click at [328, 76] on input "text" at bounding box center [308, 74] width 142 height 22
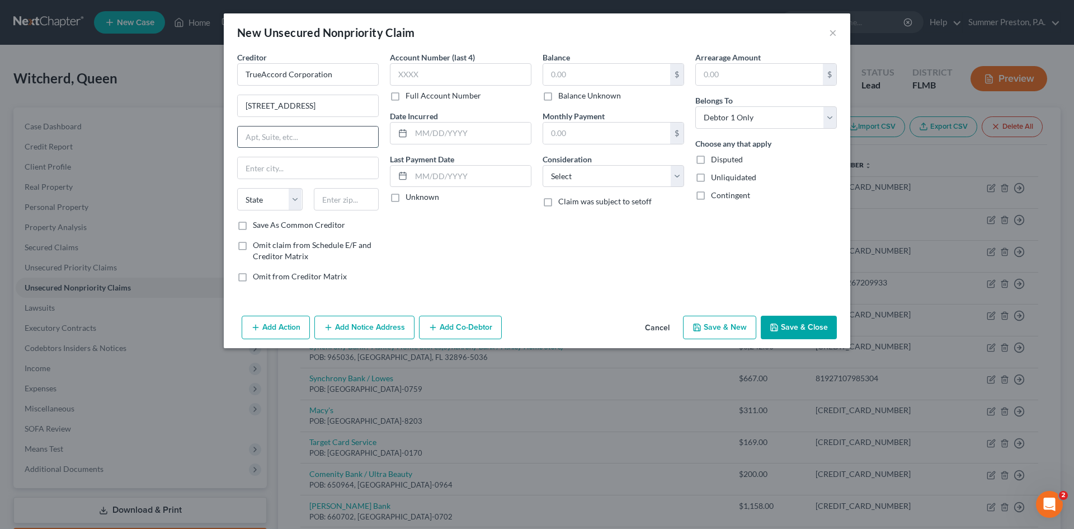
drag, startPoint x: 304, startPoint y: 137, endPoint x: 299, endPoint y: 148, distance: 12.1
click at [302, 144] on input "text" at bounding box center [308, 136] width 140 height 21
click at [253, 227] on label "Save As Common Creditor" at bounding box center [299, 224] width 92 height 11
click at [257, 227] on input "Save As Common Creditor" at bounding box center [260, 222] width 7 height 7
drag, startPoint x: 394, startPoint y: 198, endPoint x: 488, endPoint y: 156, distance: 102.7
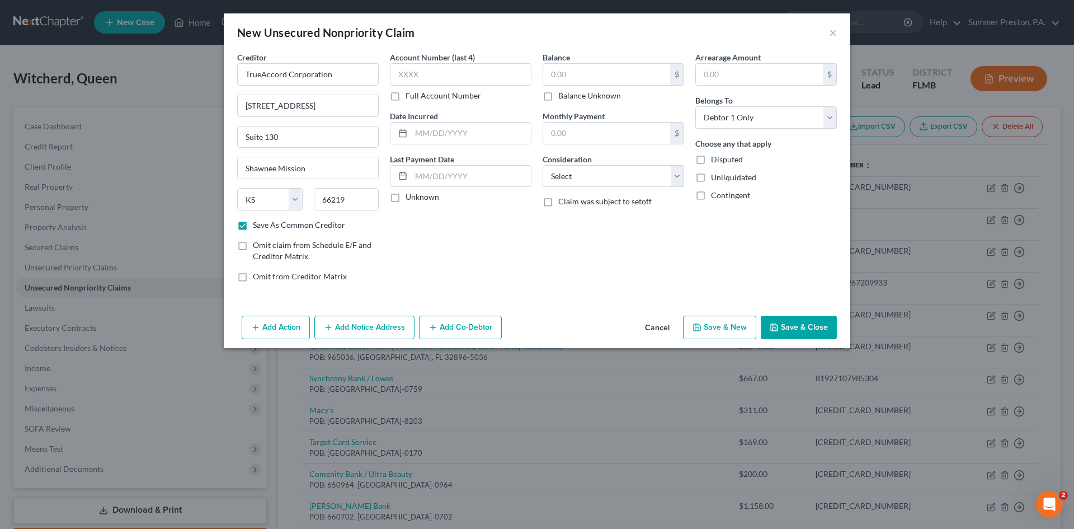
click at [406, 196] on label "Unknown" at bounding box center [423, 196] width 34 height 11
click at [410, 196] on input "Unknown" at bounding box center [413, 194] width 7 height 7
click at [603, 57] on div "Balance $ Balance Unknown Balance Undetermined $ Balance Unknown" at bounding box center [614, 76] width 142 height 50
click at [596, 78] on input "text" at bounding box center [606, 74] width 127 height 21
drag, startPoint x: 745, startPoint y: 73, endPoint x: 729, endPoint y: 75, distance: 16.4
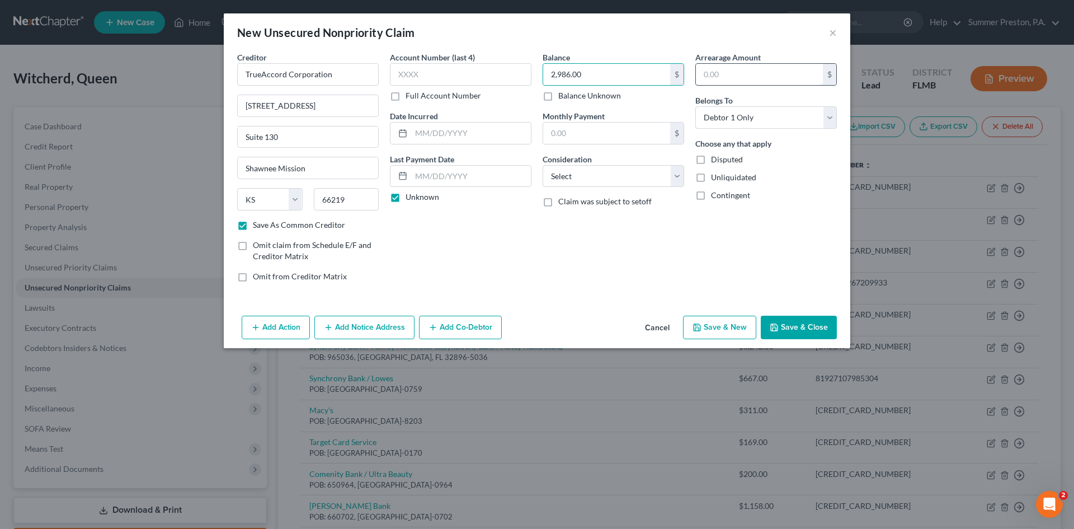
click at [744, 73] on input "text" at bounding box center [759, 74] width 127 height 21
click at [675, 172] on select "Select Cable / Satellite Services Collection Agency Credit Card Debt Debt Couns…" at bounding box center [614, 176] width 142 height 22
click at [543, 165] on select "Select Cable / Satellite Services Collection Agency Credit Card Debt Debt Couns…" at bounding box center [614, 176] width 142 height 22
click at [791, 321] on button "Save & Close" at bounding box center [799, 327] width 76 height 23
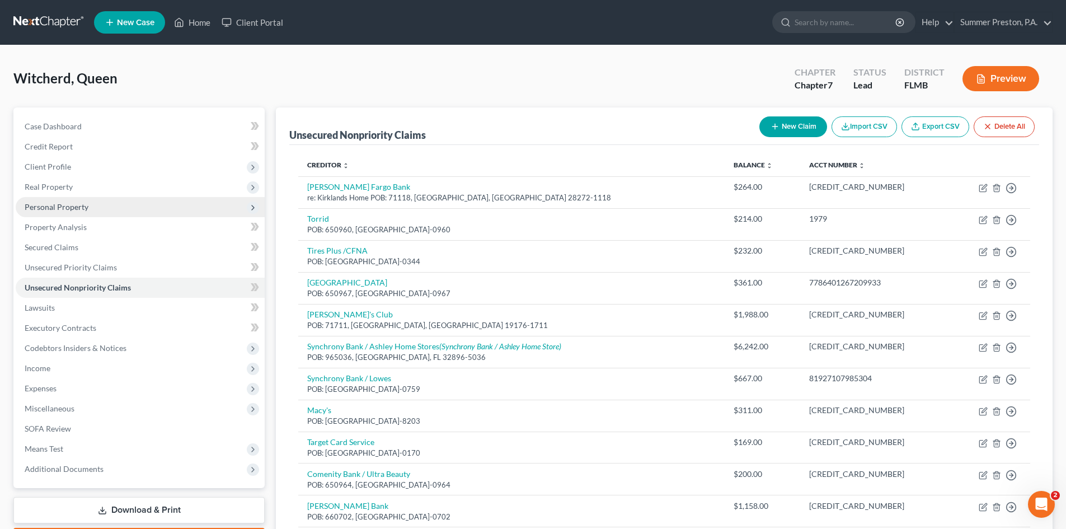
click at [78, 201] on span "Personal Property" at bounding box center [140, 207] width 249 height 20
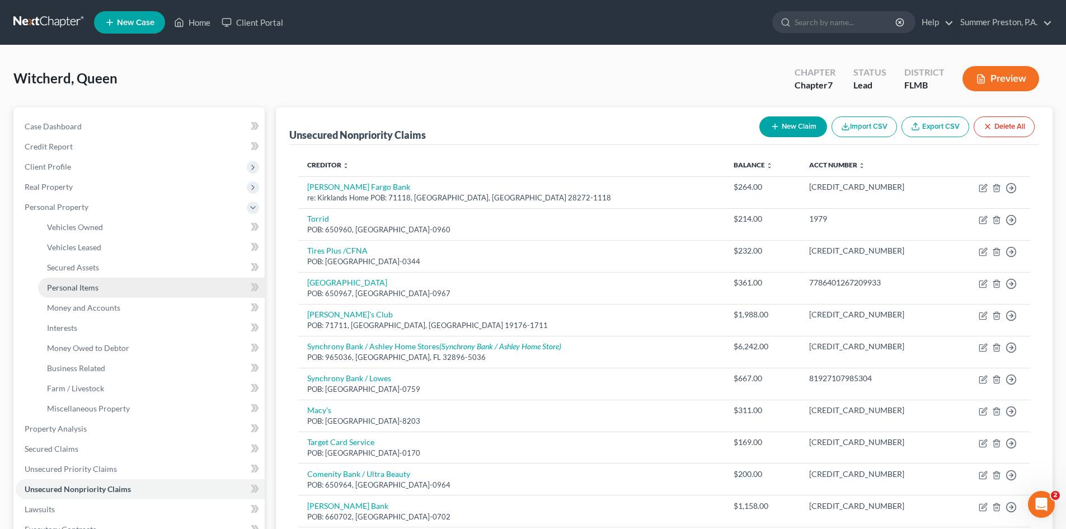
click at [97, 287] on span "Personal Items" at bounding box center [72, 288] width 51 height 10
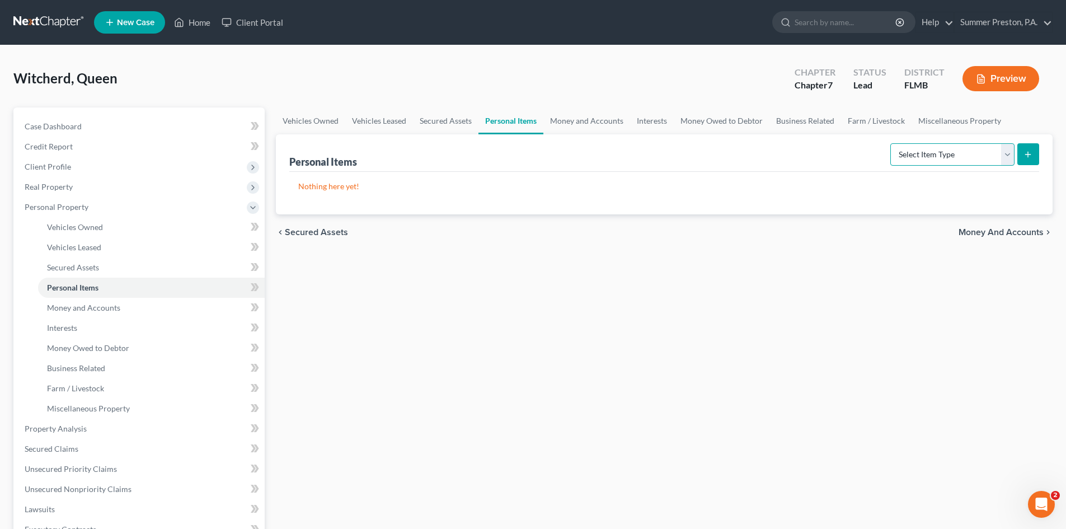
click at [1005, 153] on select "Select Item Type Clothing Collectibles Of Value Electronics Firearms Household …" at bounding box center [952, 154] width 124 height 22
click at [891, 143] on select "Select Item Type Clothing Collectibles Of Value Electronics Firearms Household …" at bounding box center [952, 154] width 124 height 22
click at [1026, 154] on icon "submit" at bounding box center [1027, 154] width 9 height 9
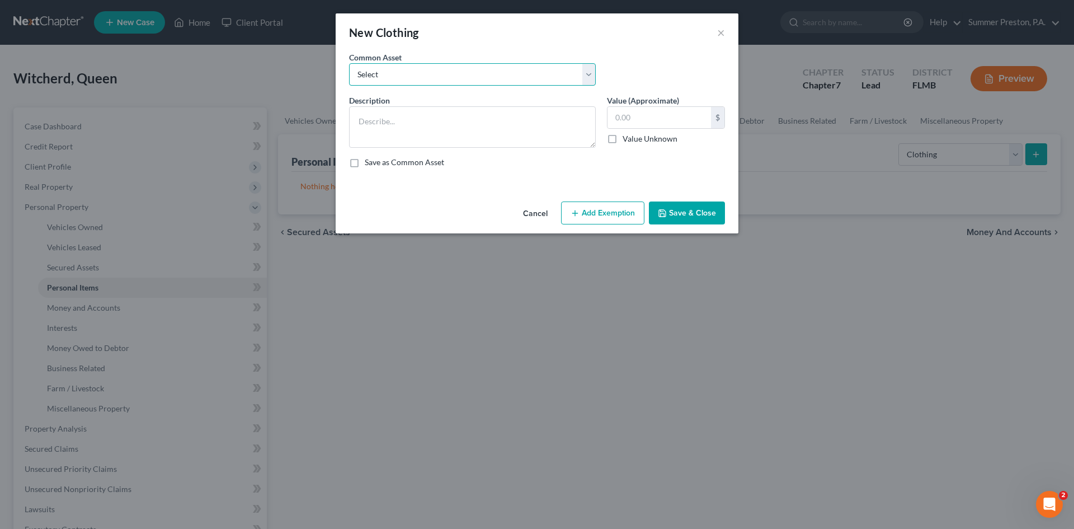
click at [591, 73] on select "Select CLOTHING/SHOES CLOTHING/SHOES HUSBAND'S CLOTHING/SHOES WIFE'S CLOTHING /…" at bounding box center [472, 74] width 247 height 22
click at [349, 63] on select "Select CLOTHING/SHOES CLOTHING/SHOES HUSBAND'S CLOTHING/SHOES WIFE'S CLOTHING /…" at bounding box center [472, 74] width 247 height 22
click at [644, 115] on input "text" at bounding box center [660, 117] width 104 height 21
click at [590, 218] on button "Add Exemption" at bounding box center [602, 212] width 83 height 23
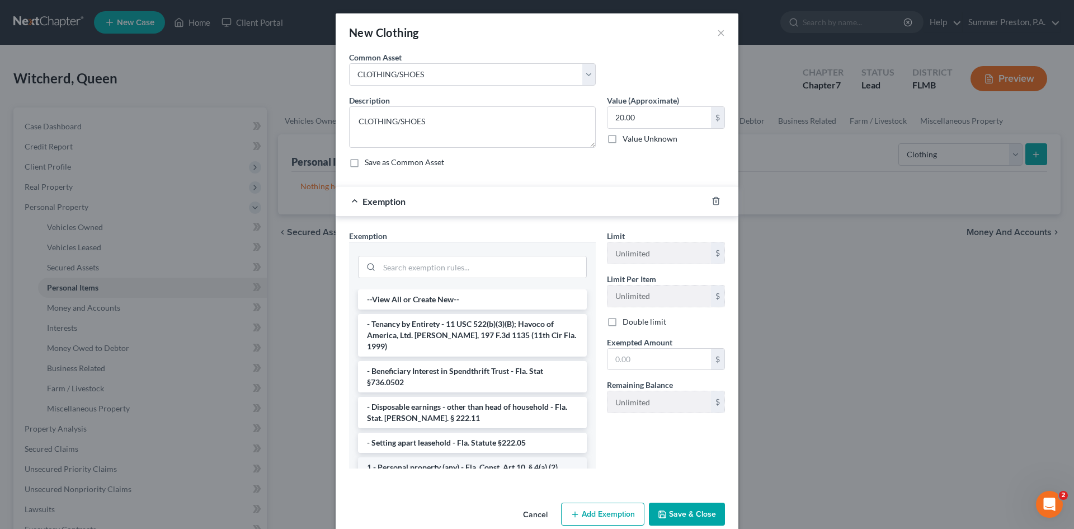
click at [450, 457] on li "1 - Personal property (any) - Fla. Const. Art.10, § 4(a) (2)" at bounding box center [472, 467] width 229 height 20
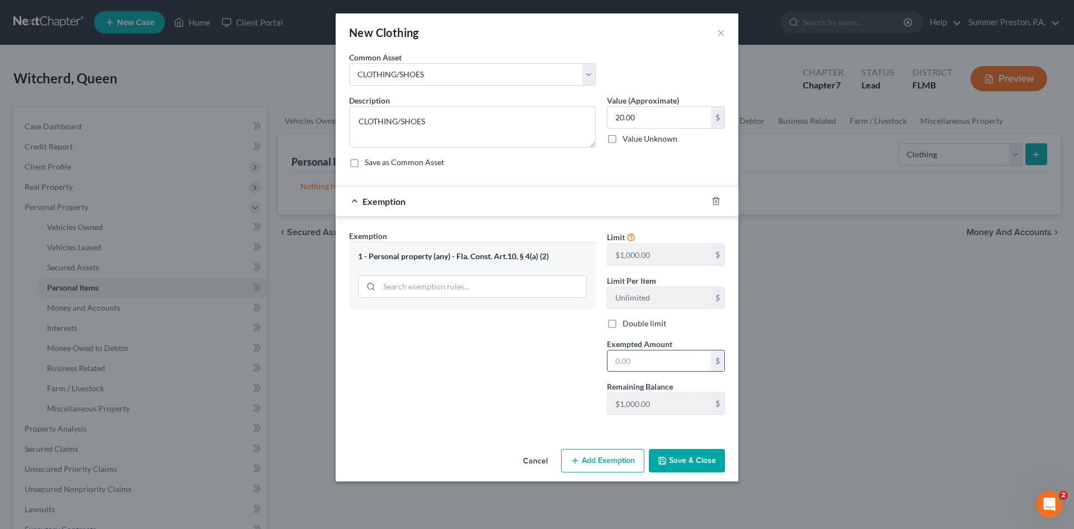
click at [654, 355] on input "text" at bounding box center [660, 360] width 104 height 21
click at [692, 460] on button "Save & Close" at bounding box center [687, 460] width 76 height 23
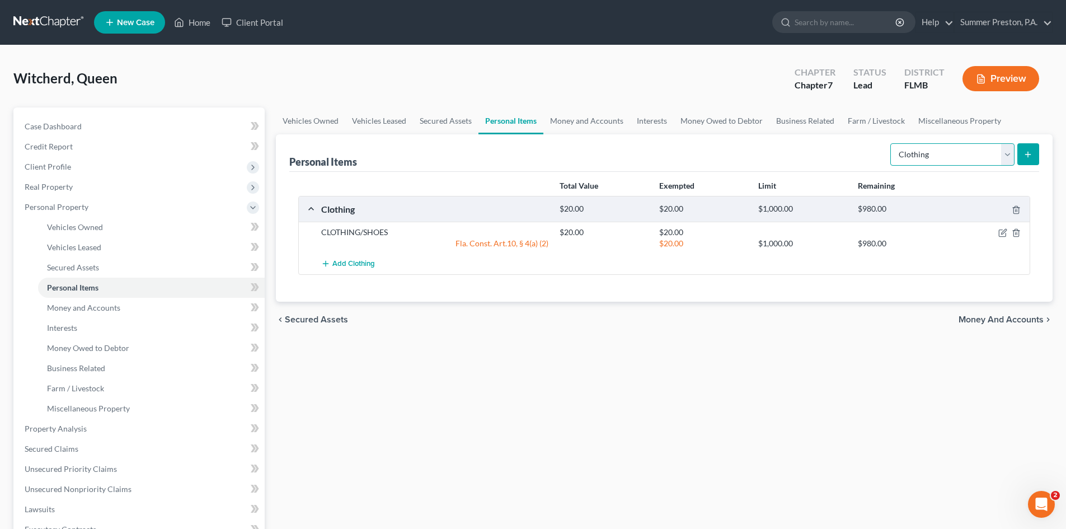
click at [1005, 153] on select "Select Item Type Clothing Collectibles Of Value Electronics Firearms Household …" at bounding box center [952, 154] width 124 height 22
click at [891, 143] on select "Select Item Type Clothing Collectibles Of Value Electronics Firearms Household …" at bounding box center [952, 154] width 124 height 22
click at [1029, 148] on button "submit" at bounding box center [1028, 154] width 22 height 22
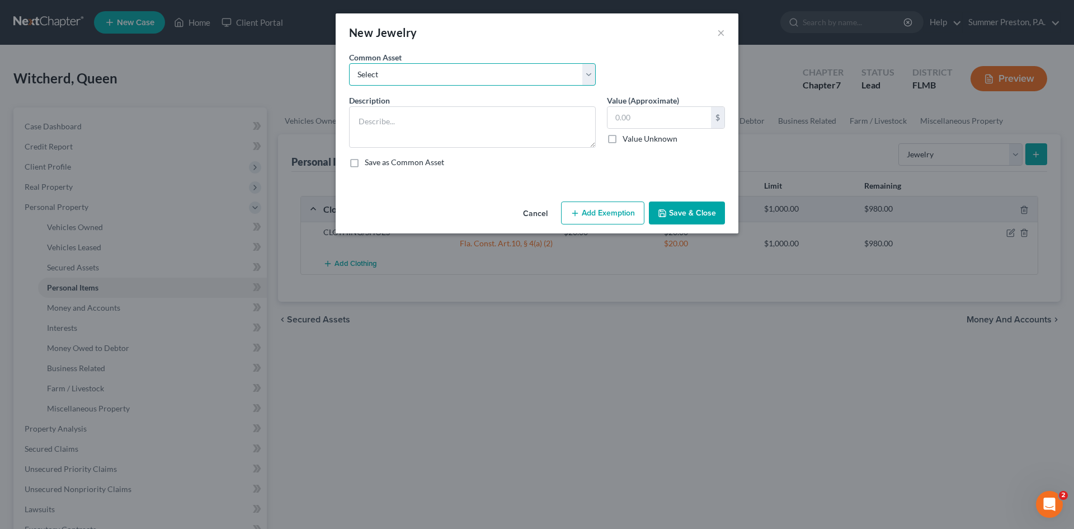
click at [588, 78] on select "Select WATCH CHAIN, WEDDING RINGS WATCHES WATCH, RING RING NECKLACES, WATCH, RI…" at bounding box center [472, 74] width 247 height 22
click at [587, 78] on select "Select WATCH CHAIN, WEDDING RINGS WATCHES WATCH, RING RING NECKLACES, WATCH, RI…" at bounding box center [472, 74] width 247 height 22
click at [587, 74] on select "Select WATCH CHAIN, WEDDING RINGS WATCHES WATCH, RING RING NECKLACES, WATCH, RI…" at bounding box center [472, 74] width 247 height 22
click at [349, 63] on select "Select WATCH CHAIN, WEDDING RINGS WATCHES WATCH, RING RING NECKLACES, WATCH, RI…" at bounding box center [472, 74] width 247 height 22
click at [661, 119] on input "1.00" at bounding box center [660, 117] width 104 height 21
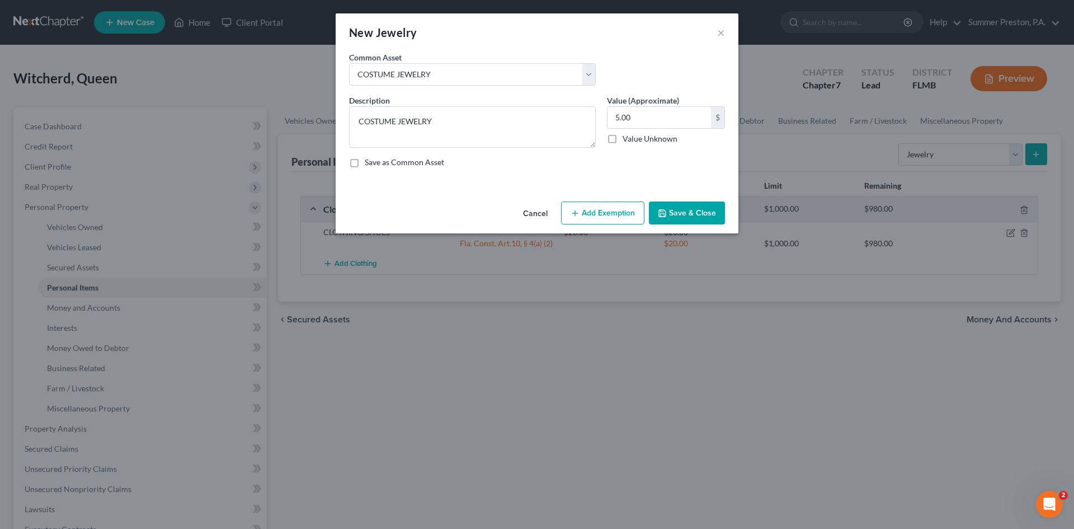
click at [627, 212] on button "Add Exemption" at bounding box center [602, 212] width 83 height 23
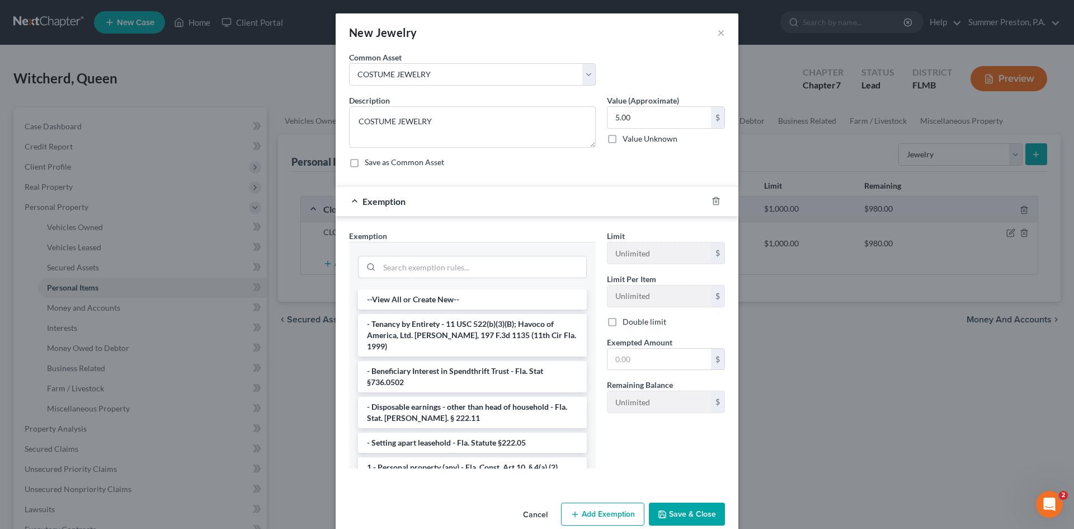
drag, startPoint x: 458, startPoint y: 455, endPoint x: 491, endPoint y: 447, distance: 34.1
click at [459, 457] on li "1 - Personal property (any) - Fla. Const. Art.10, § 4(a) (2)" at bounding box center [472, 467] width 229 height 20
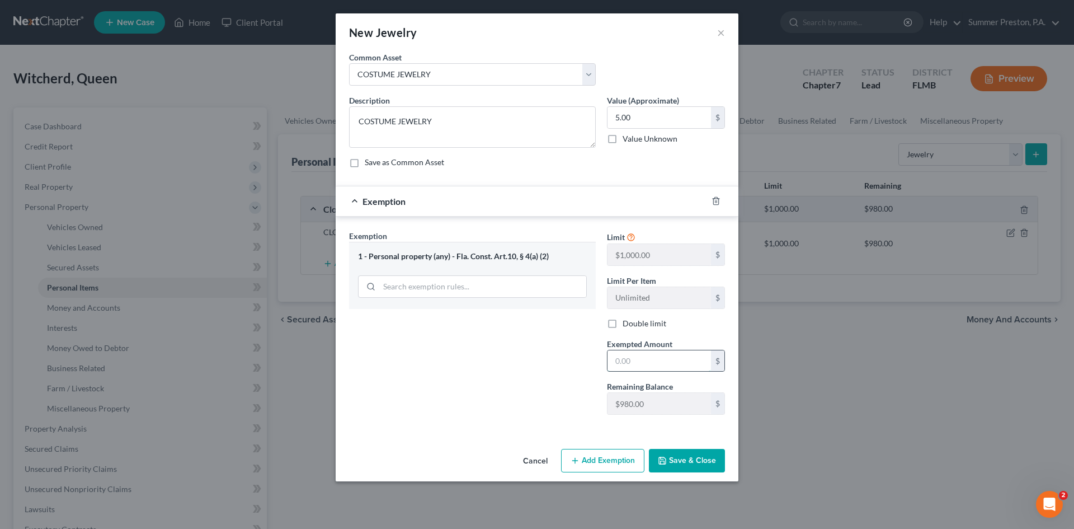
click at [660, 360] on input "text" at bounding box center [660, 360] width 104 height 21
click at [684, 460] on button "Save & Close" at bounding box center [687, 460] width 76 height 23
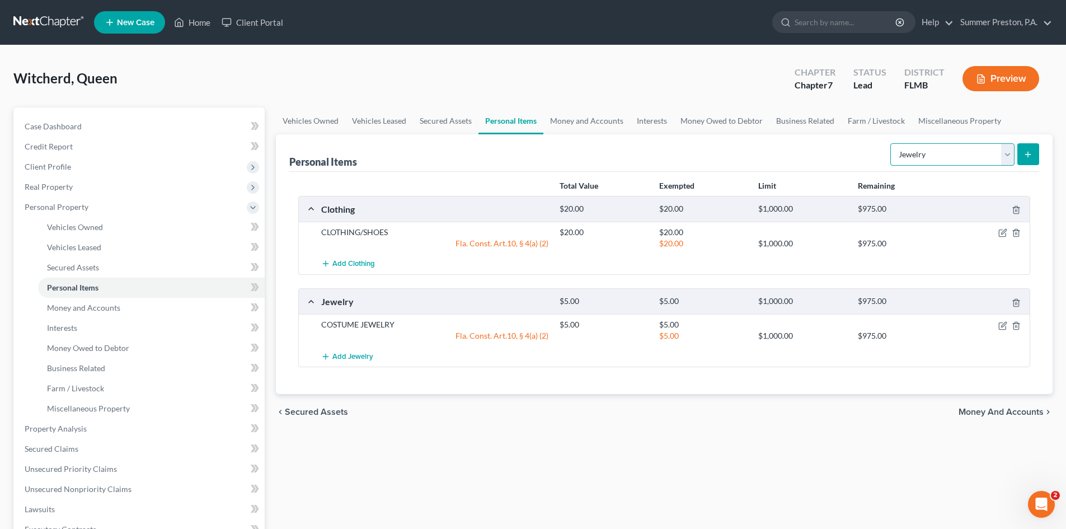
click at [1005, 150] on select "Select Item Type Clothing Collectibles Of Value Electronics Firearms Household …" at bounding box center [952, 154] width 124 height 22
click at [891, 143] on select "Select Item Type Clothing Collectibles Of Value Electronics Firearms Household …" at bounding box center [952, 154] width 124 height 22
click at [1031, 155] on icon "submit" at bounding box center [1027, 154] width 9 height 9
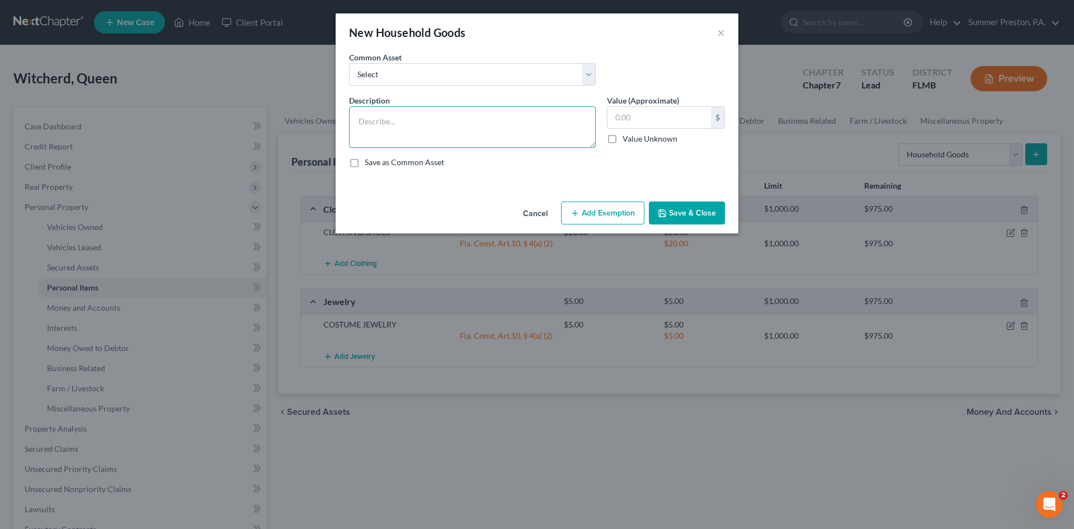
click at [448, 113] on textarea at bounding box center [472, 126] width 247 height 41
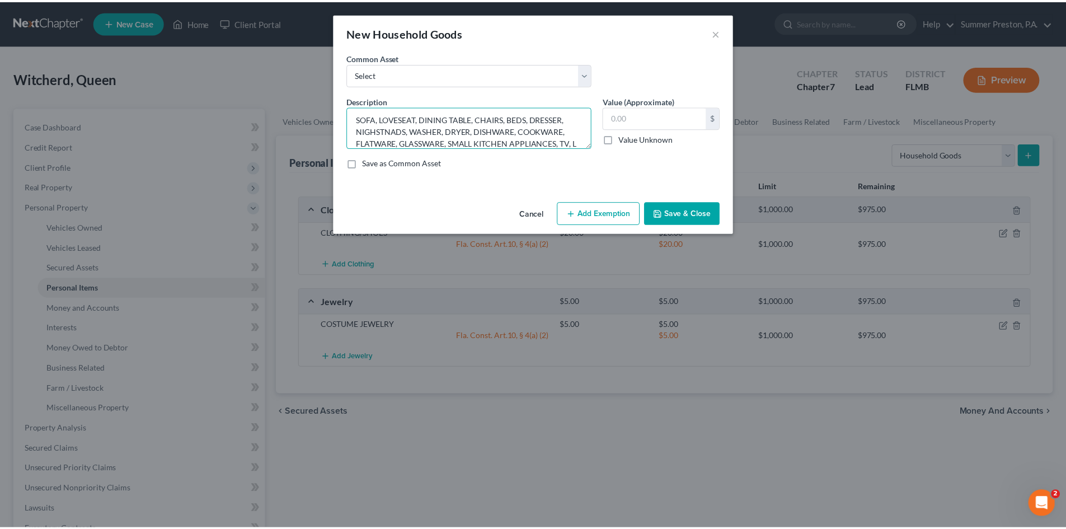
scroll to position [14, 0]
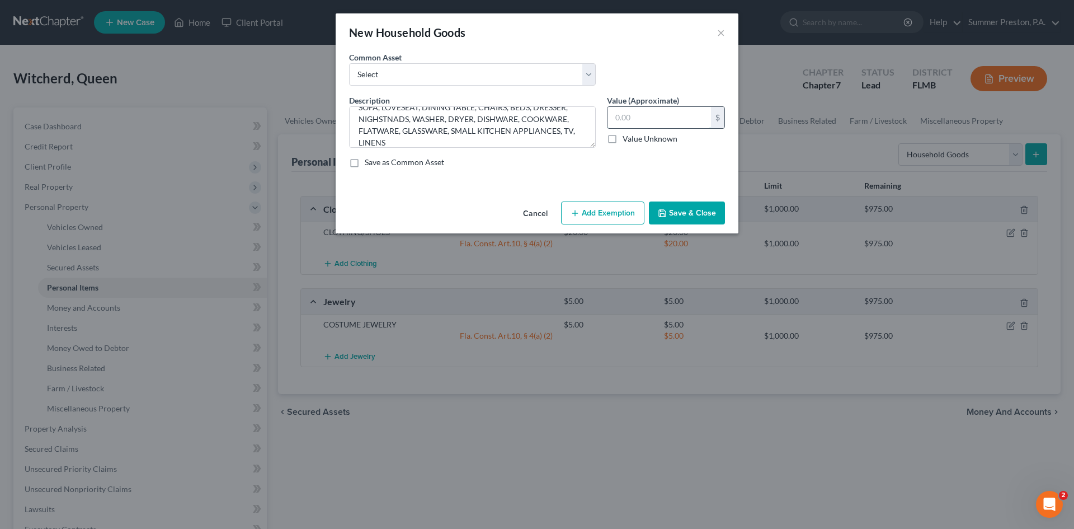
click at [646, 114] on input "text" at bounding box center [660, 117] width 104 height 21
click at [599, 209] on button "Add Exemption" at bounding box center [602, 212] width 83 height 23
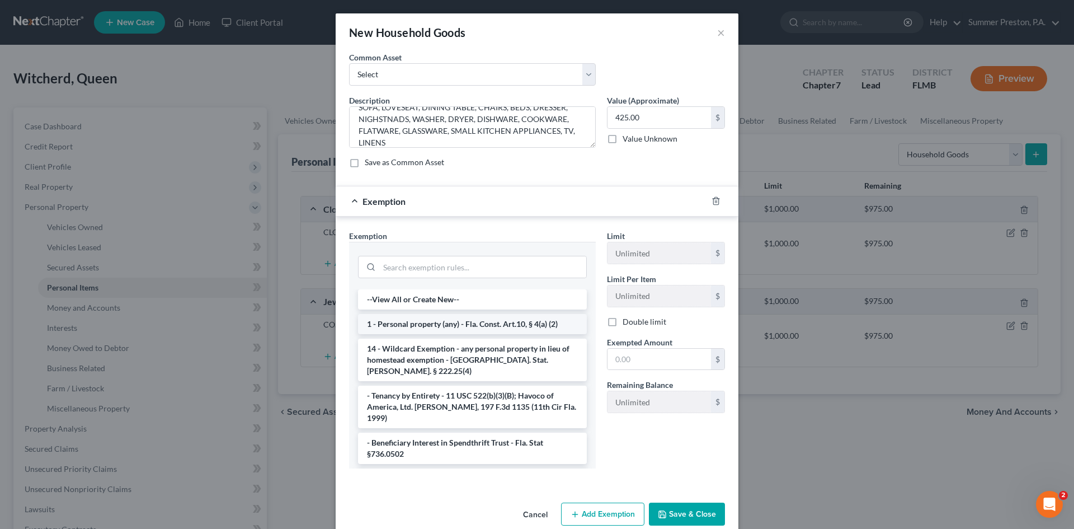
click at [443, 323] on li "1 - Personal property (any) - Fla. Const. Art.10, § 4(a) (2)" at bounding box center [472, 324] width 229 height 20
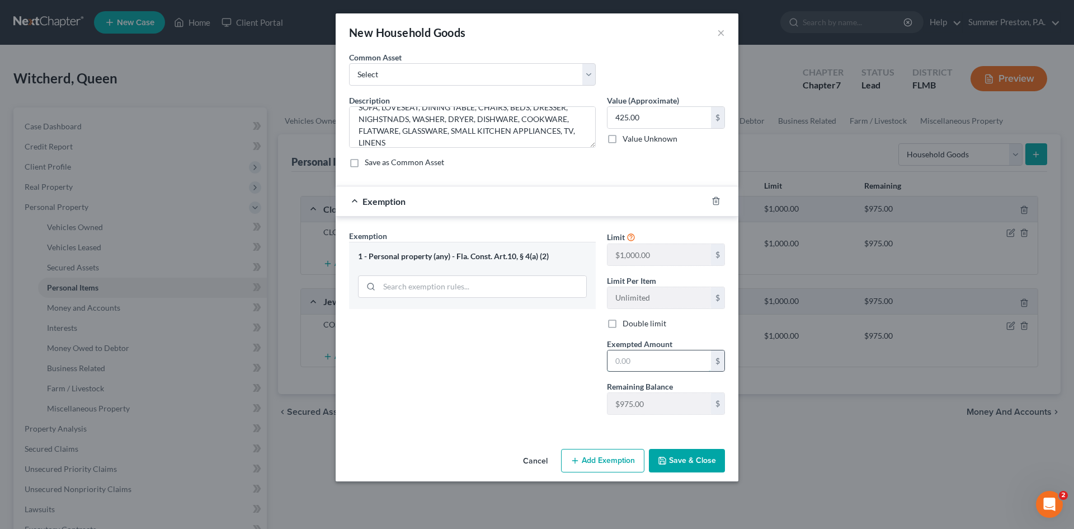
click at [663, 360] on input "text" at bounding box center [660, 360] width 104 height 21
click at [670, 455] on button "Save & Close" at bounding box center [687, 460] width 76 height 23
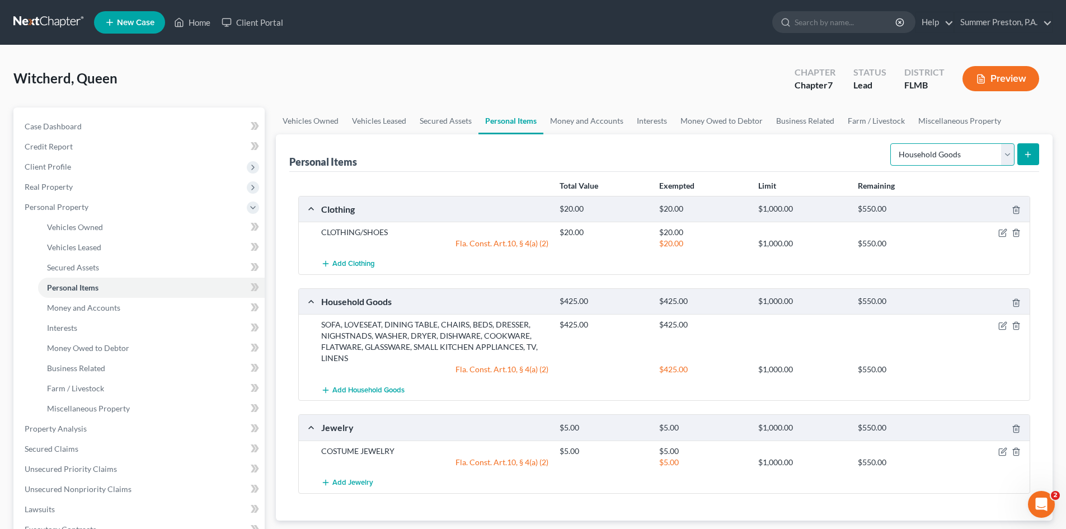
click at [1012, 149] on select "Select Item Type Clothing Collectibles Of Value Electronics Firearms Household …" at bounding box center [952, 154] width 124 height 22
click at [891, 143] on select "Select Item Type Clothing Collectibles Of Value Electronics Firearms Household …" at bounding box center [952, 154] width 124 height 22
click at [1027, 156] on icon "submit" at bounding box center [1027, 154] width 9 height 9
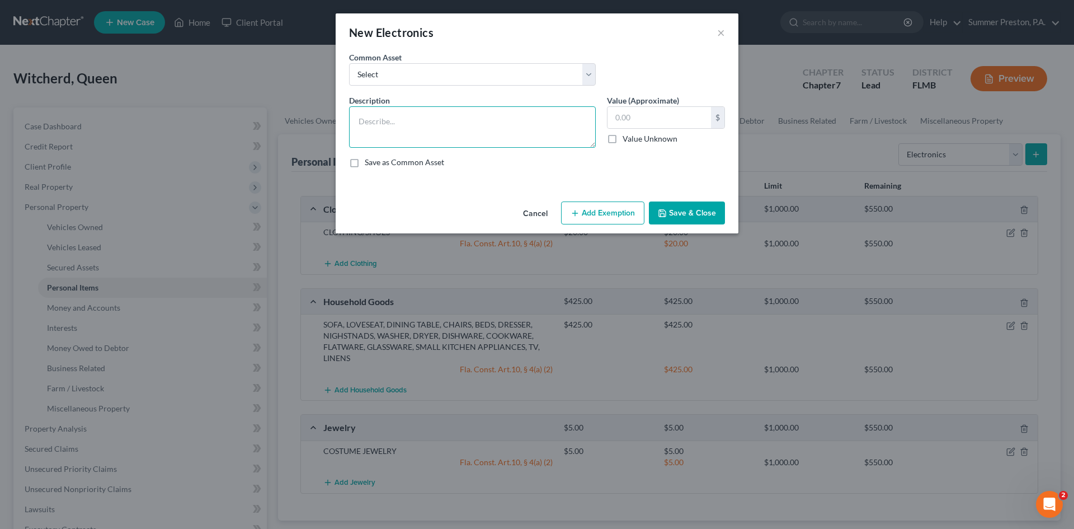
click at [472, 110] on textarea at bounding box center [472, 126] width 247 height 41
drag, startPoint x: 659, startPoint y: 107, endPoint x: 641, endPoint y: 115, distance: 20.1
click at [658, 108] on input "text" at bounding box center [660, 117] width 104 height 21
click at [613, 221] on button "Add Exemption" at bounding box center [602, 212] width 83 height 23
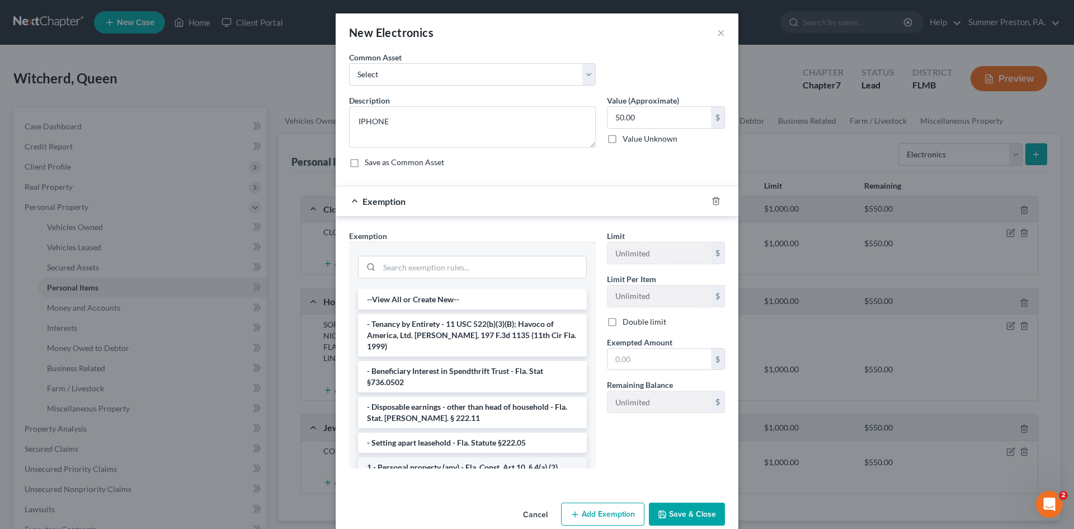
click at [455, 457] on li "1 - Personal property (any) - Fla. Const. Art.10, § 4(a) (2)" at bounding box center [472, 467] width 229 height 20
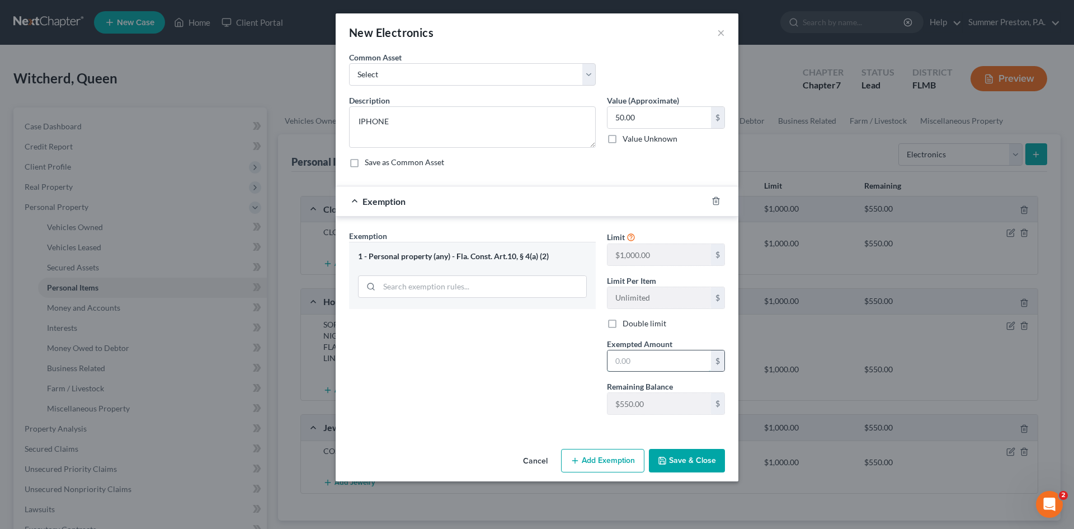
click at [659, 363] on input "text" at bounding box center [660, 360] width 104 height 21
click at [686, 459] on button "Save & Close" at bounding box center [687, 460] width 76 height 23
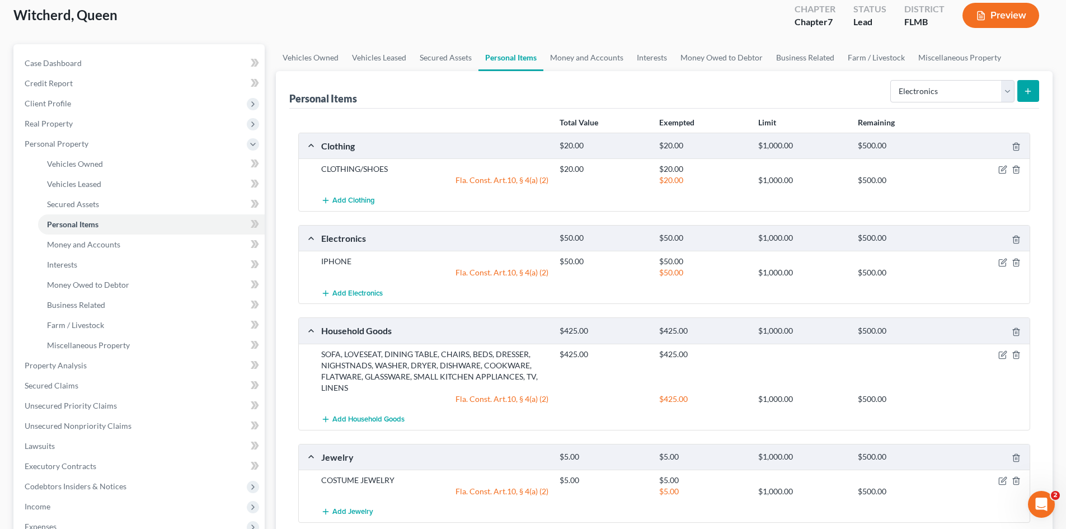
scroll to position [0, 0]
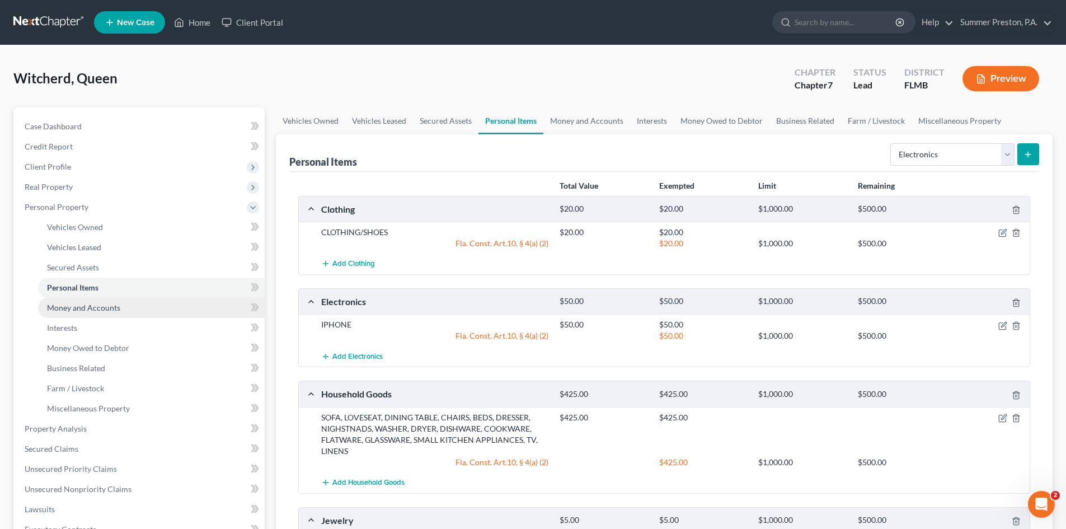
click at [112, 307] on span "Money and Accounts" at bounding box center [83, 308] width 73 height 10
